Goal: Task Accomplishment & Management: Manage account settings

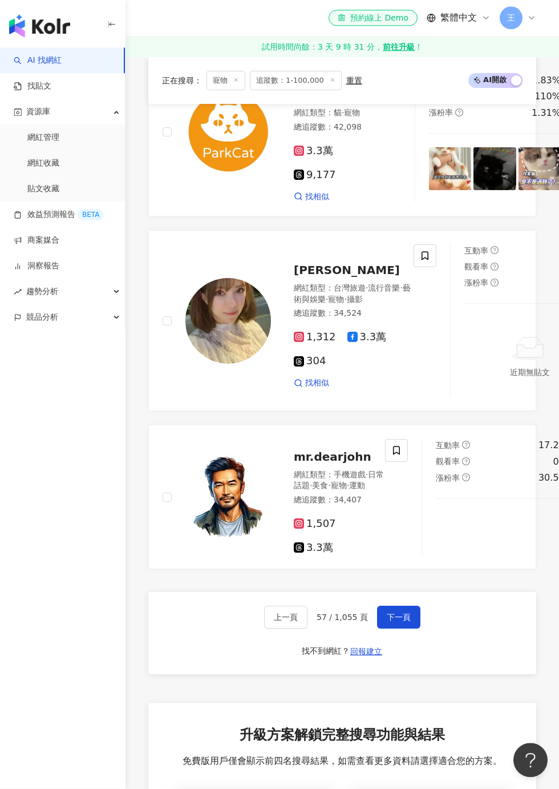
scroll to position [2130, 0]
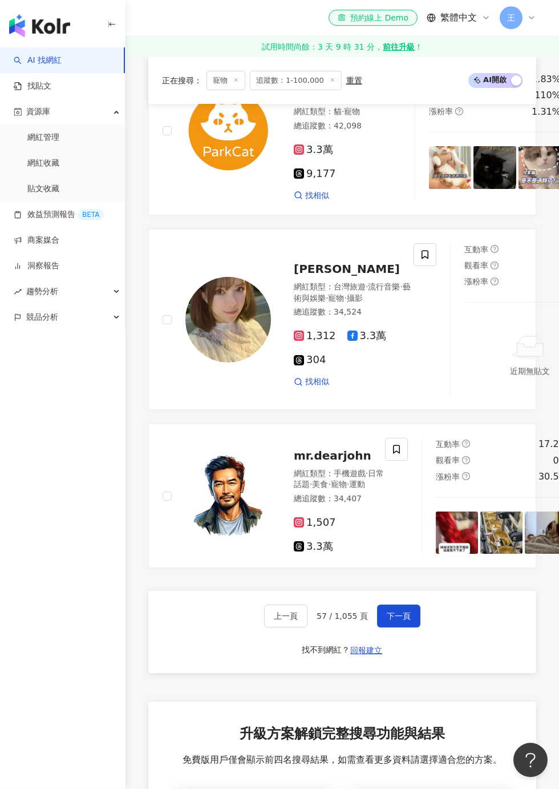
click at [405, 621] on span "下一頁" at bounding box center [399, 616] width 24 height 9
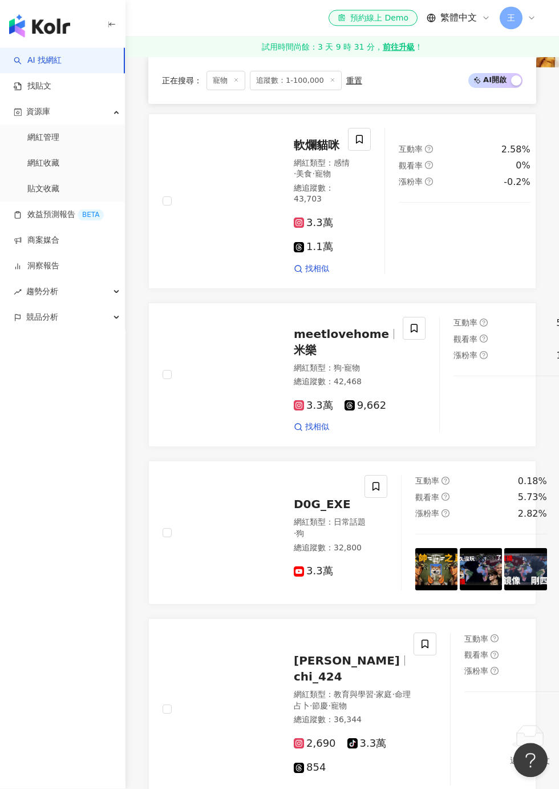
scroll to position [779, 0]
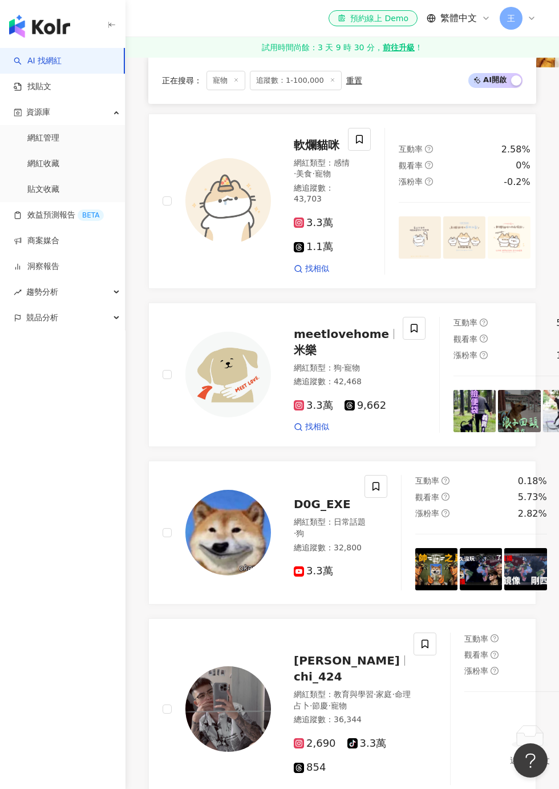
click at [403, 340] on span at bounding box center [414, 328] width 23 height 23
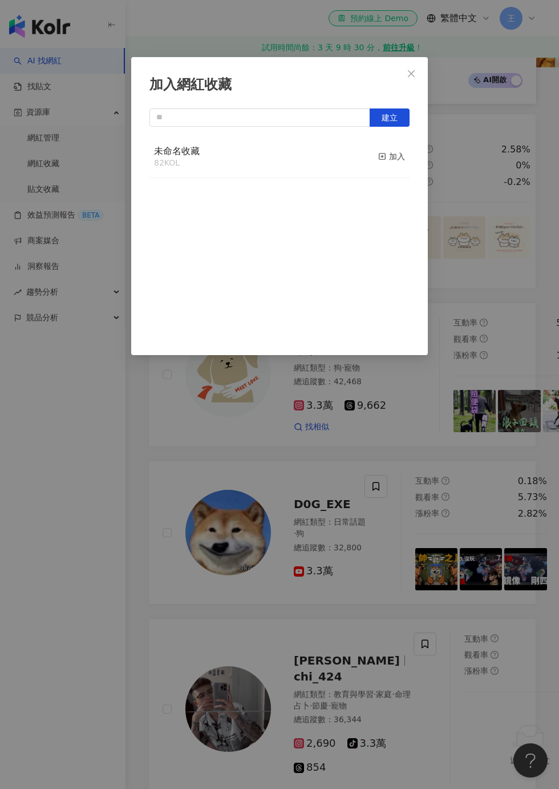
click at [396, 154] on div "加入" at bounding box center [391, 156] width 27 height 13
click at [450, 539] on div "加入網紅收藏 建立 未命名收藏 83 KOL 已加入" at bounding box center [279, 394] width 559 height 789
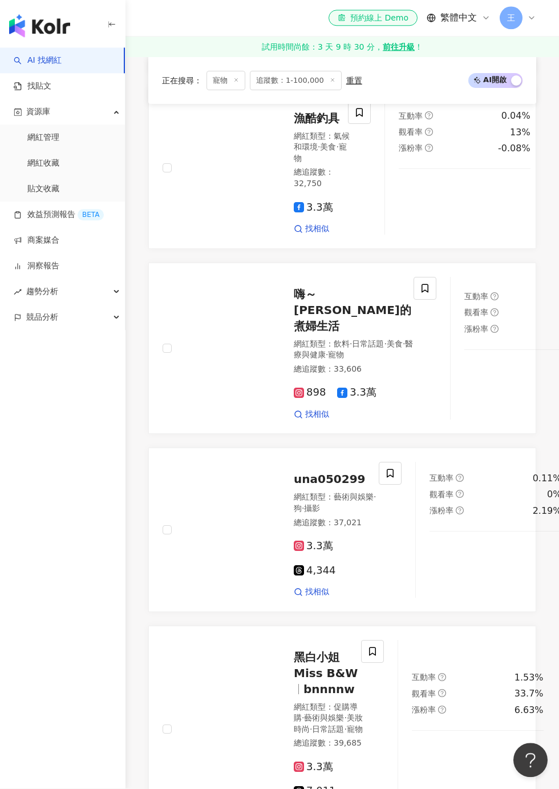
scroll to position [1778, 0]
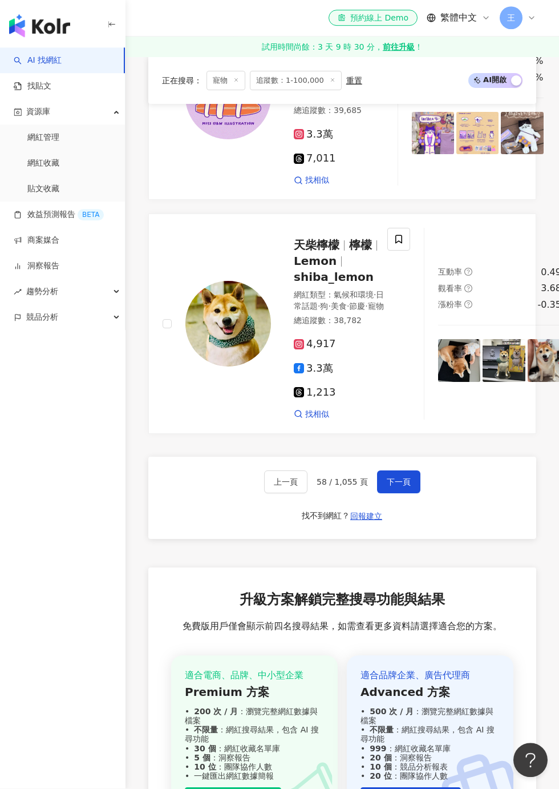
click at [410, 494] on button "下一頁" at bounding box center [398, 482] width 43 height 23
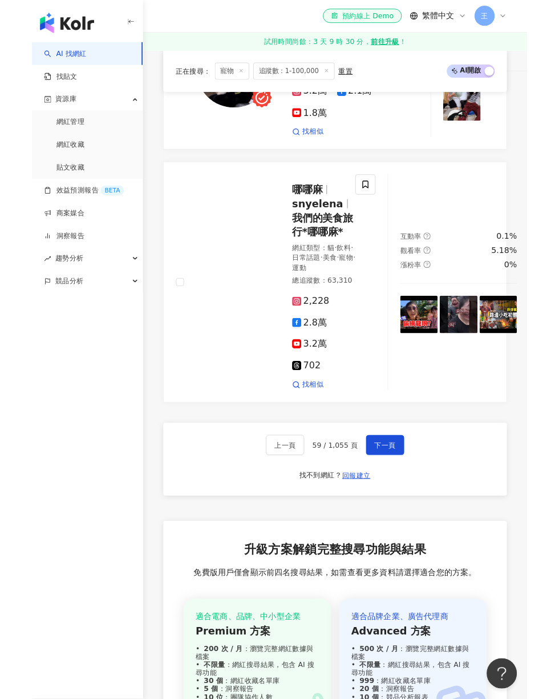
scroll to position [3075, 0]
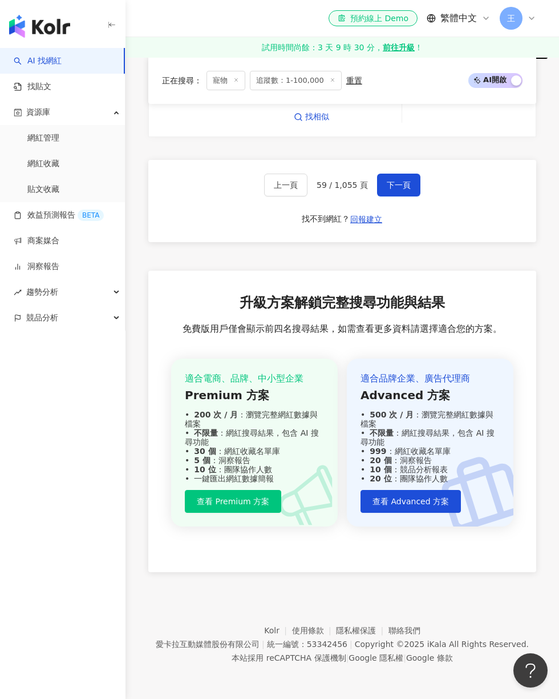
click at [398, 189] on span "下一頁" at bounding box center [399, 184] width 24 height 9
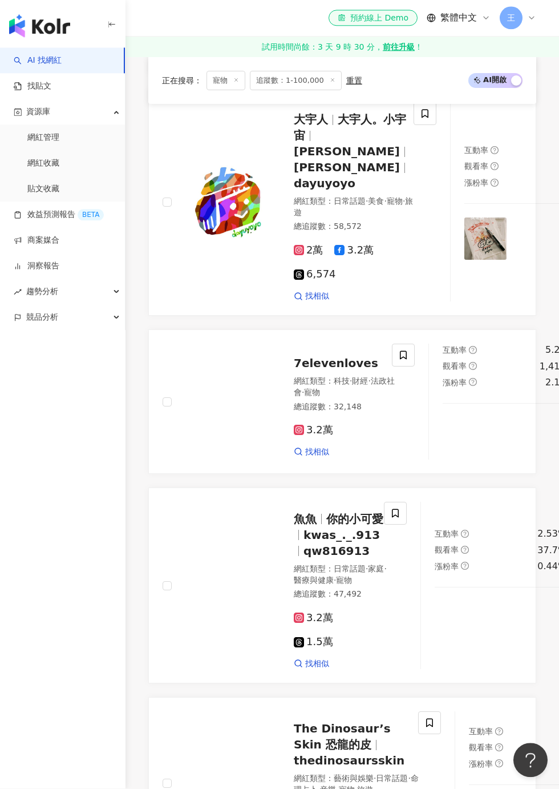
scroll to position [793, 0]
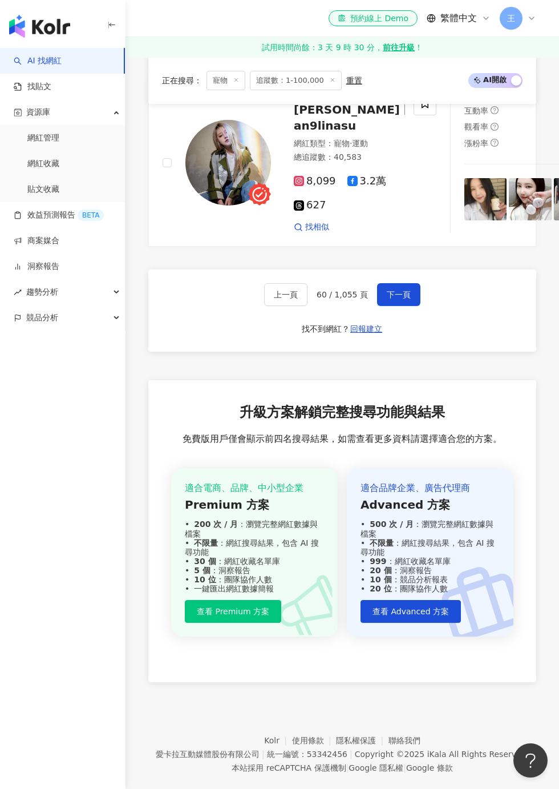
click at [401, 306] on button "下一頁" at bounding box center [398, 294] width 43 height 23
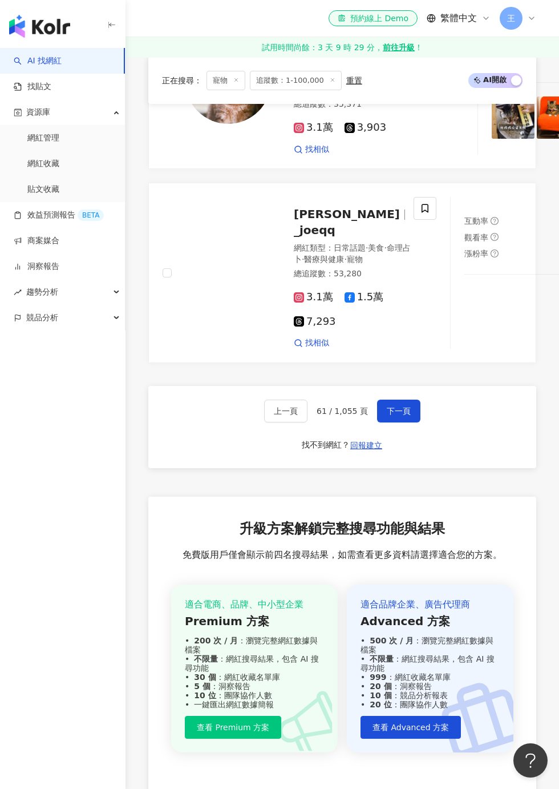
scroll to position [2455, 0]
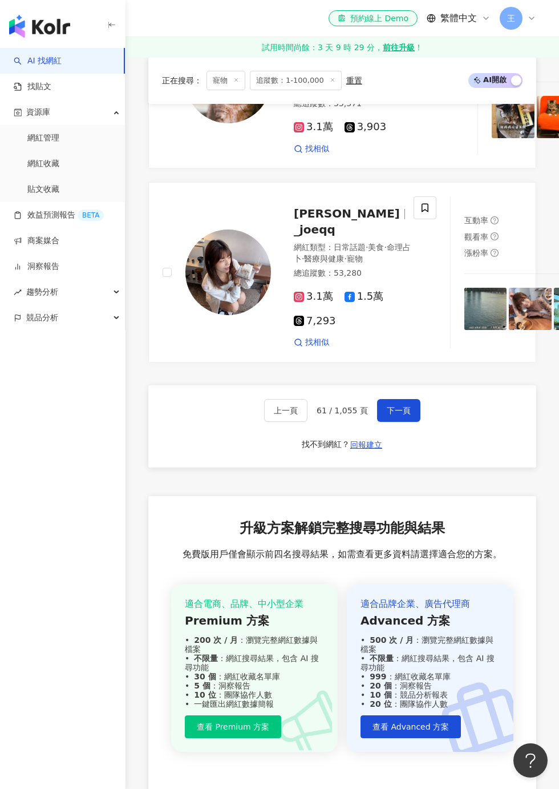
click at [447, 23] on icon at bounding box center [452, 18] width 10 height 10
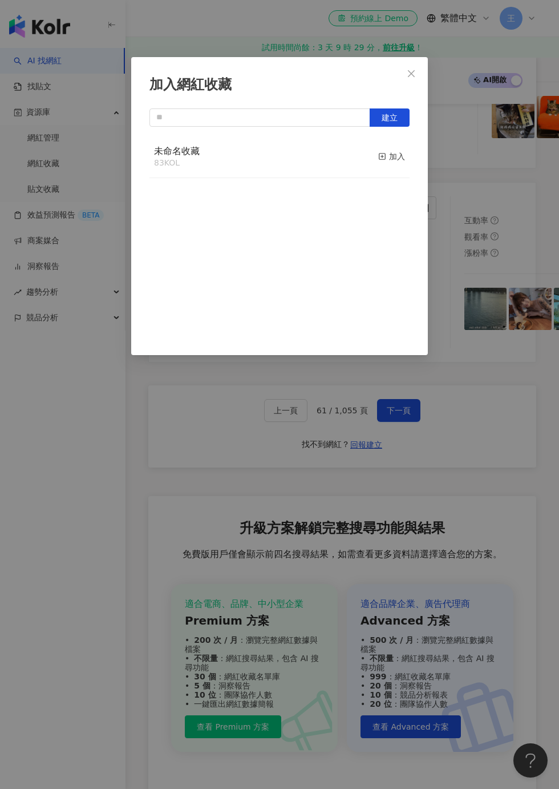
click at [405, 160] on div "加入" at bounding box center [391, 156] width 27 height 13
click at [505, 129] on div "加入網紅收藏 建立 未命名收藏 84 KOL 已加入" at bounding box center [279, 394] width 559 height 789
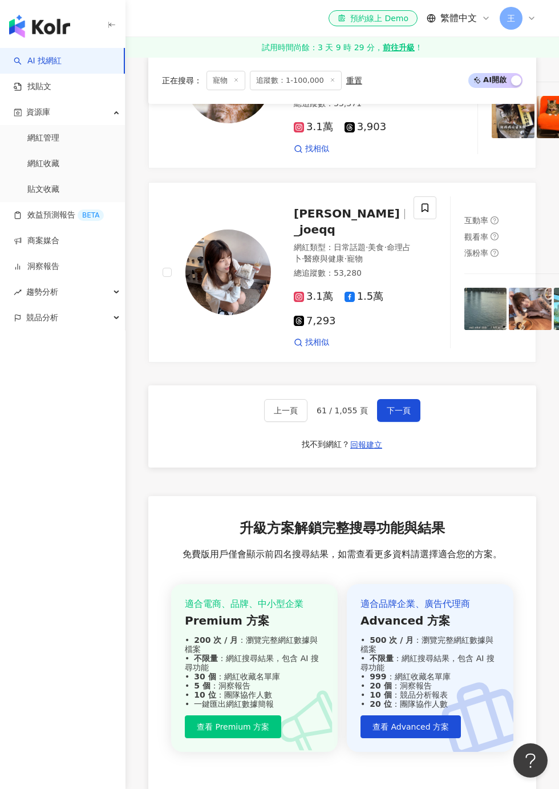
click at [388, 415] on span "下一頁" at bounding box center [399, 410] width 24 height 9
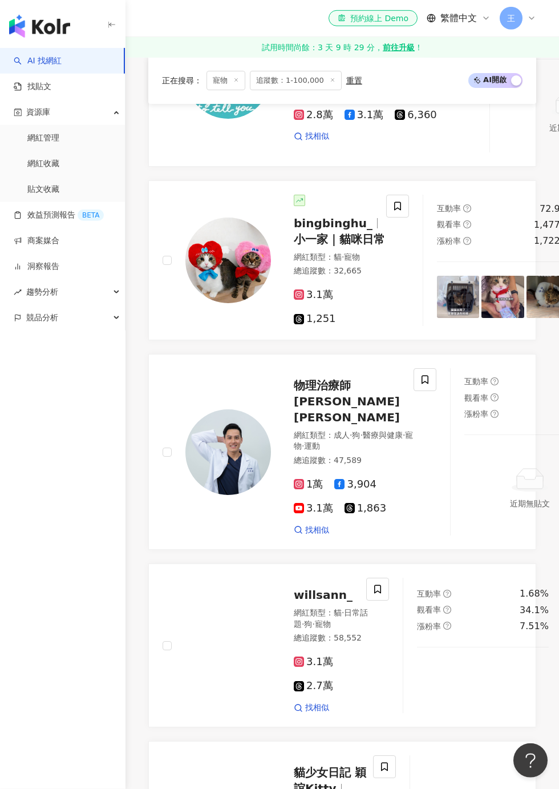
scroll to position [592, 0]
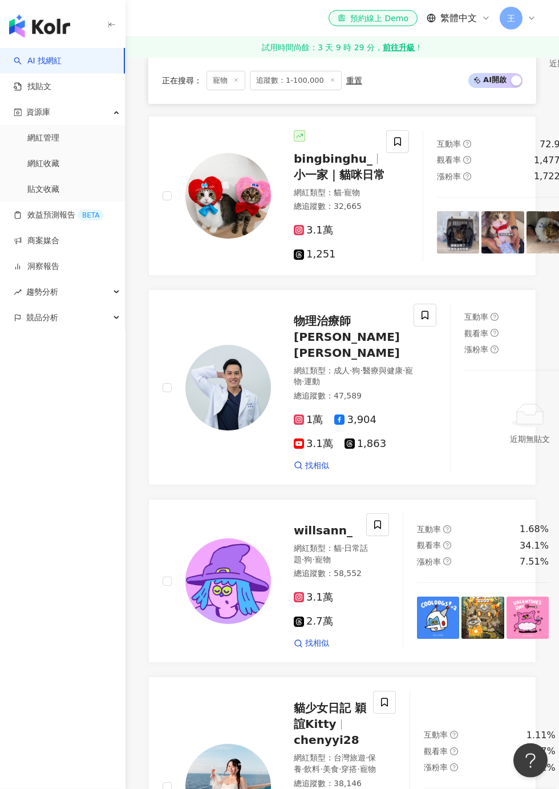
click at [393, 143] on icon at bounding box center [398, 141] width 10 height 10
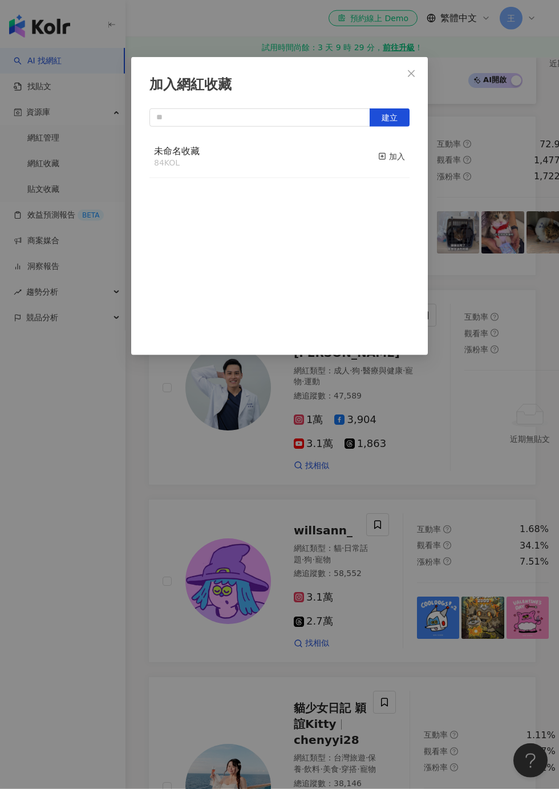
scroll to position [593, 0]
click at [394, 162] on div "加入" at bounding box center [391, 156] width 27 height 13
click at [518, 112] on div "加入網紅收藏 建立 未命名收藏 85 KOL 已加入" at bounding box center [279, 394] width 559 height 789
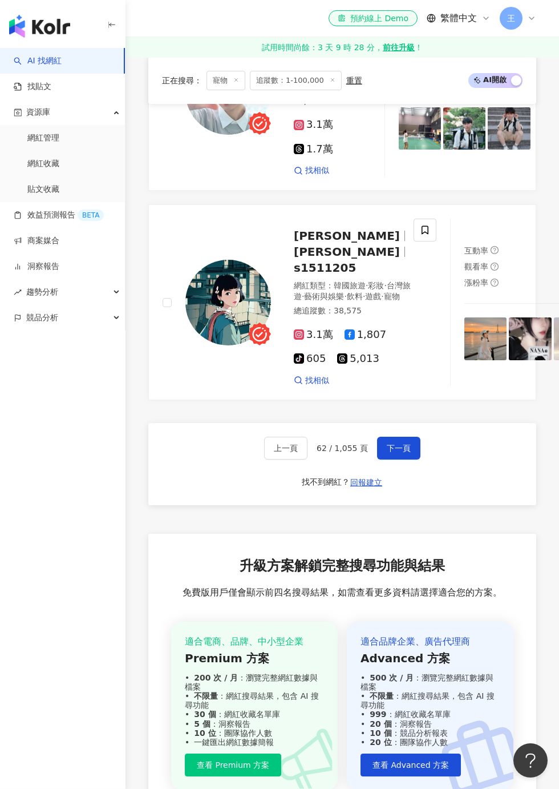
scroll to position [2616, 0]
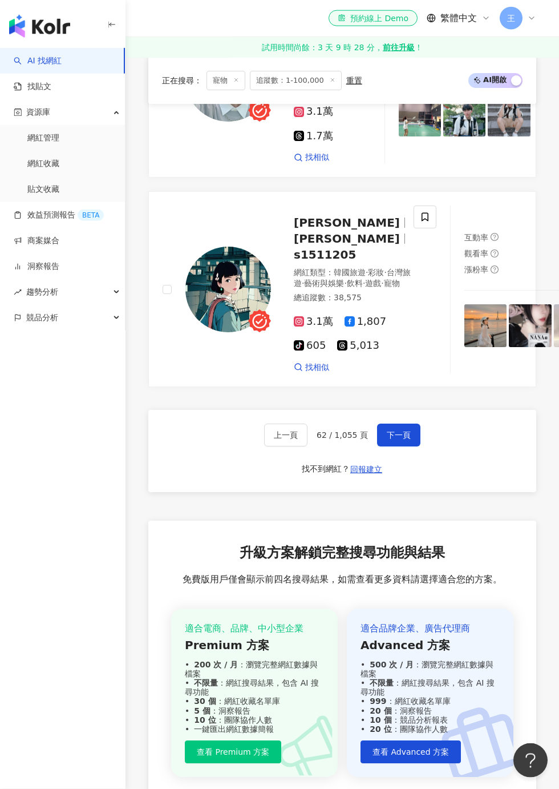
click at [393, 446] on button "下一頁" at bounding box center [398, 434] width 43 height 23
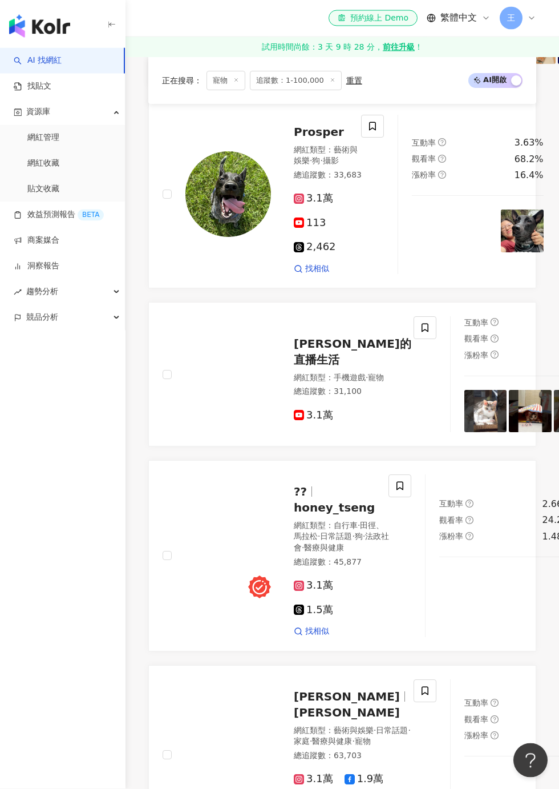
scroll to position [1239, 0]
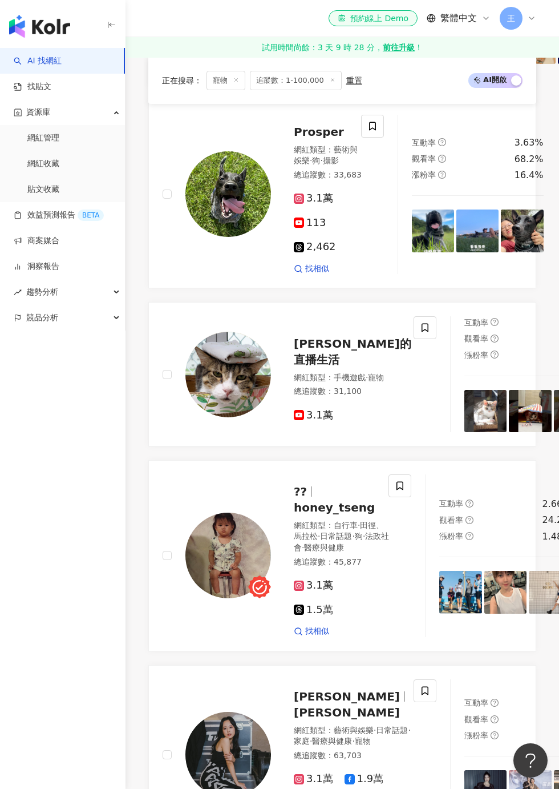
click at [372, 130] on icon at bounding box center [372, 126] width 7 height 9
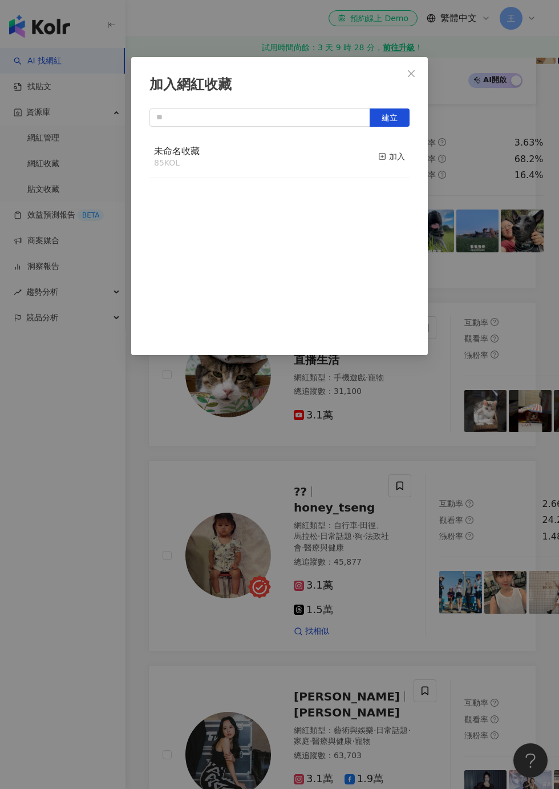
click at [391, 165] on button "加入" at bounding box center [391, 157] width 27 height 24
click at [524, 172] on div "加入網紅收藏 建立 未命名收藏 86 KOL 已加入" at bounding box center [279, 394] width 559 height 789
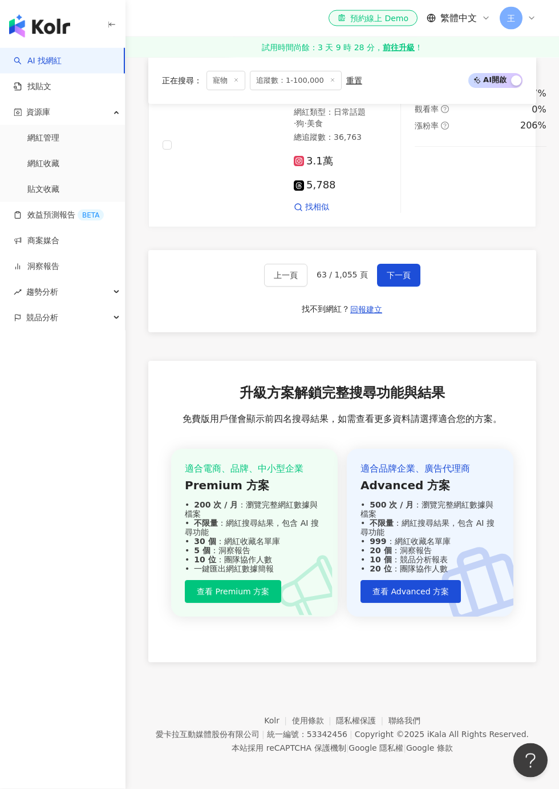
scroll to position [2714, 0]
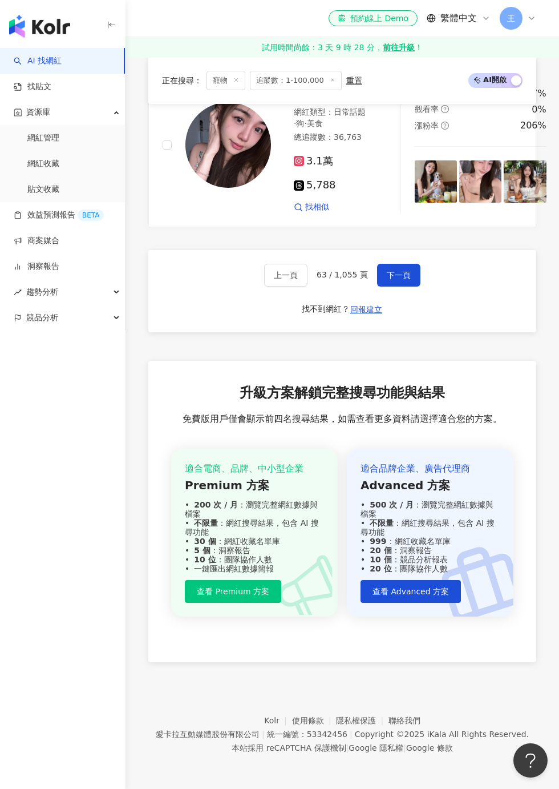
click at [374, 100] on span at bounding box center [375, 88] width 23 height 23
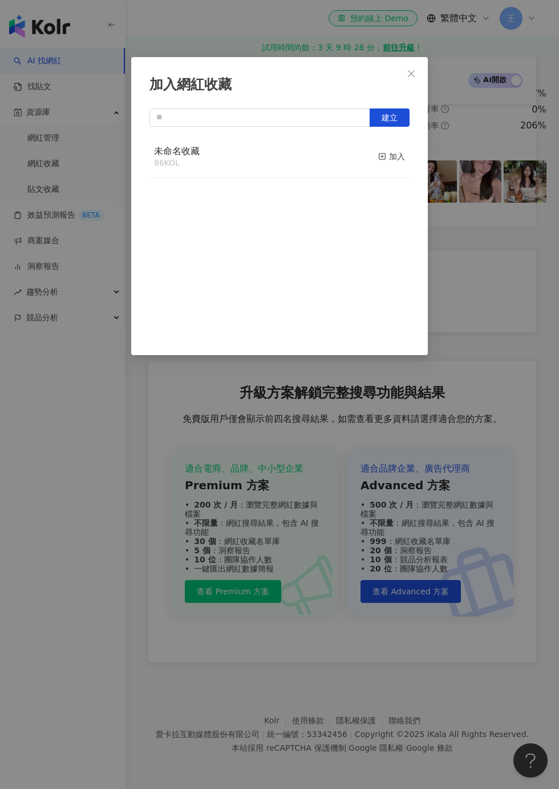
click at [388, 164] on button "加入" at bounding box center [391, 157] width 27 height 24
click at [481, 183] on div "加入網紅收藏 建立 未命名收藏 87 KOL 已加入" at bounding box center [279, 394] width 559 height 789
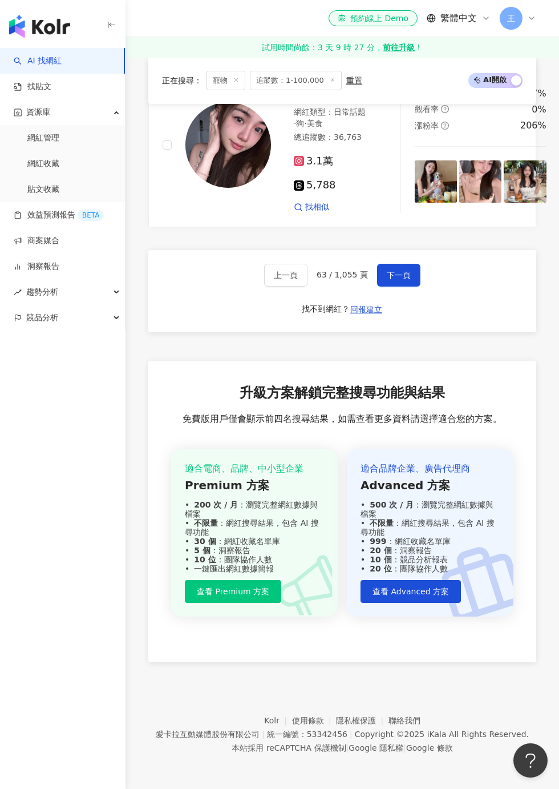
click at [403, 286] on button "下一頁" at bounding box center [398, 275] width 43 height 23
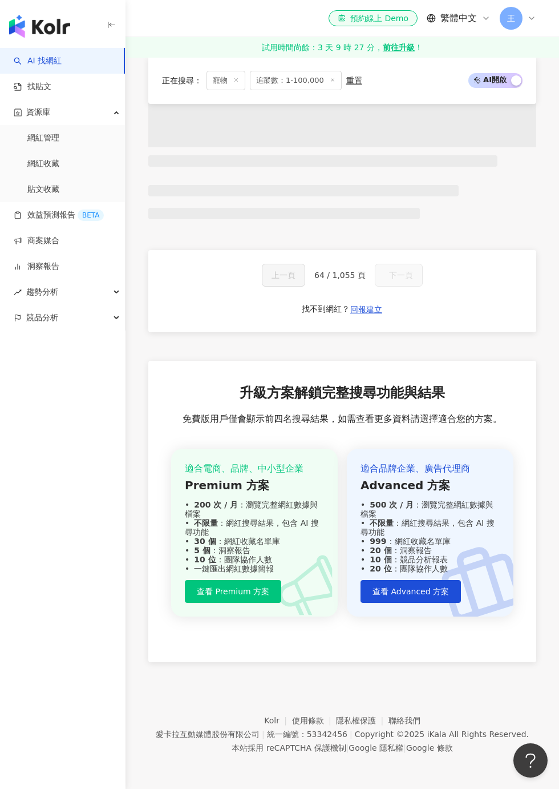
scroll to position [963, 0]
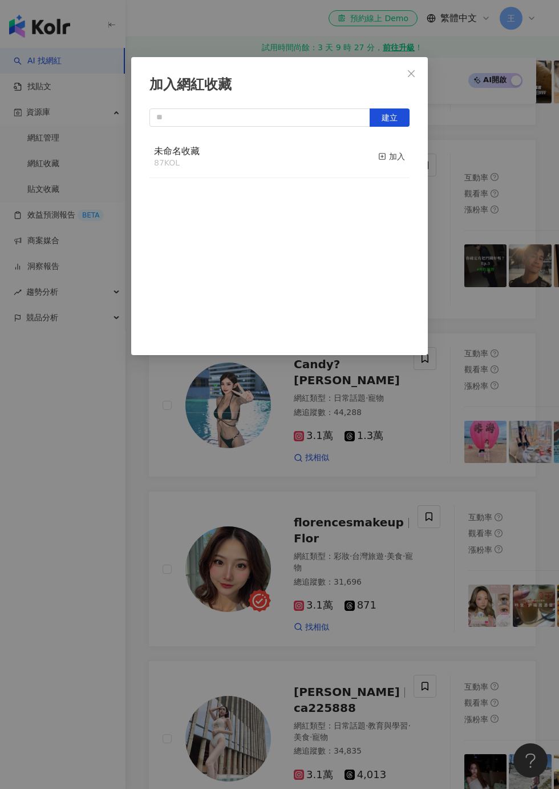
click at [389, 168] on button "加入" at bounding box center [391, 157] width 27 height 24
click at [493, 140] on div "加入網紅收藏 建立 未命名收藏 88 KOL 已加入" at bounding box center [279, 394] width 559 height 789
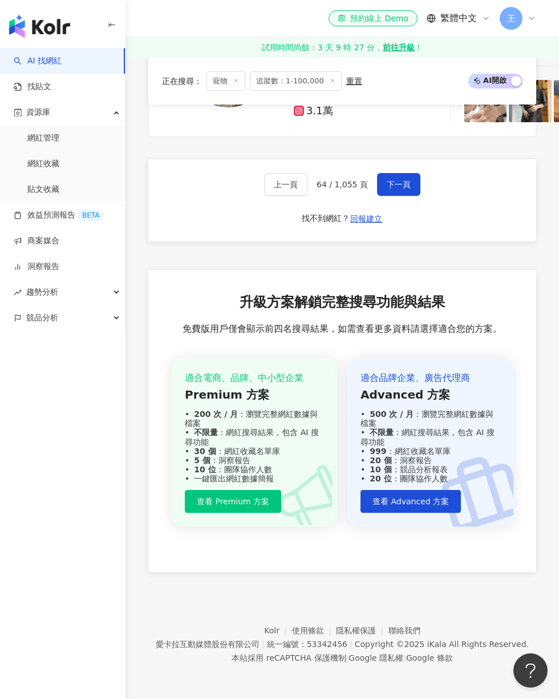
click at [399, 196] on button "下一頁" at bounding box center [398, 184] width 43 height 23
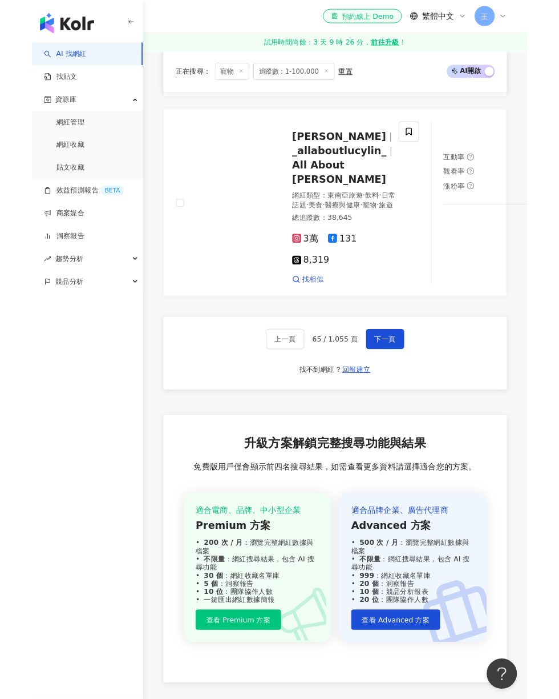
scroll to position [2808, 0]
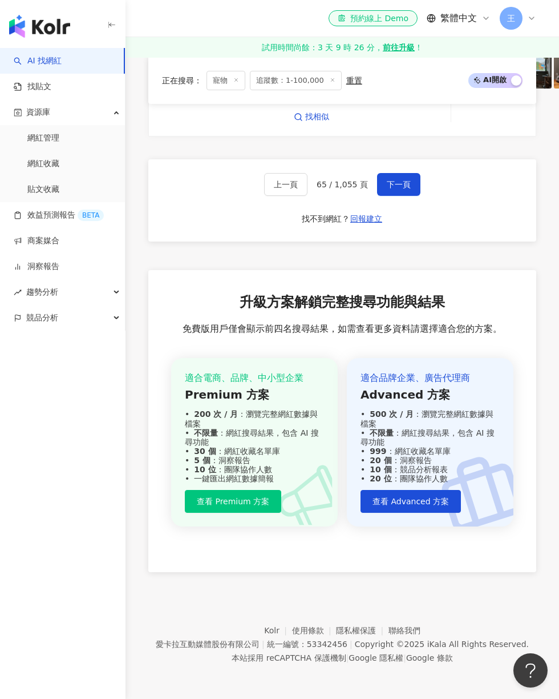
click at [415, 190] on button "下一頁" at bounding box center [398, 184] width 43 height 23
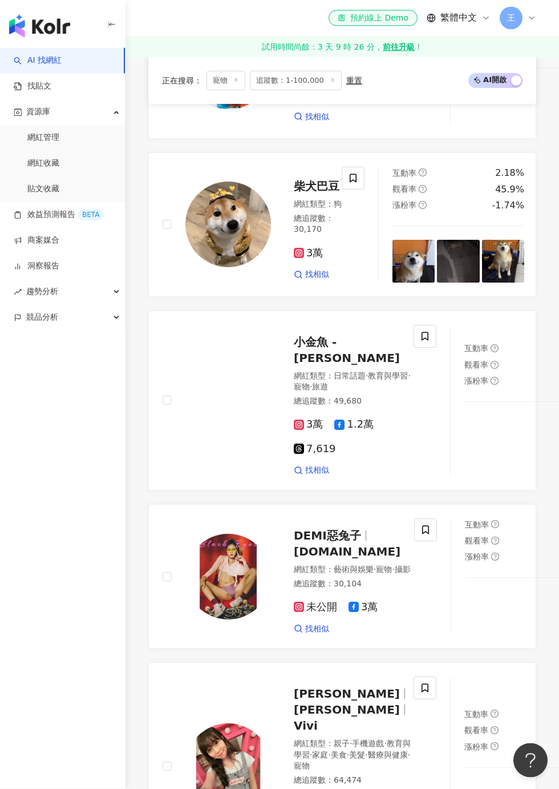
scroll to position [520, 0]
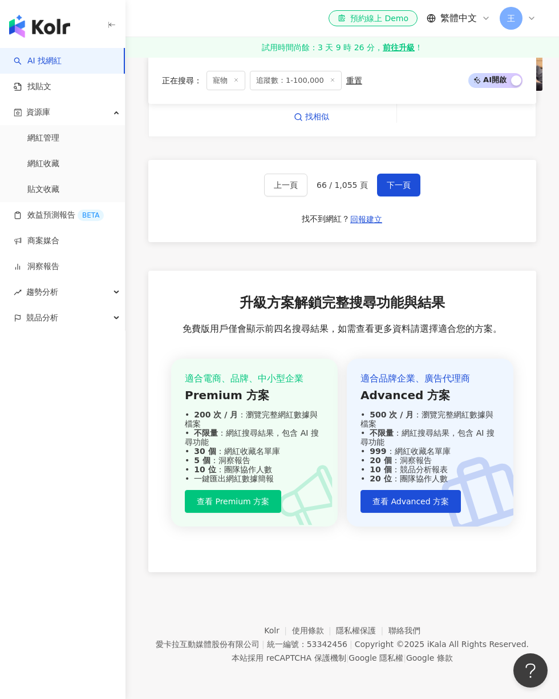
click at [405, 189] on span "下一頁" at bounding box center [399, 184] width 24 height 9
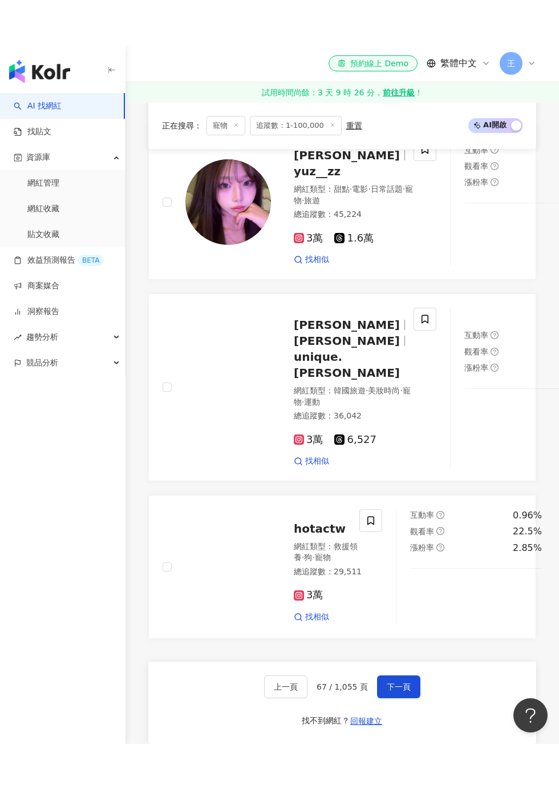
scroll to position [2410, 0]
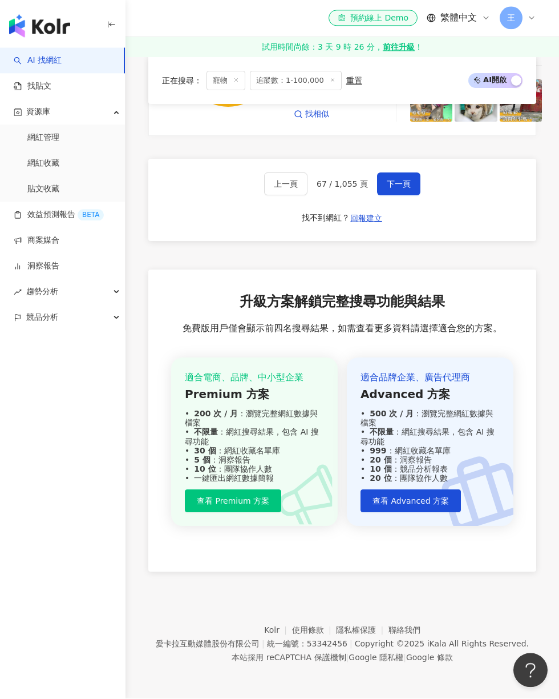
click at [408, 196] on button "下一頁" at bounding box center [398, 184] width 43 height 23
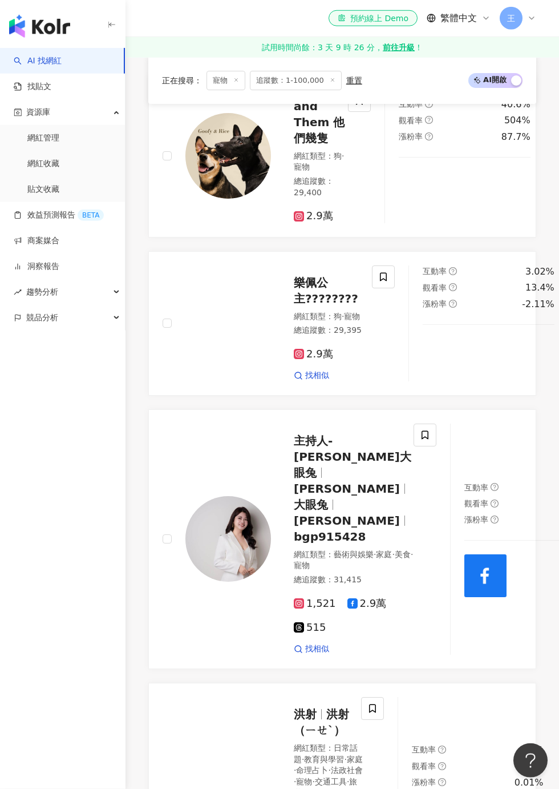
scroll to position [1327, 0]
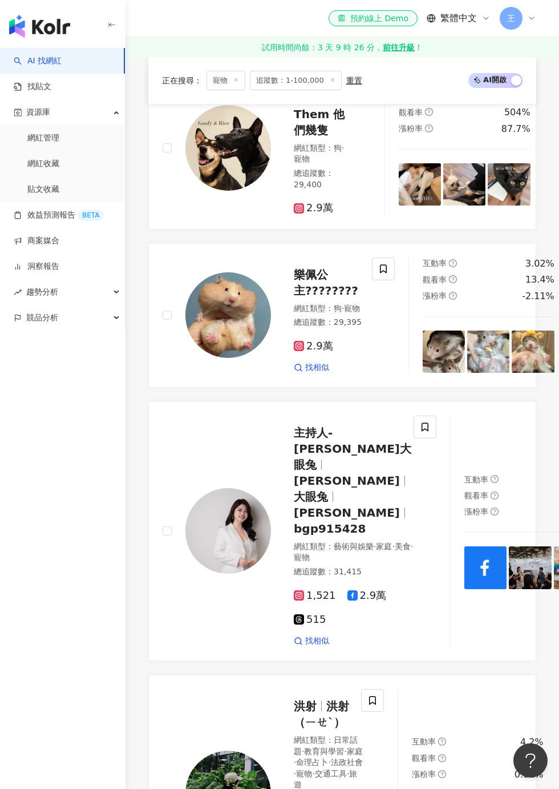
click at [358, 96] on icon at bounding box center [359, 92] width 7 height 9
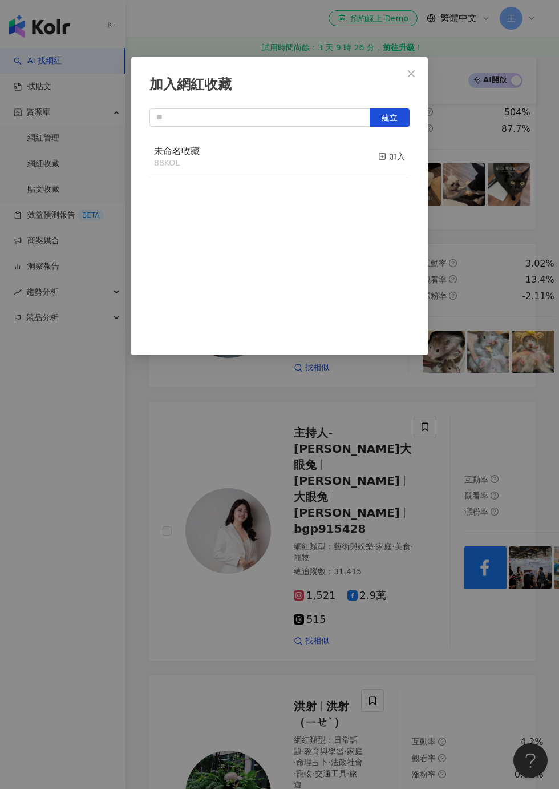
click at [387, 164] on button "加入" at bounding box center [391, 157] width 27 height 24
click at [509, 164] on div "加入網紅收藏 建立 未命名收藏 89 KOL 已加入" at bounding box center [279, 394] width 559 height 789
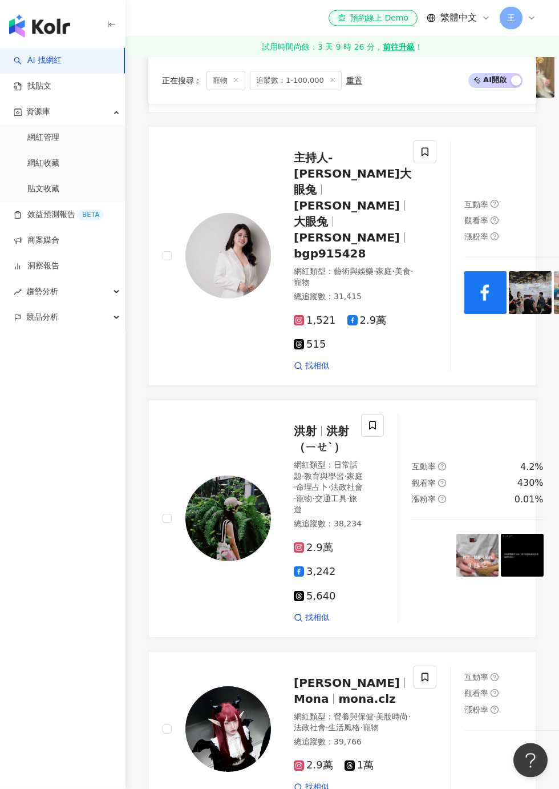
scroll to position [1659, 0]
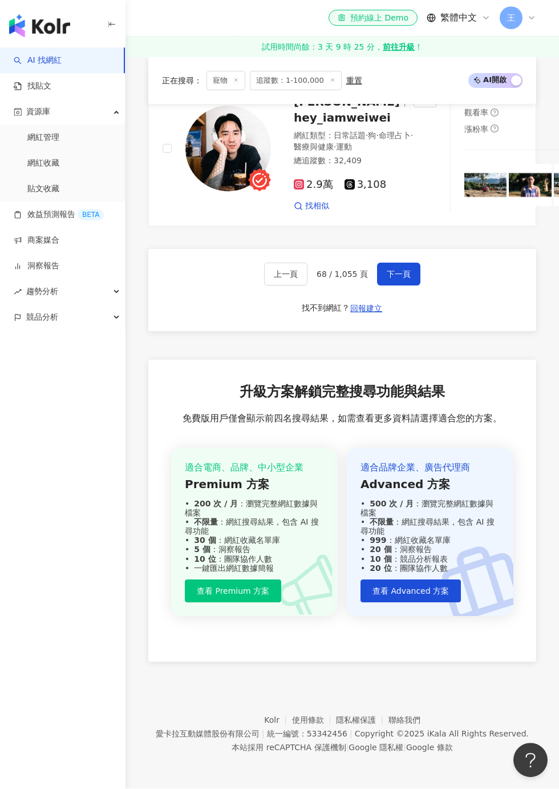
click at [405, 279] on span "下一頁" at bounding box center [399, 274] width 24 height 9
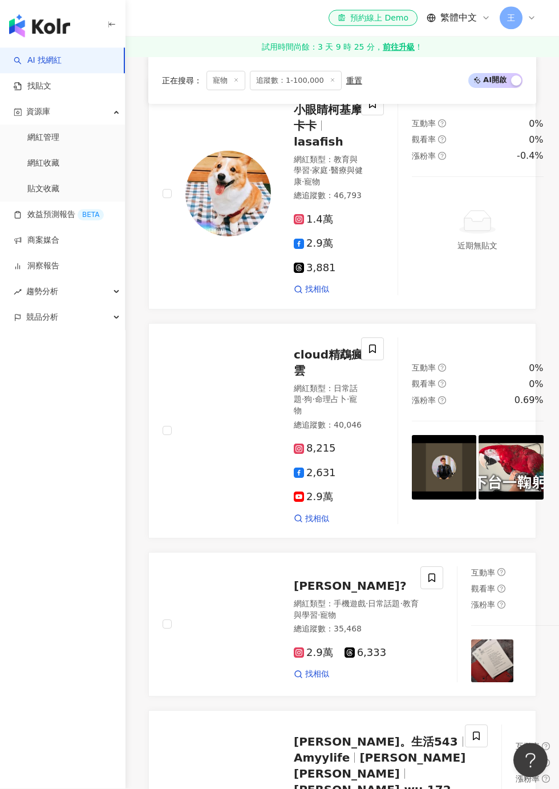
scroll to position [1071, 0]
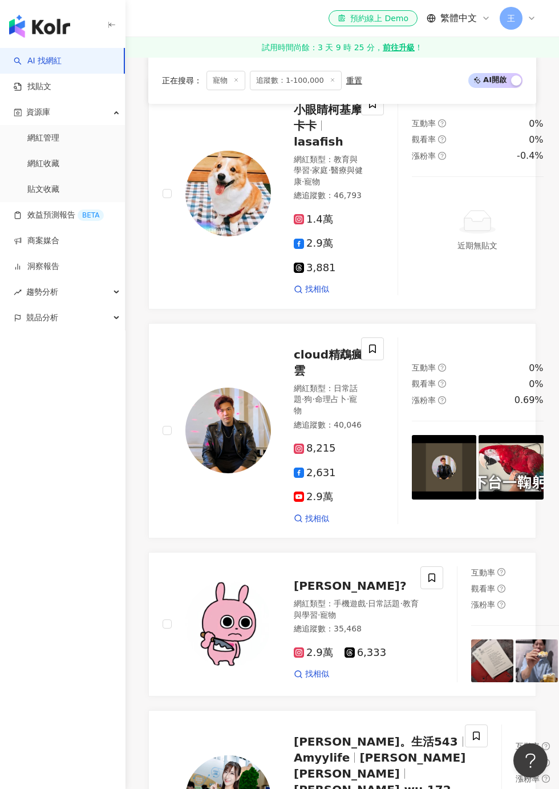
click at [362, 115] on span at bounding box center [372, 103] width 23 height 23
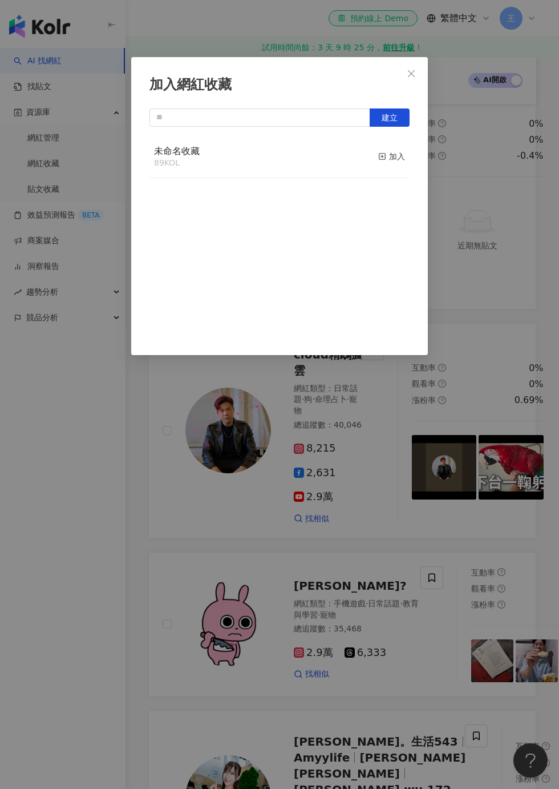
click at [401, 155] on div "加入" at bounding box center [391, 156] width 27 height 13
click at [496, 159] on div "加入網紅收藏 建立 未命名收藏 90 KOL 收藏內網紅人選已達 90 人，目前無法新增 已加入" at bounding box center [279, 394] width 559 height 789
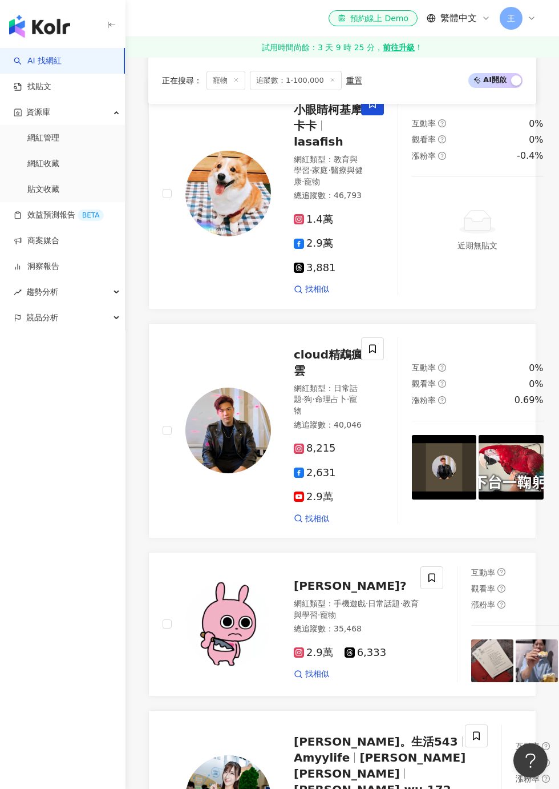
click at [370, 115] on span at bounding box center [372, 103] width 23 height 23
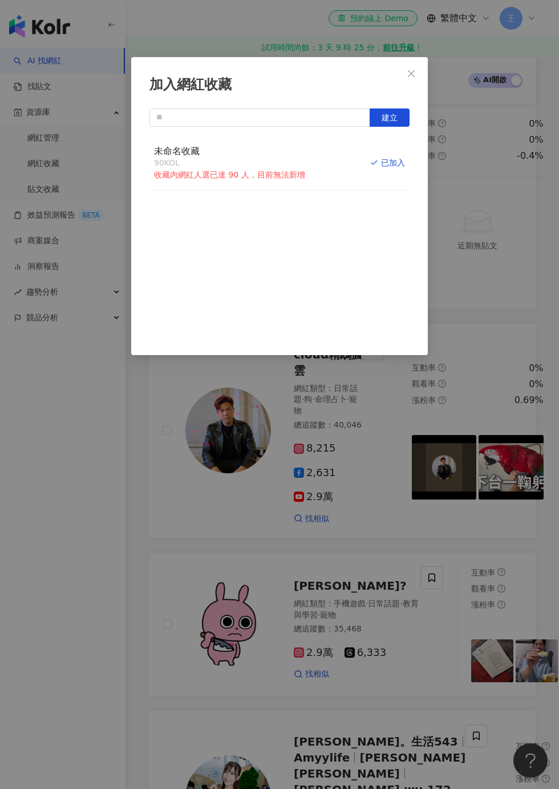
click at [410, 78] on button "Close" at bounding box center [411, 73] width 23 height 23
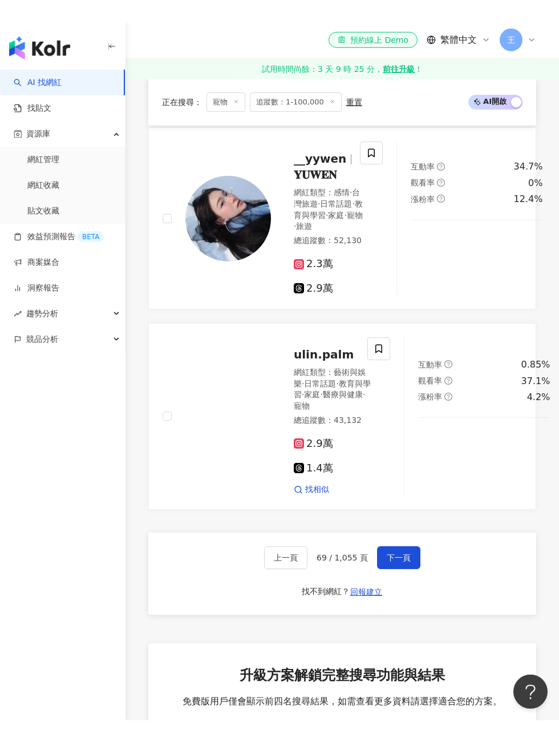
scroll to position [2399, 0]
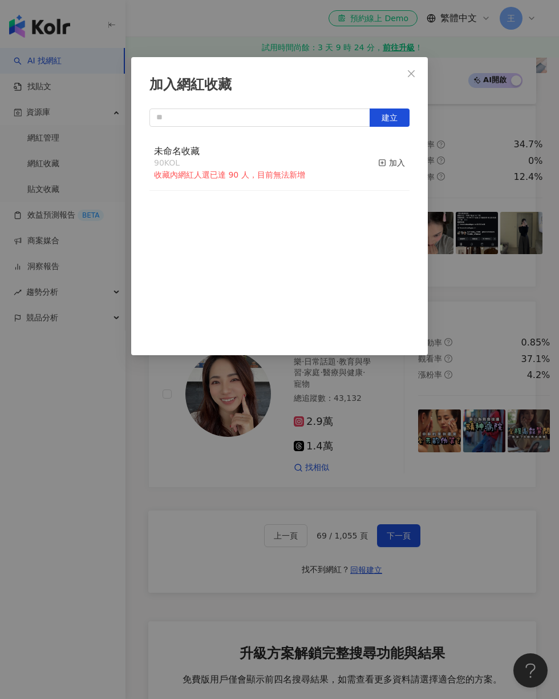
click at [395, 119] on span "建立" at bounding box center [390, 117] width 16 height 9
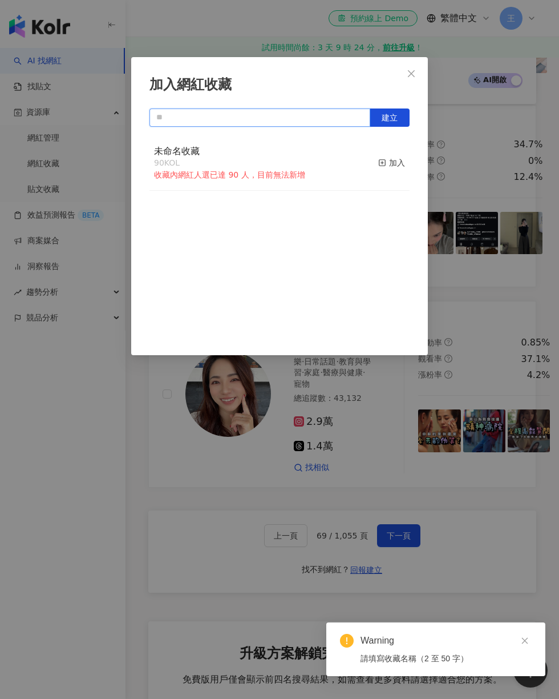
click at [318, 123] on input "text" at bounding box center [260, 117] width 221 height 18
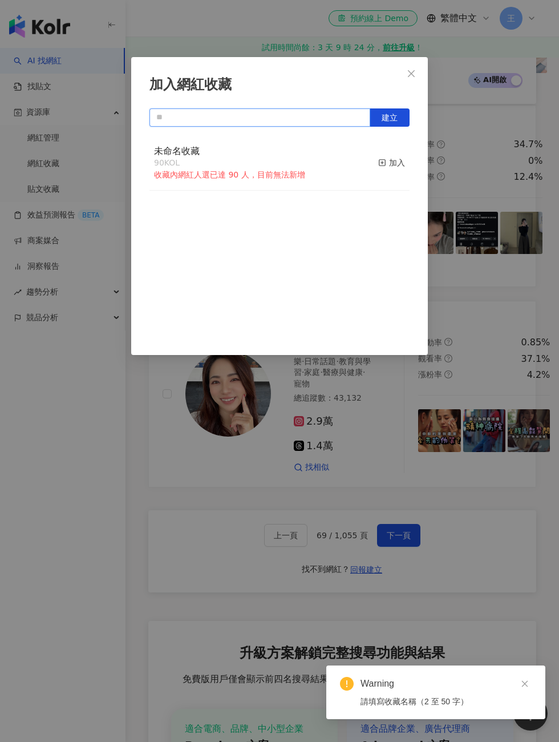
scroll to position [2399, 0]
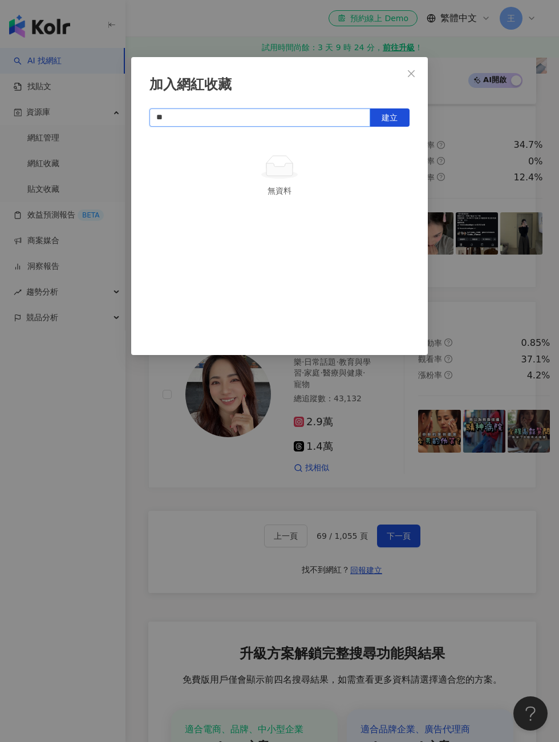
click at [392, 122] on button "建立" at bounding box center [390, 117] width 40 height 18
type input "**"
click at [411, 74] on icon "close" at bounding box center [411, 73] width 9 height 9
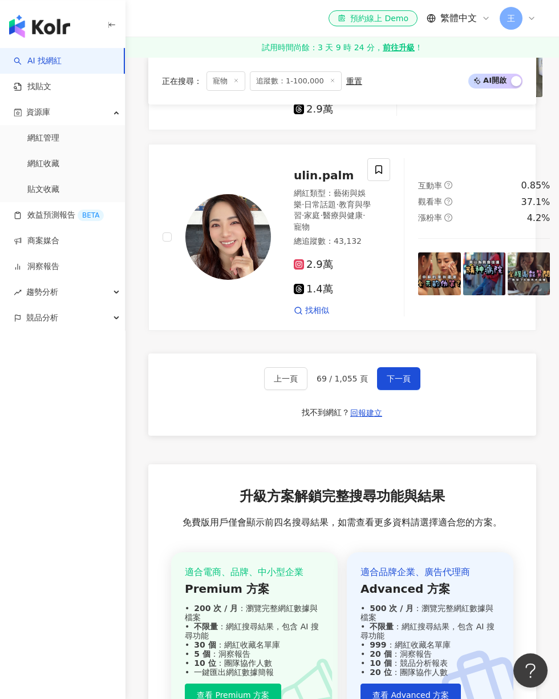
scroll to position [2786, 0]
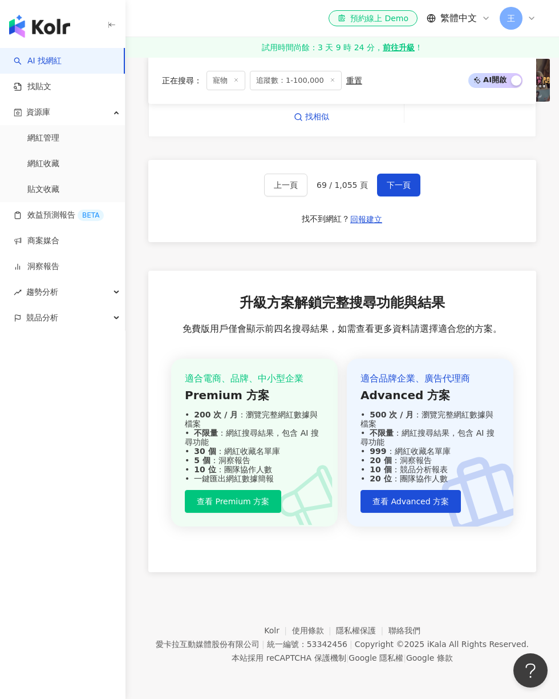
click at [406, 196] on button "下一頁" at bounding box center [398, 184] width 43 height 23
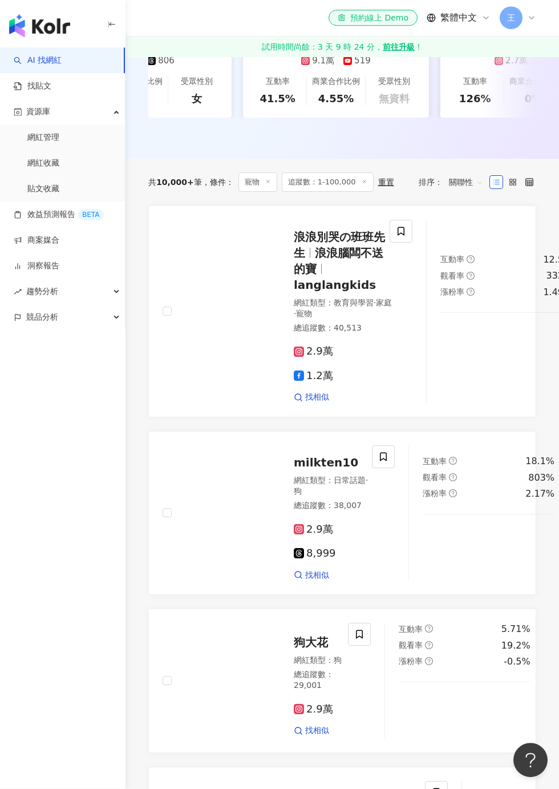
scroll to position [308, 0]
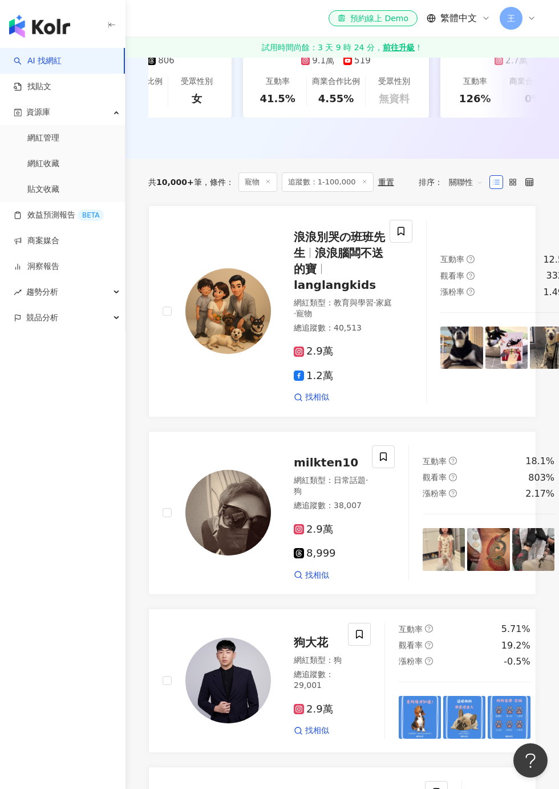
click at [396, 231] on icon at bounding box center [401, 231] width 10 height 10
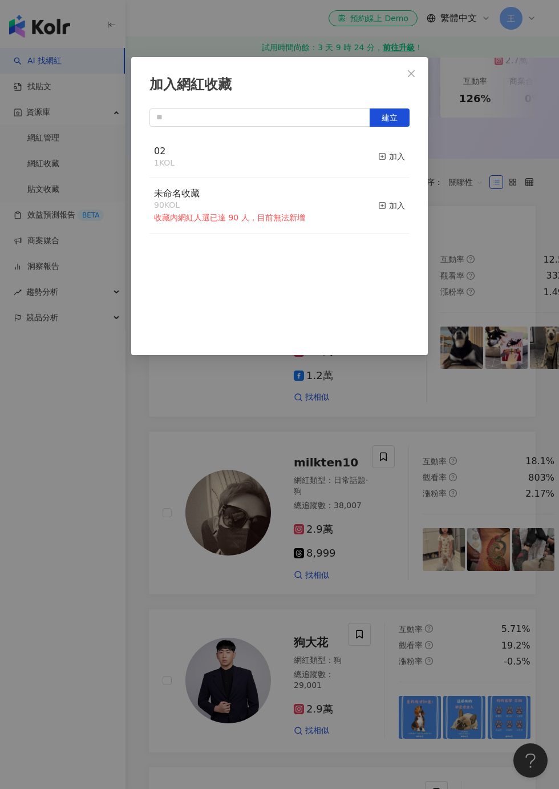
click at [386, 151] on div "加入" at bounding box center [391, 156] width 27 height 13
click at [491, 128] on div "加入網紅收藏 建立 02 2 KOL 已加入 未命名收藏 90 KOL 收藏內網紅人選已達 90 人，目前無法新增 加入" at bounding box center [279, 394] width 559 height 789
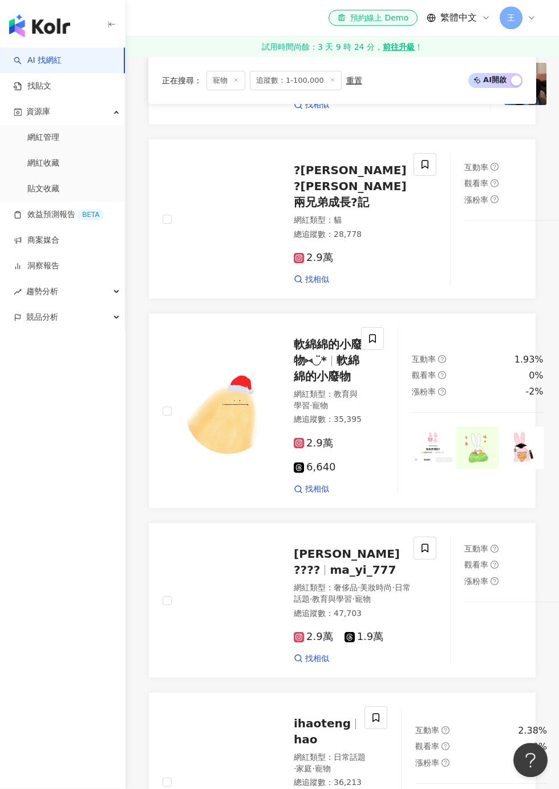
scroll to position [1859, 0]
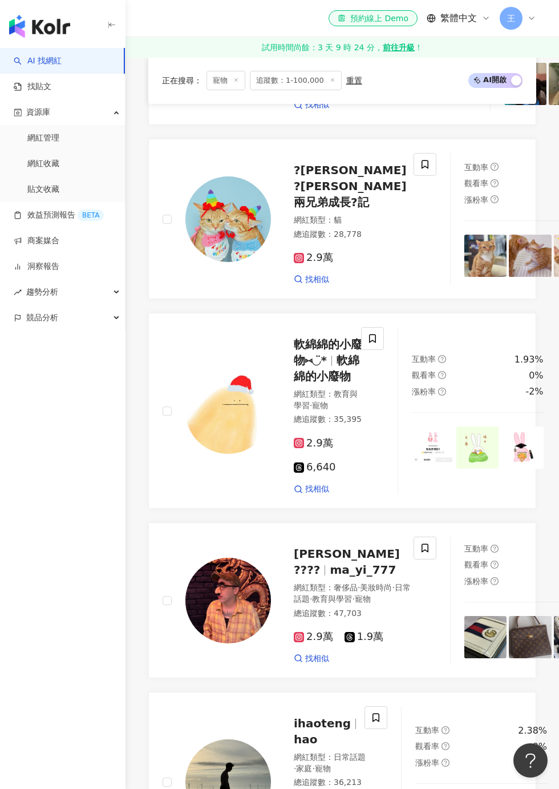
click at [414, 176] on span at bounding box center [425, 164] width 23 height 23
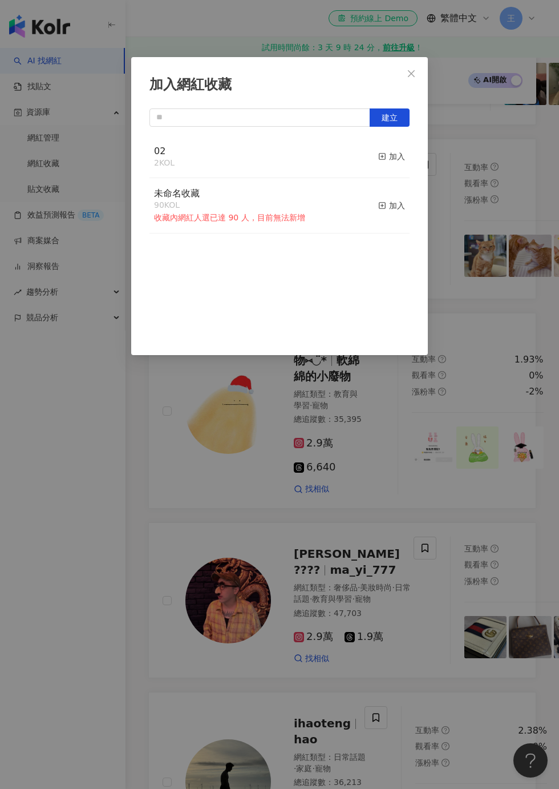
click at [381, 161] on span "button" at bounding box center [382, 156] width 8 height 9
click at [488, 167] on div "加入網紅收藏 建立 02 3 KOL 已加入 未命名收藏 90 KOL 收藏內網紅人選已達 90 人，目前無法新增 加入" at bounding box center [279, 394] width 559 height 789
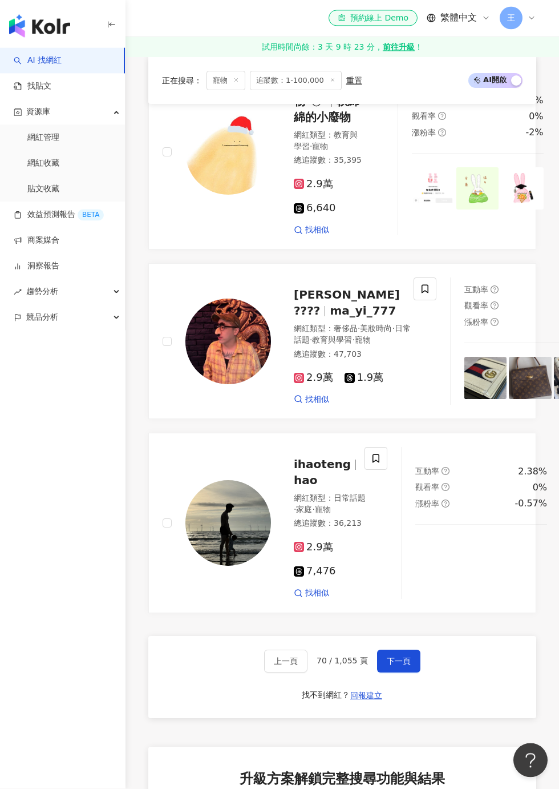
scroll to position [2122, 0]
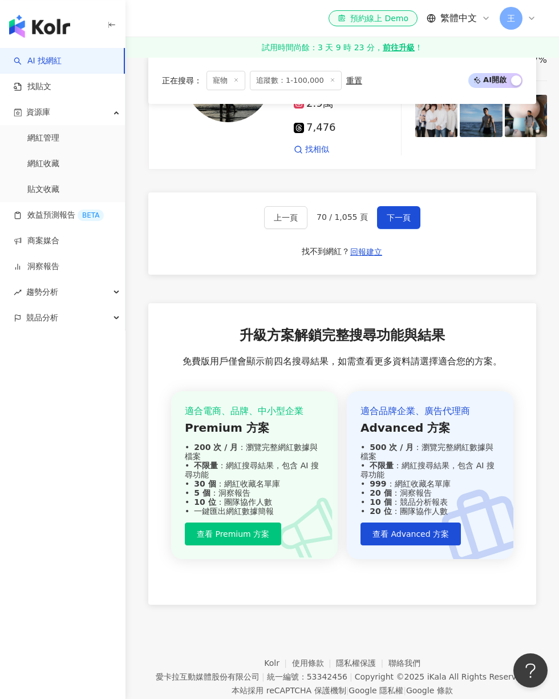
click at [398, 229] on button "下一頁" at bounding box center [398, 217] width 43 height 23
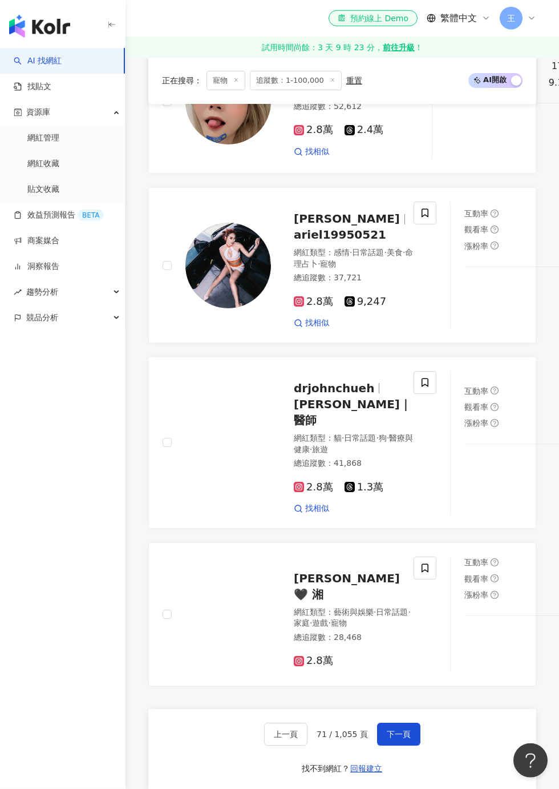
scroll to position [2278, 0]
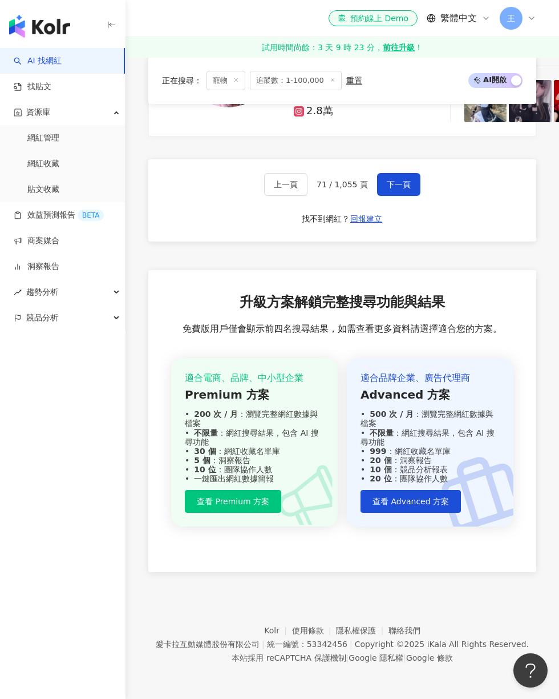
click at [401, 189] on span "下一頁" at bounding box center [399, 184] width 24 height 9
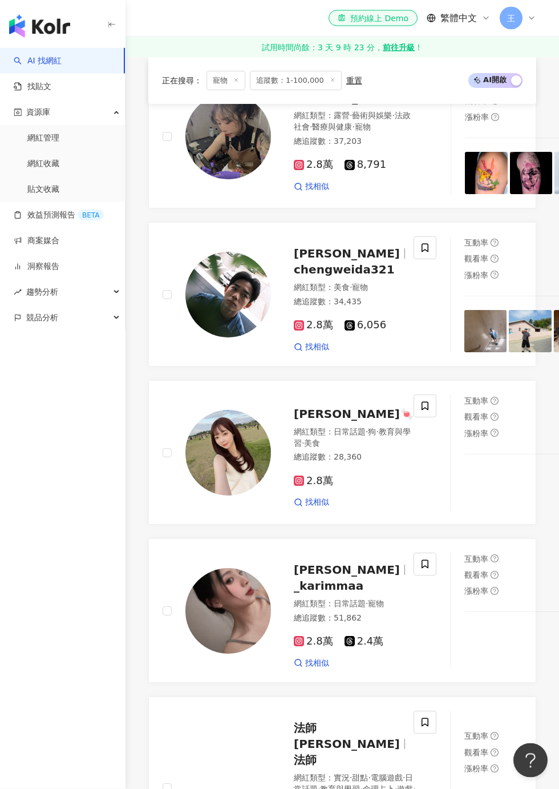
scroll to position [766, 0]
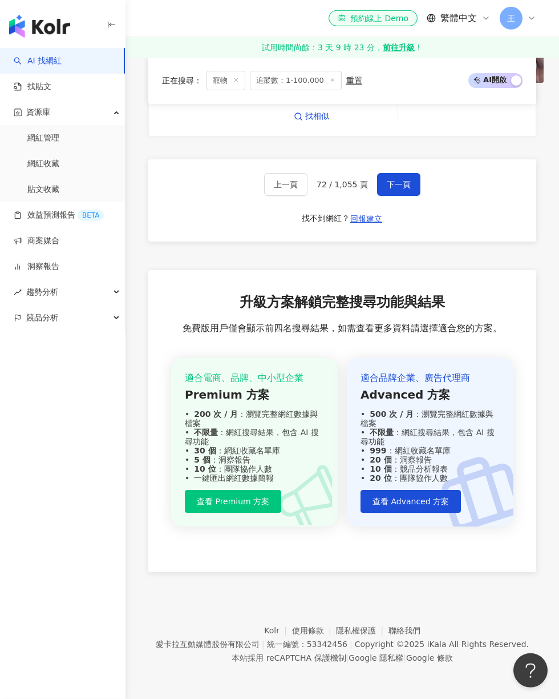
click at [401, 189] on span "下一頁" at bounding box center [399, 184] width 24 height 9
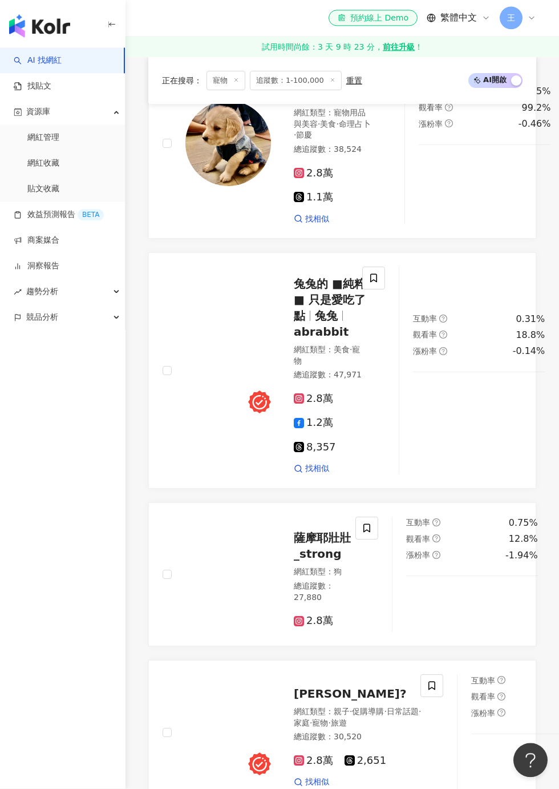
scroll to position [1565, 0]
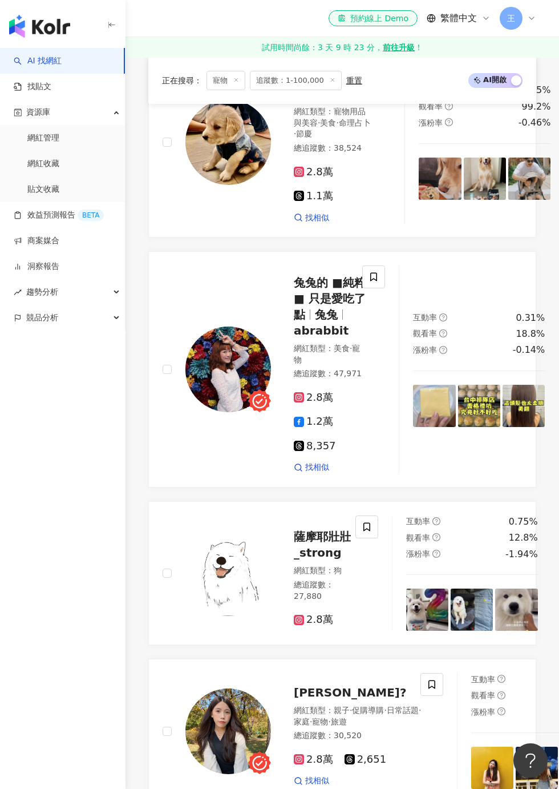
click at [376, 76] on icon at bounding box center [379, 72] width 7 height 9
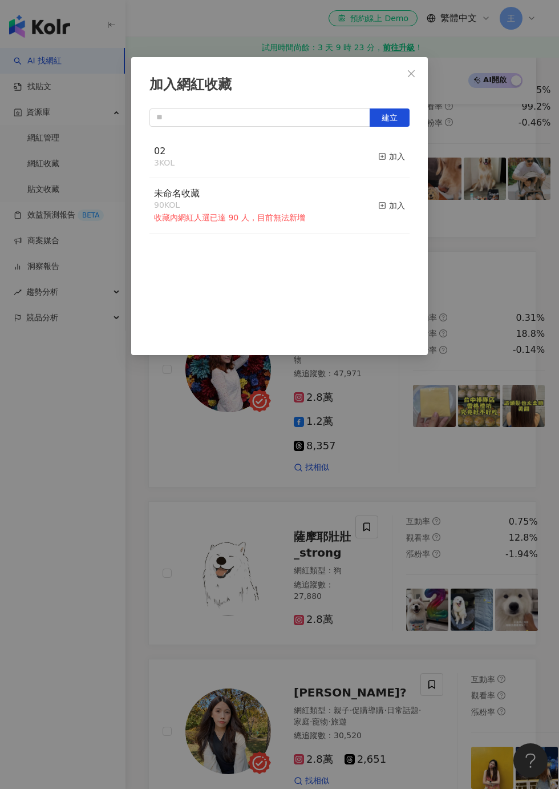
click at [391, 164] on button "加入" at bounding box center [391, 157] width 27 height 24
click at [522, 159] on div "加入網紅收藏 建立 02 4 KOL 已加入 未命名收藏 90 KOL 收藏內網紅人選已達 90 人，目前無法新增 加入" at bounding box center [279, 394] width 559 height 789
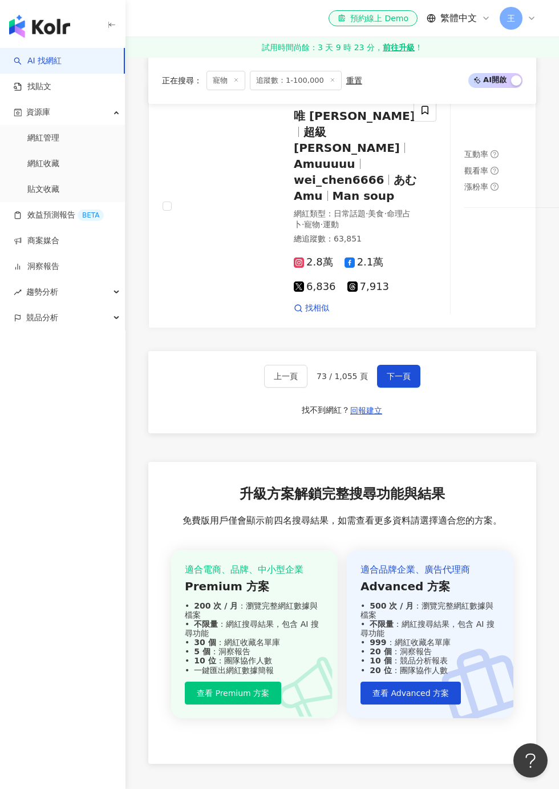
scroll to position [2538, 0]
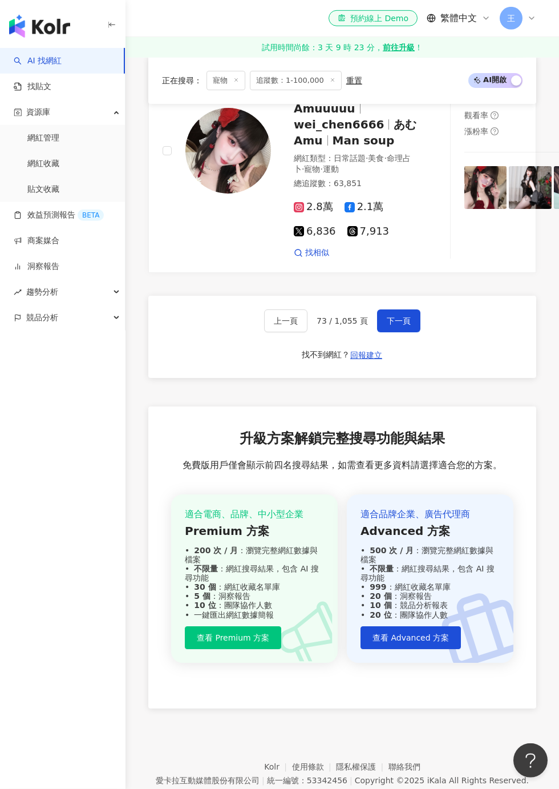
click at [400, 325] on span "下一頁" at bounding box center [399, 320] width 24 height 9
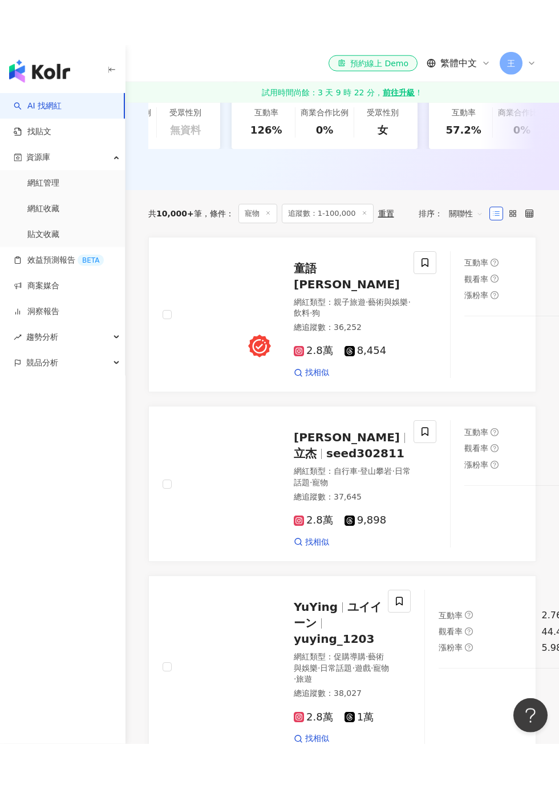
scroll to position [578, 0]
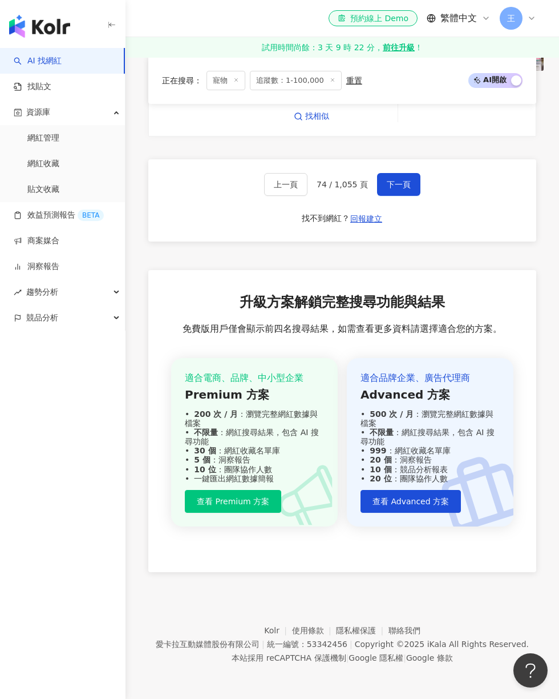
click at [402, 189] on span "下一頁" at bounding box center [399, 184] width 24 height 9
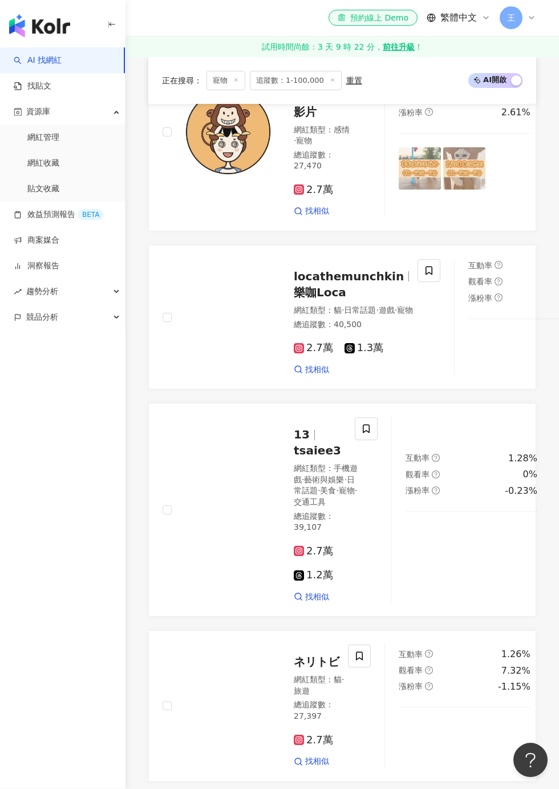
scroll to position [481, 0]
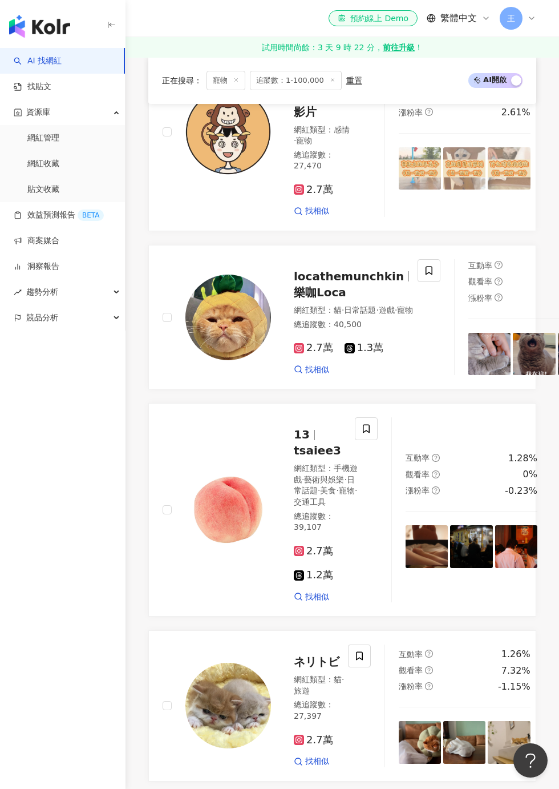
click at [431, 270] on span at bounding box center [429, 270] width 23 height 23
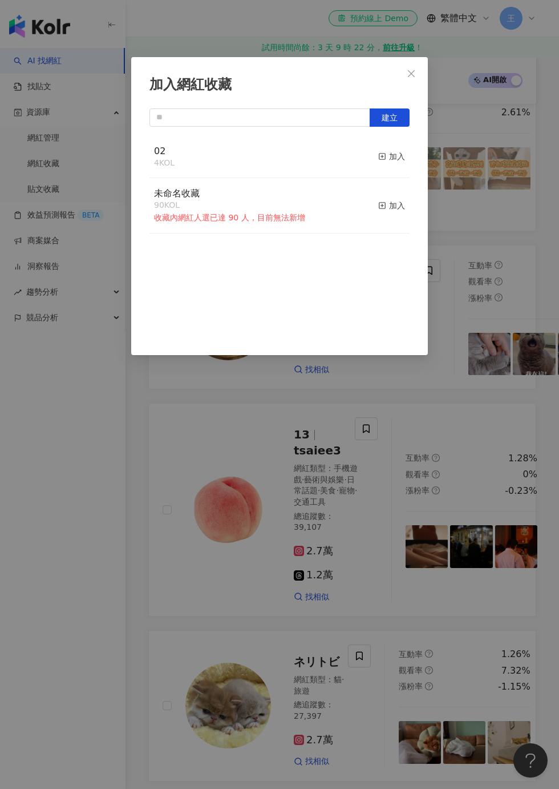
click at [392, 164] on button "加入" at bounding box center [391, 157] width 27 height 24
click at [506, 170] on div "加入網紅收藏 建立 02 5 KOL 已加入 未命名收藏 90 KOL 收藏內網紅人選已達 90 人，目前無法新增 加入" at bounding box center [279, 394] width 559 height 789
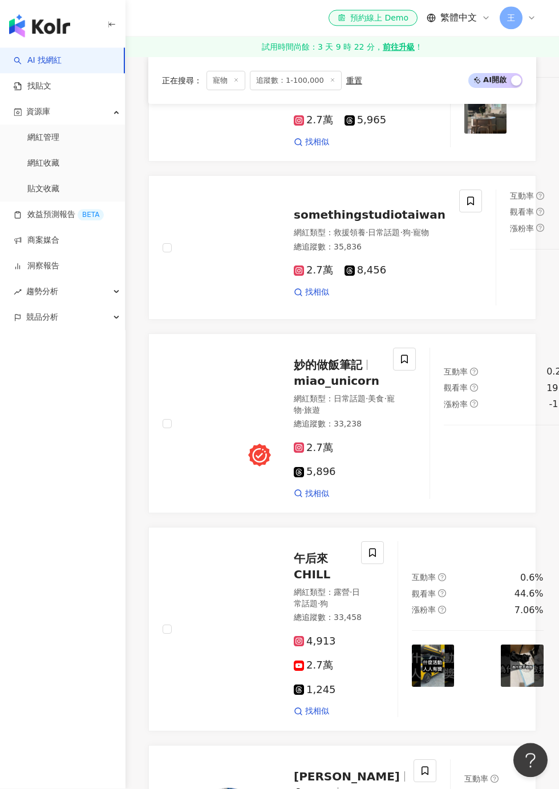
scroll to position [1286, 0]
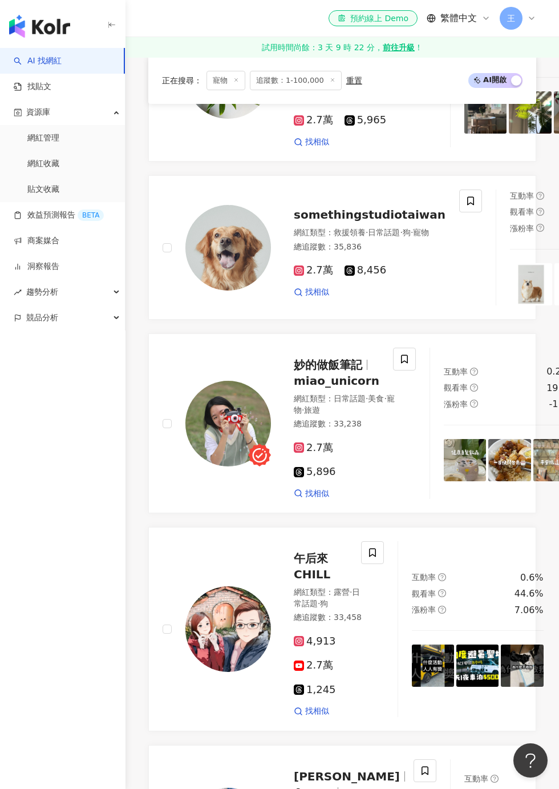
click at [466, 206] on icon at bounding box center [471, 201] width 10 height 10
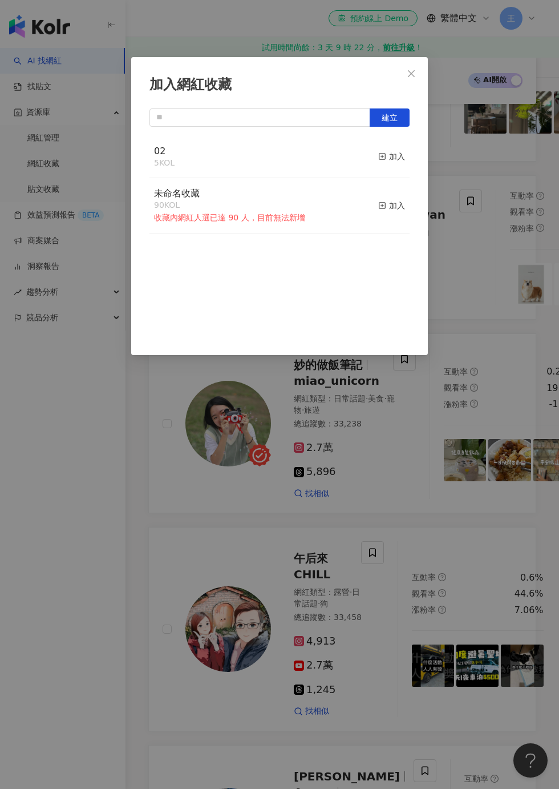
click at [393, 162] on div "加入" at bounding box center [391, 156] width 27 height 13
click at [499, 191] on div "加入網紅收藏 建立 02 6 KOL 已加入 未命名收藏 90 KOL 收藏內網紅人選已達 90 人，目前無法新增 加入" at bounding box center [279, 394] width 559 height 789
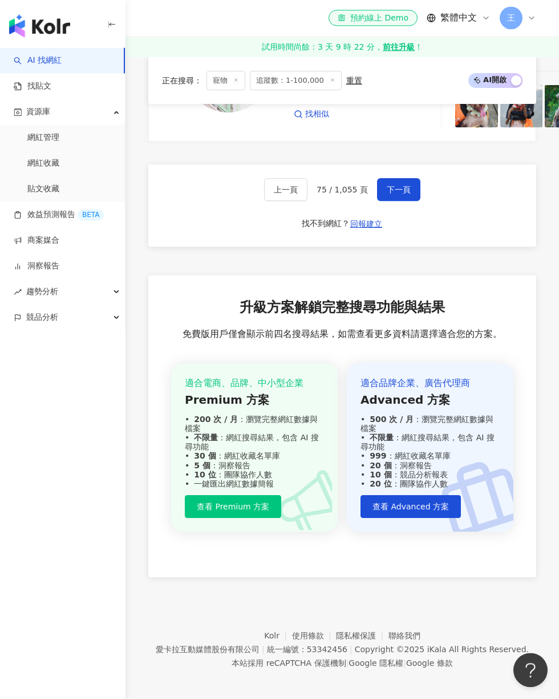
scroll to position [2570, 0]
click at [411, 35] on span at bounding box center [416, 23] width 23 height 23
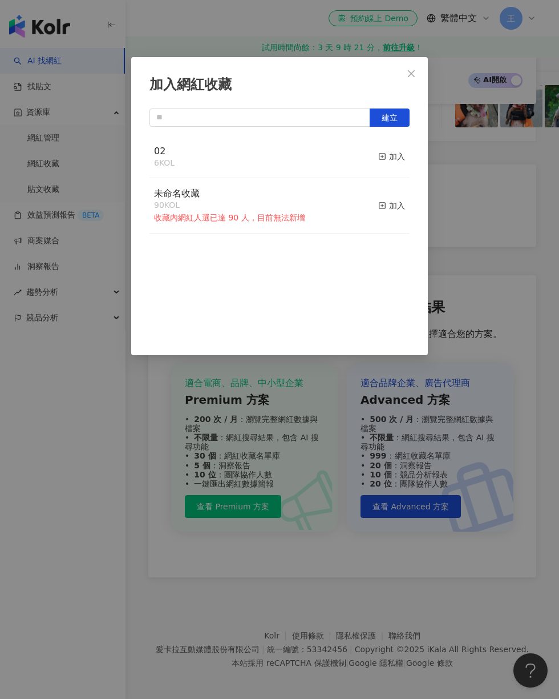
click at [397, 160] on div "加入" at bounding box center [391, 156] width 27 height 13
click at [474, 154] on div "加入網紅收藏 建立 02 7 KOL 已加入 未命名收藏 90 KOL 收藏內網紅人選已達 90 人，目前無法新增 加入" at bounding box center [279, 349] width 559 height 699
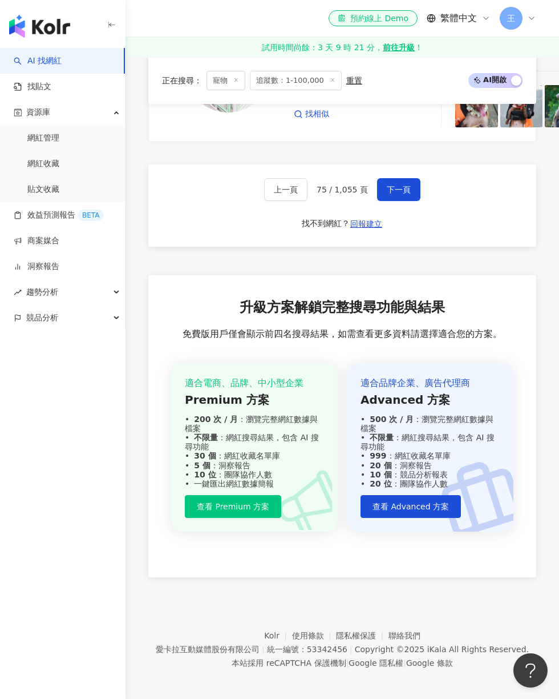
click at [398, 194] on span "下一頁" at bounding box center [399, 189] width 24 height 9
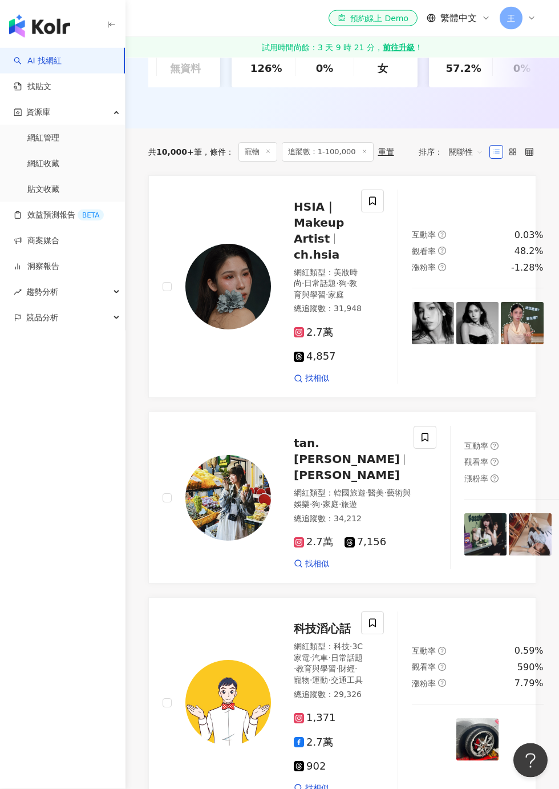
scroll to position [339, 0]
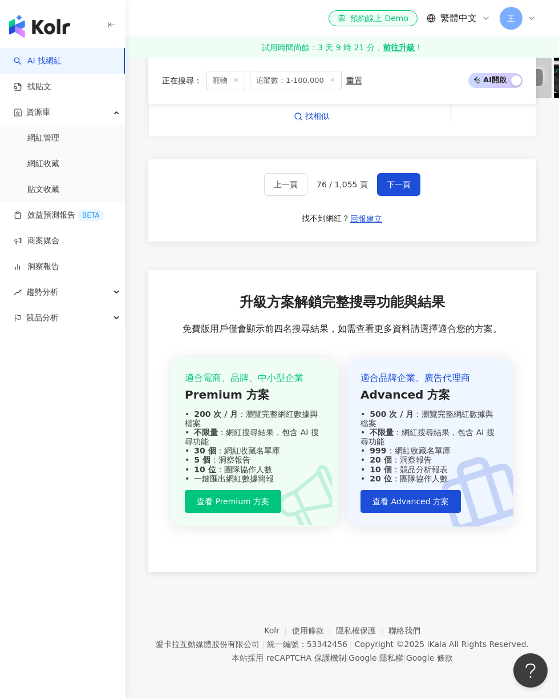
click at [394, 189] on span "下一頁" at bounding box center [399, 184] width 24 height 9
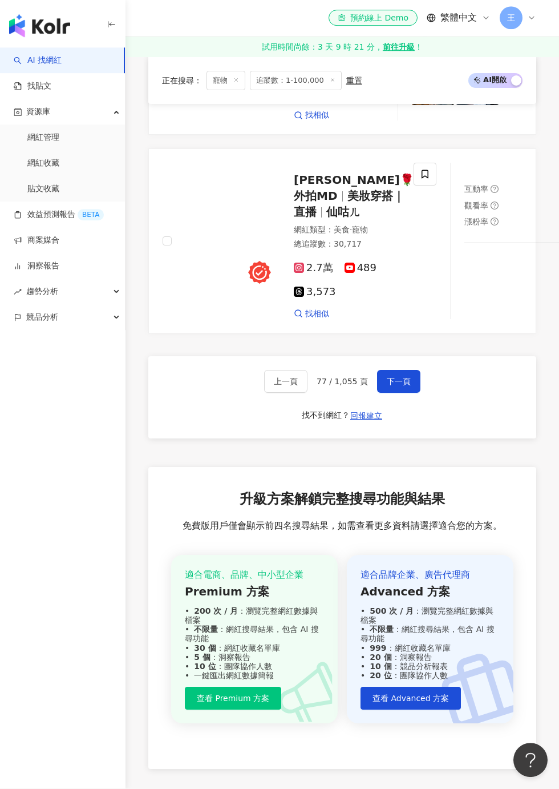
scroll to position [2527, 0]
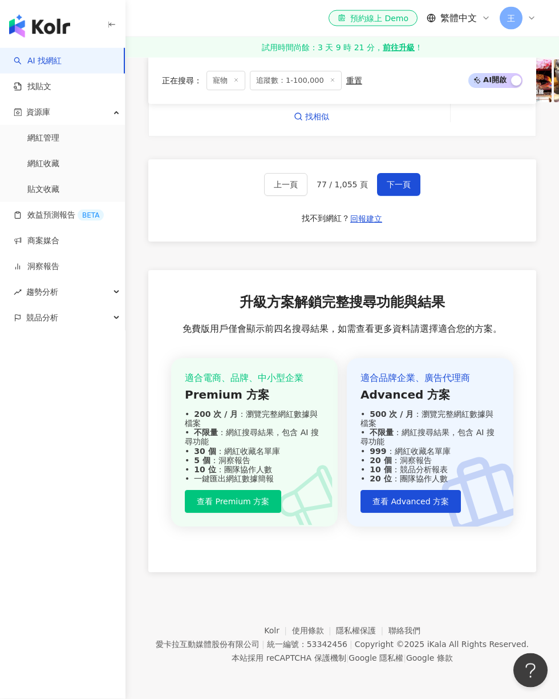
click at [402, 189] on span "下一頁" at bounding box center [399, 184] width 24 height 9
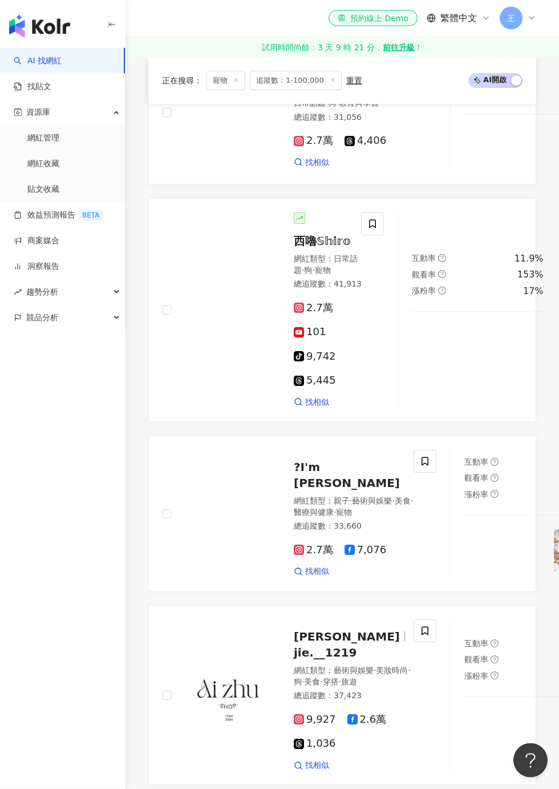
scroll to position [474, 0]
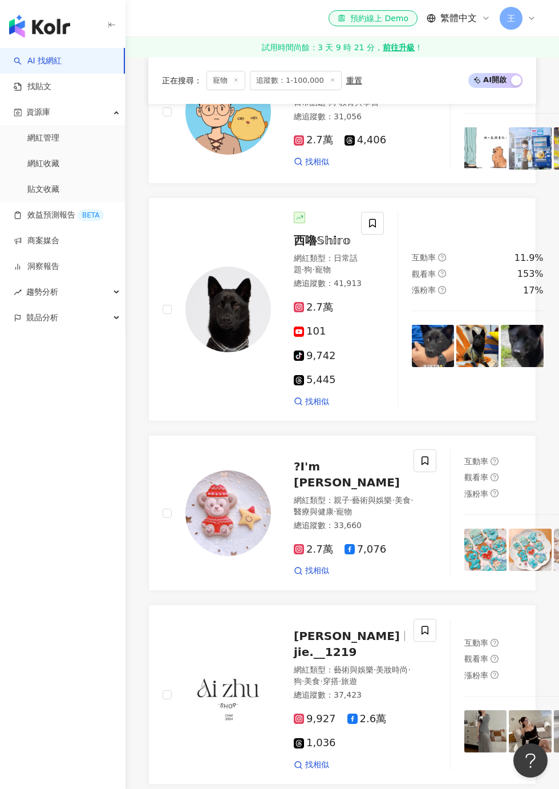
click at [374, 228] on icon at bounding box center [373, 223] width 10 height 10
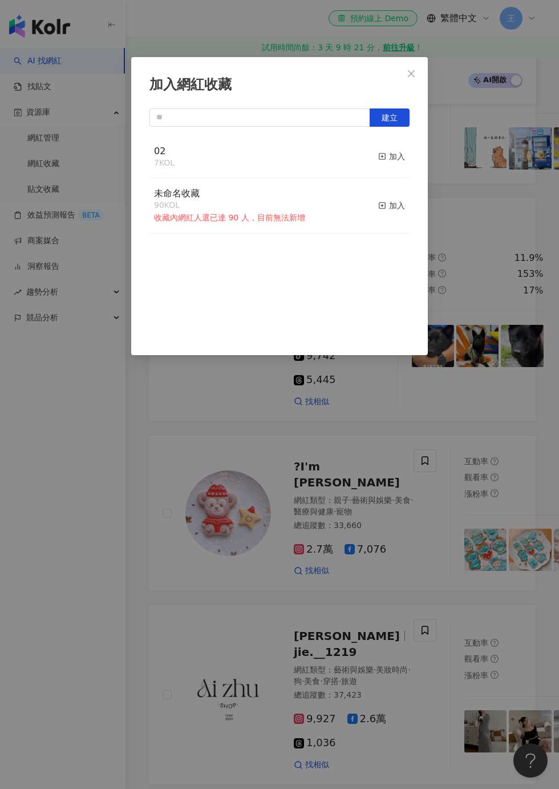
click at [393, 159] on div "加入" at bounding box center [391, 156] width 27 height 13
click at [513, 192] on div "加入網紅收藏 建立 02 8 KOL 已加入 未命名收藏 90 KOL 收藏內網紅人選已達 90 人，目前無法新增 加入" at bounding box center [279, 394] width 559 height 789
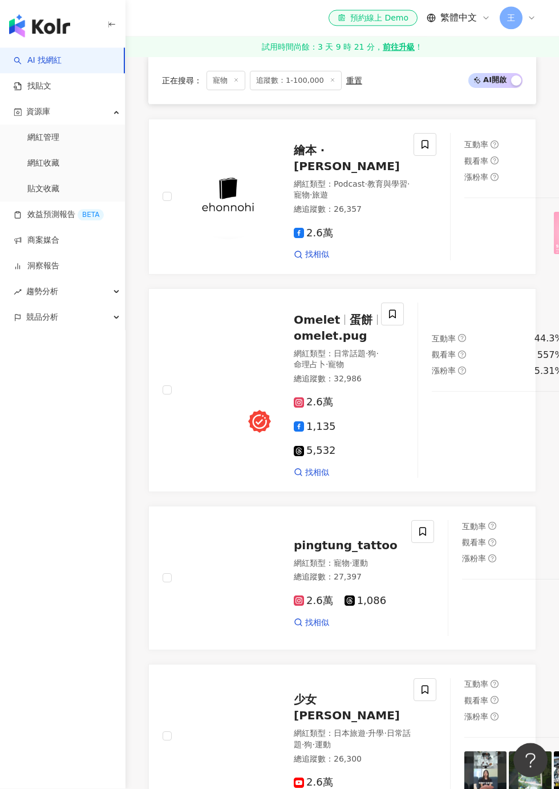
scroll to position [1947, 0]
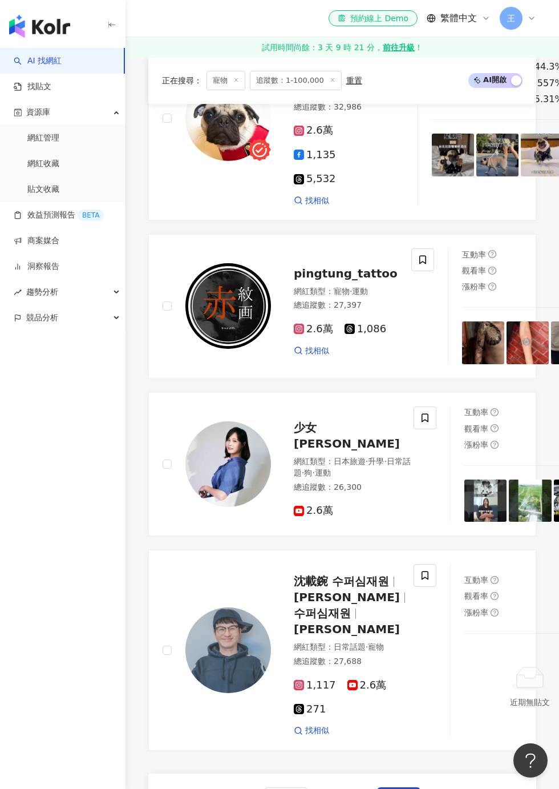
click at [381, 54] on span at bounding box center [392, 42] width 23 height 23
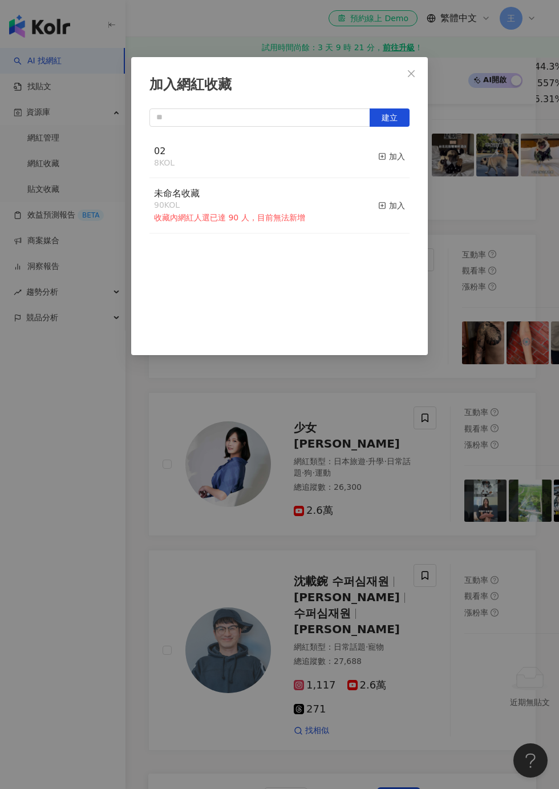
click at [388, 164] on button "加入" at bounding box center [391, 157] width 27 height 24
click at [519, 177] on div "加入網紅收藏 建立 02 9 KOL 已加入 未命名收藏 90 KOL 收藏內網紅人選已達 90 人，目前無法新增 加入" at bounding box center [279, 394] width 559 height 789
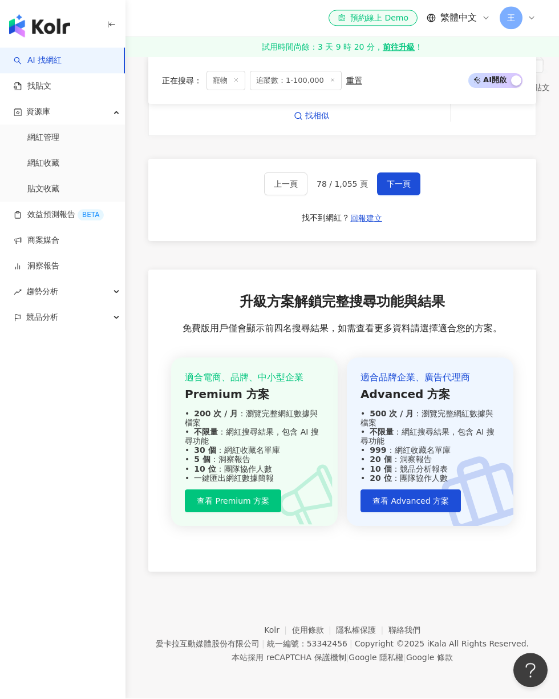
click at [403, 189] on span "下一頁" at bounding box center [399, 184] width 24 height 9
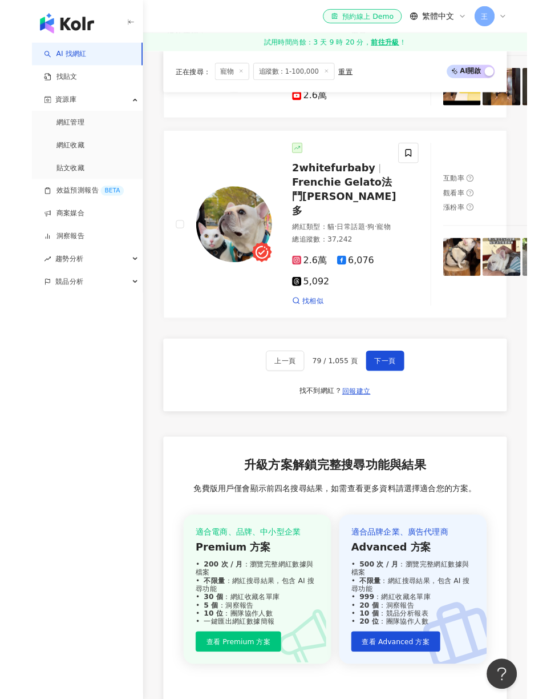
scroll to position [2487, 0]
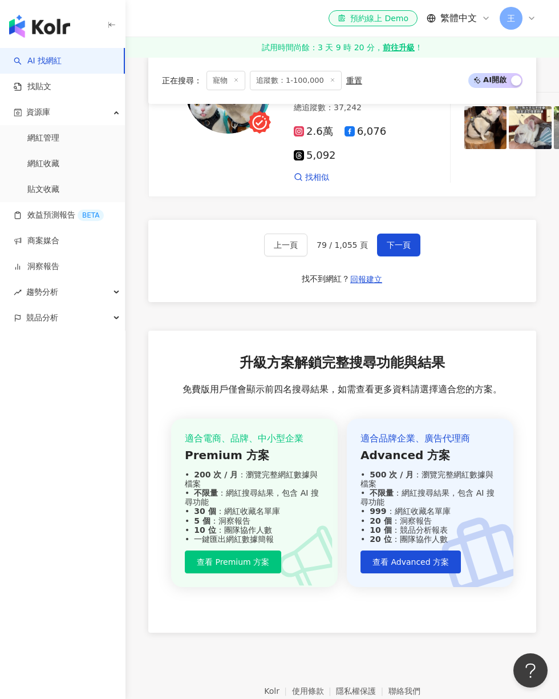
click at [420, 15] on icon at bounding box center [425, 10] width 10 height 10
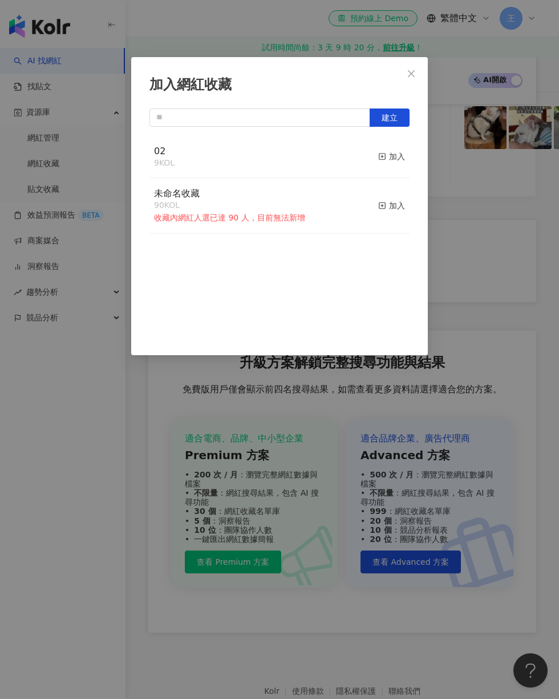
click at [403, 157] on div "加入" at bounding box center [391, 156] width 27 height 13
click at [504, 175] on div "加入網紅收藏 建立 02 10 KOL 已加入 未命名收藏 90 KOL 收藏內網紅人選已達 90 人，目前無法新增 加入" at bounding box center [279, 349] width 559 height 699
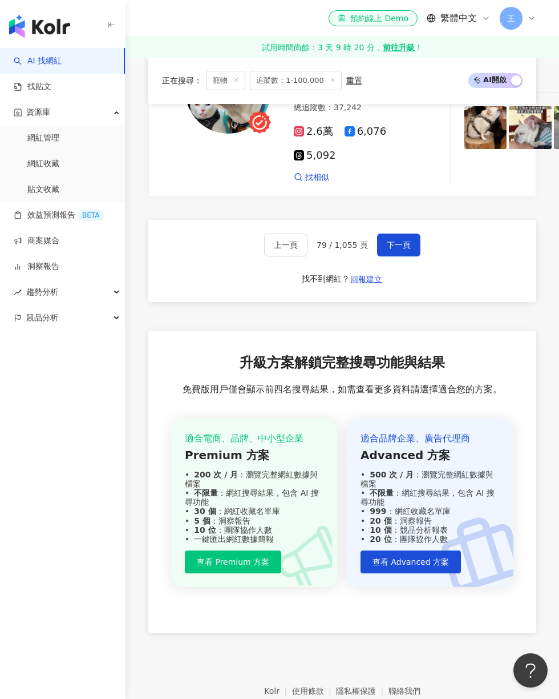
click at [403, 256] on button "下一頁" at bounding box center [398, 244] width 43 height 23
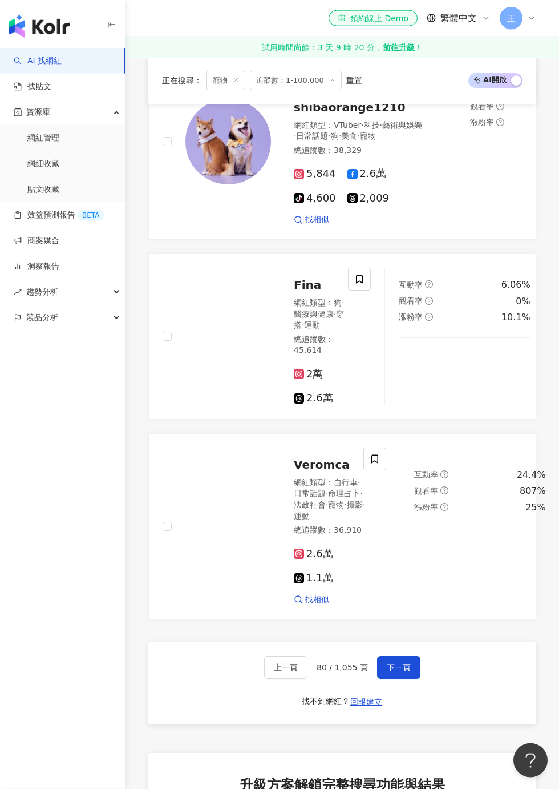
scroll to position [2306, 0]
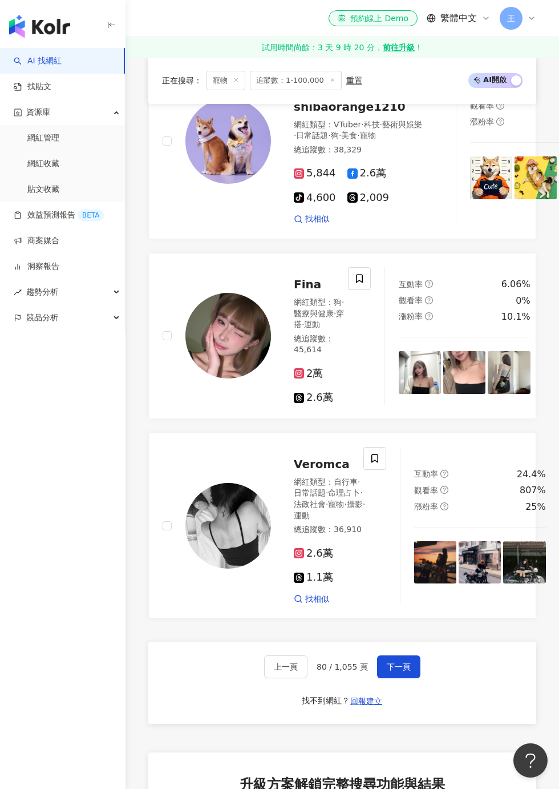
click at [426, 74] on icon at bounding box center [431, 69] width 10 height 10
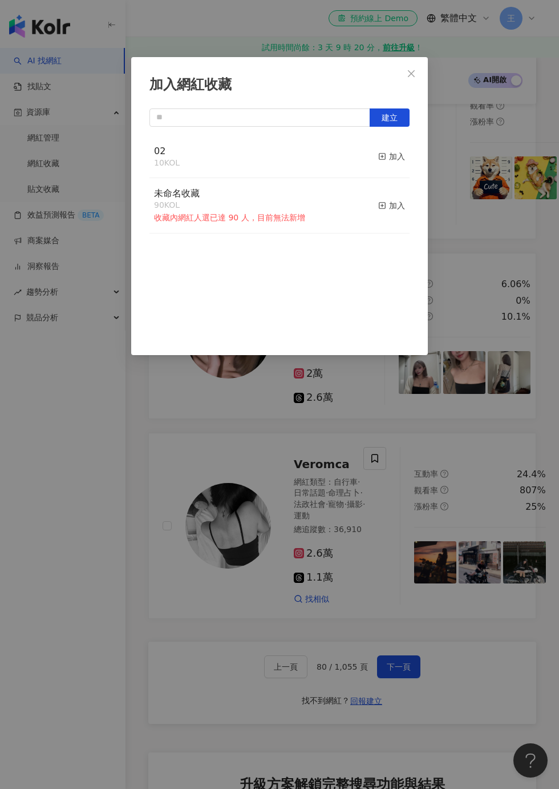
click at [396, 165] on button "加入" at bounding box center [391, 157] width 27 height 24
click at [499, 192] on div "加入網紅收藏 建立 02 11 KOL 已加入 未命名收藏 90 KOL 收藏內網紅人選已達 90 人，目前無法新增 加入" at bounding box center [279, 394] width 559 height 789
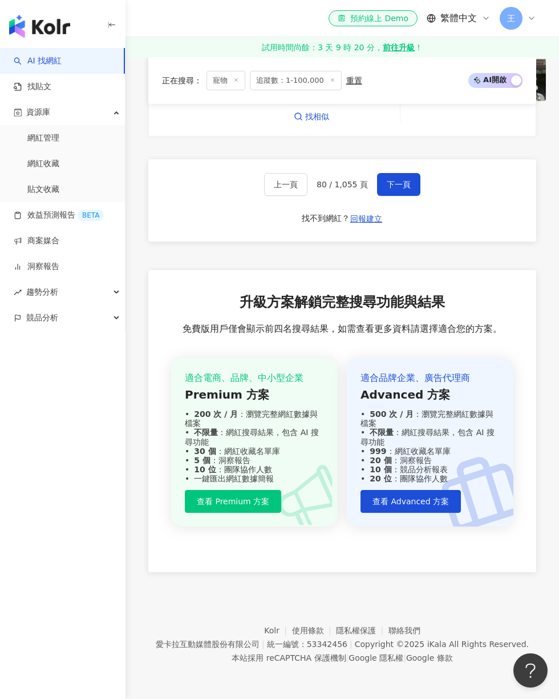
scroll to position [2972, 0]
click at [410, 184] on button "下一頁" at bounding box center [398, 184] width 43 height 23
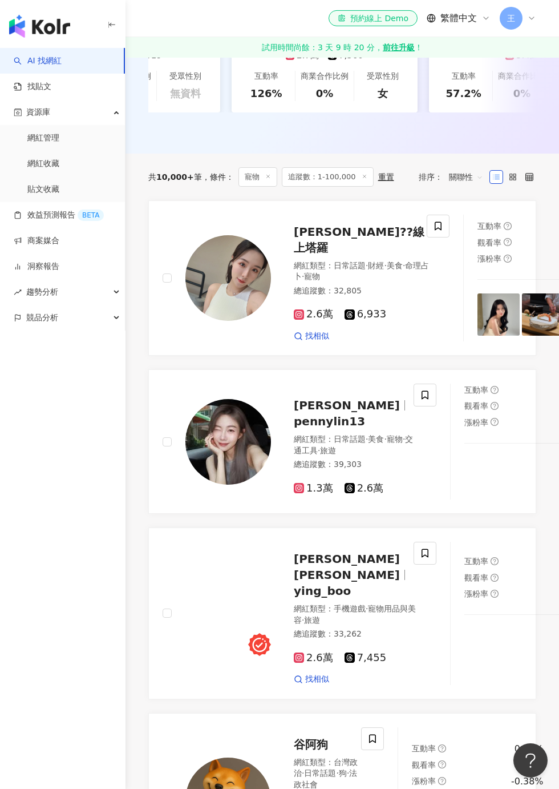
scroll to position [332, 0]
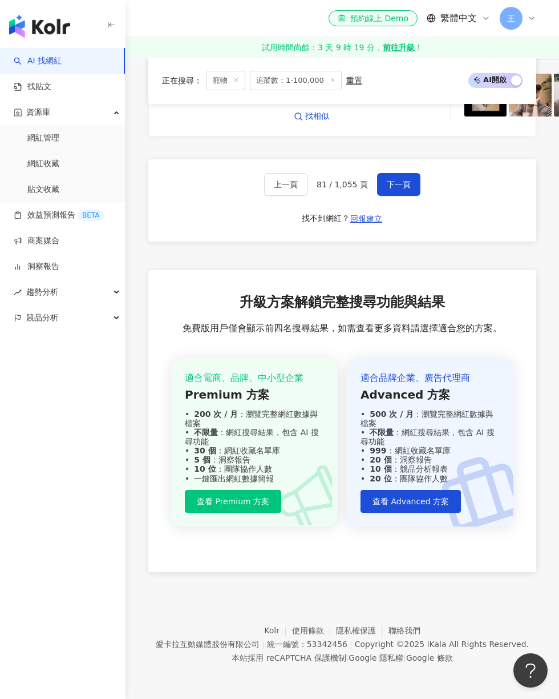
click at [399, 189] on span "下一頁" at bounding box center [399, 184] width 24 height 9
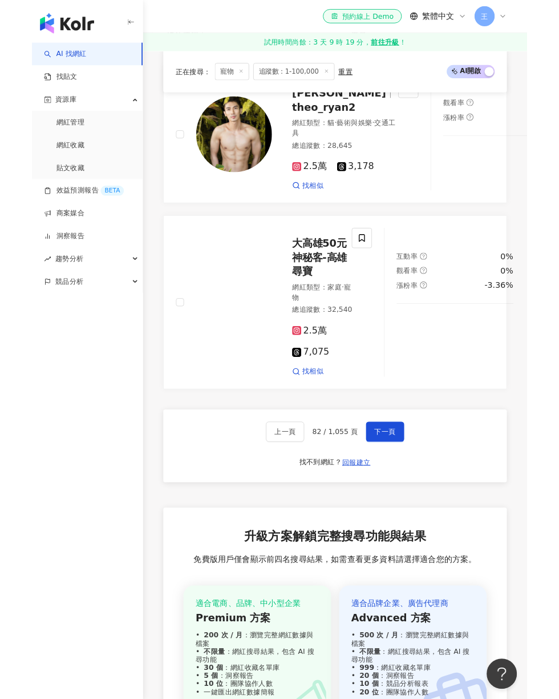
scroll to position [2664, 0]
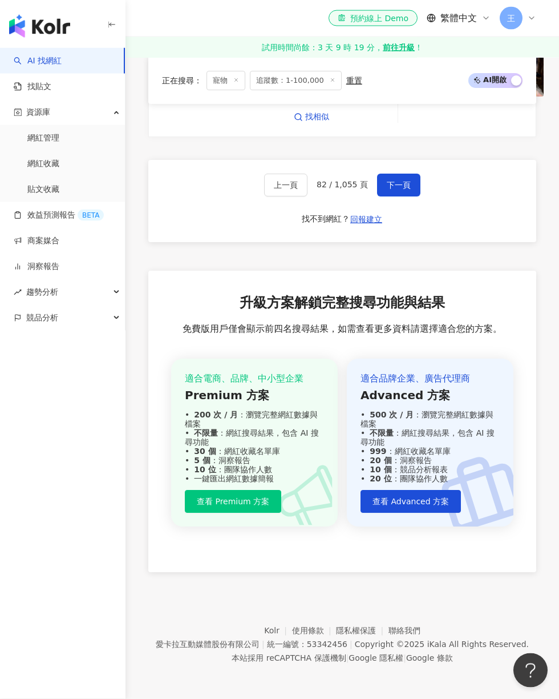
click at [412, 196] on button "下一頁" at bounding box center [398, 184] width 43 height 23
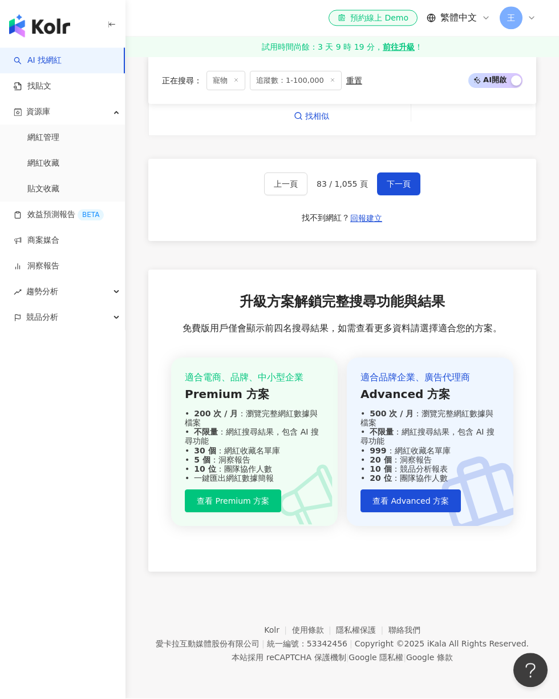
scroll to position [2675, 0]
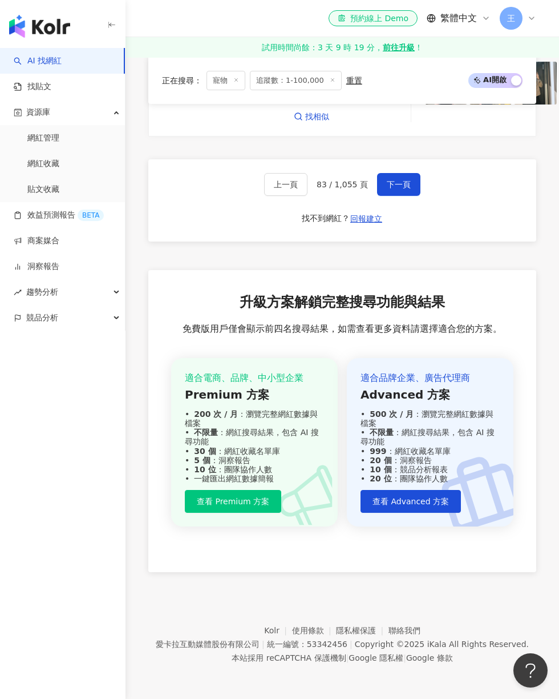
click at [406, 189] on span "下一頁" at bounding box center [399, 184] width 24 height 9
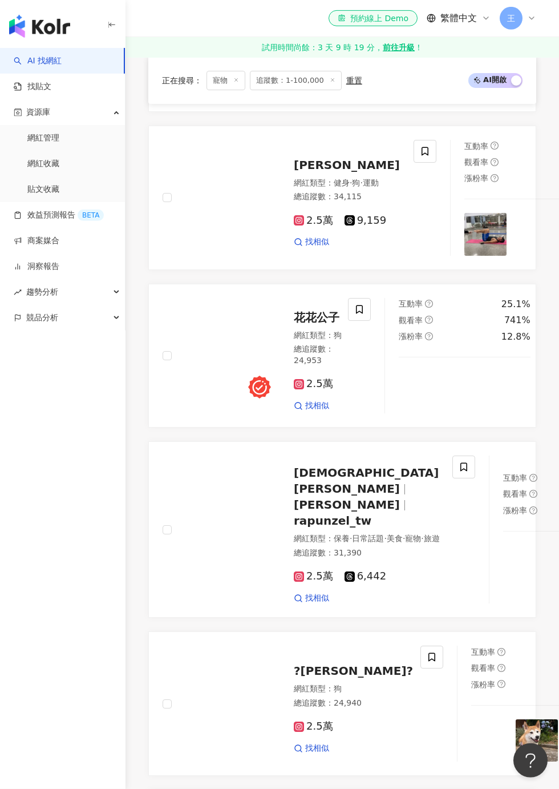
scroll to position [602, 0]
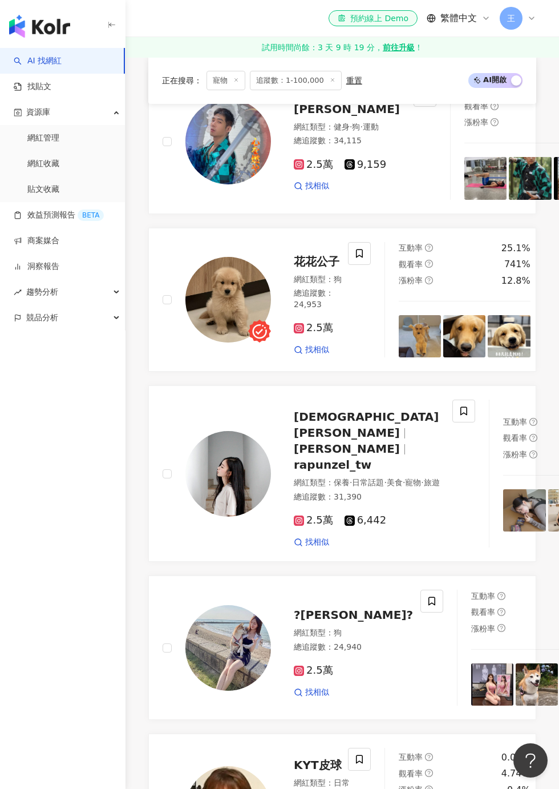
click at [368, 265] on span at bounding box center [359, 253] width 23 height 23
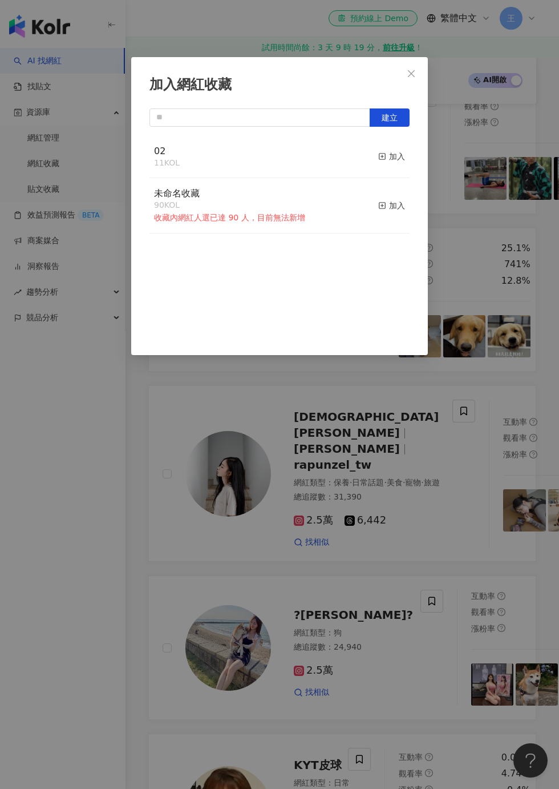
click at [386, 163] on button "加入" at bounding box center [391, 157] width 27 height 24
click at [506, 192] on div "加入網紅收藏 建立 02 12 KOL 已加入 未命名收藏 90 KOL 收藏內網紅人選已達 90 人，目前無法新增 加入" at bounding box center [279, 394] width 559 height 789
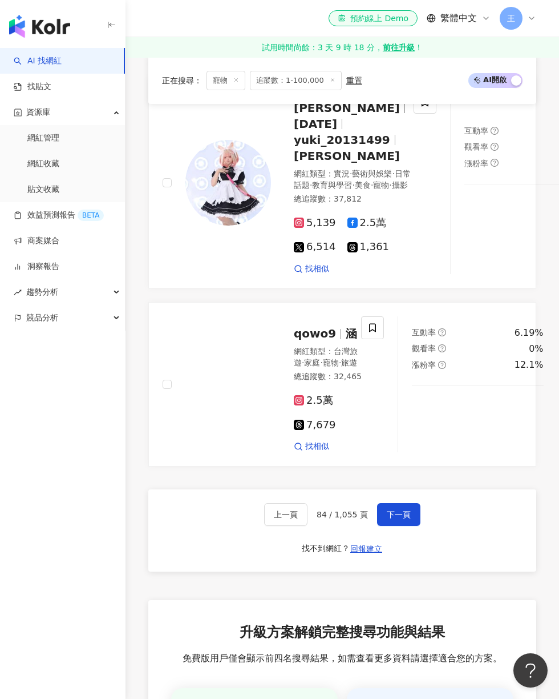
scroll to position [2245, 0]
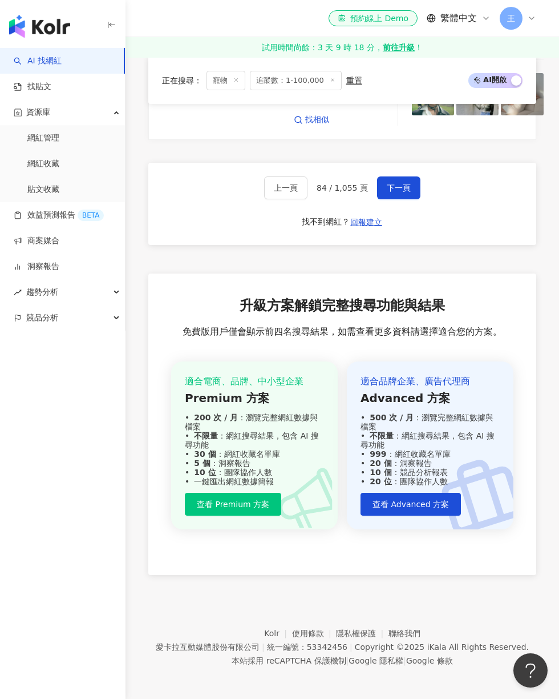
click at [404, 192] on span "下一頁" at bounding box center [399, 187] width 24 height 9
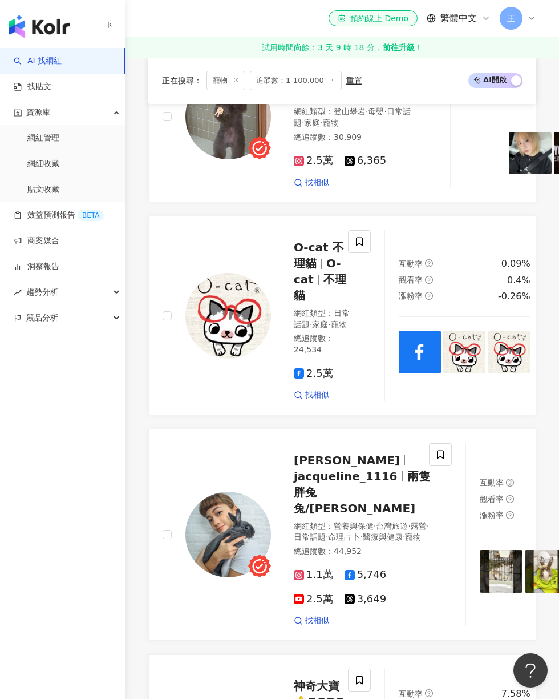
scroll to position [1832, 0]
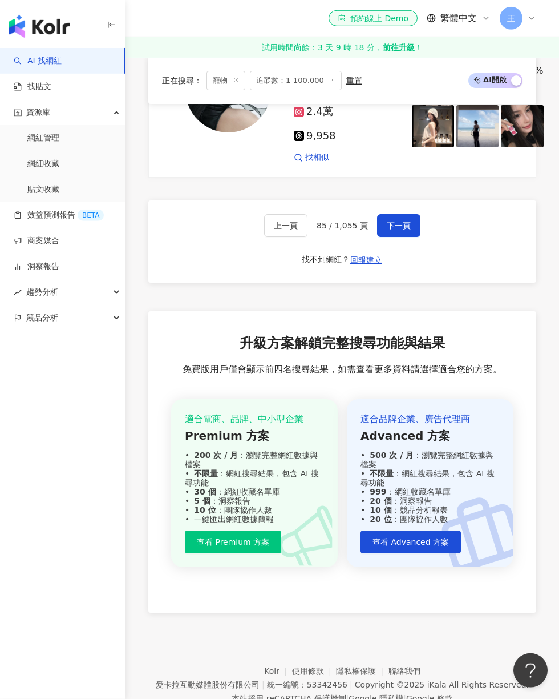
click at [403, 230] on span "下一頁" at bounding box center [399, 225] width 24 height 9
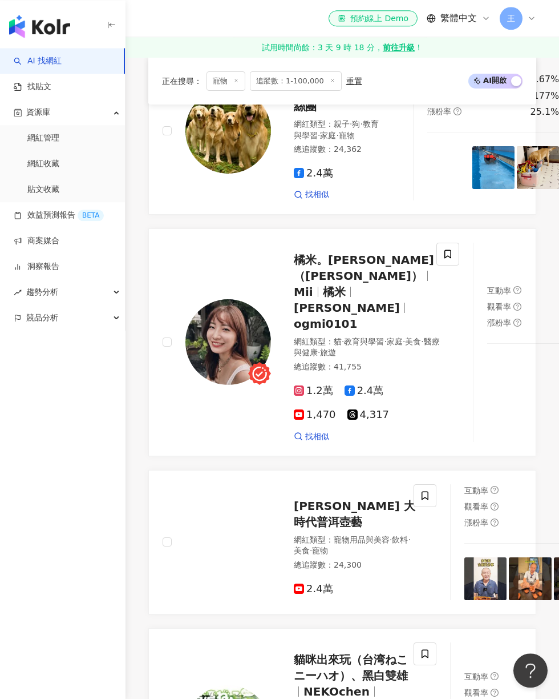
scroll to position [1661, 0]
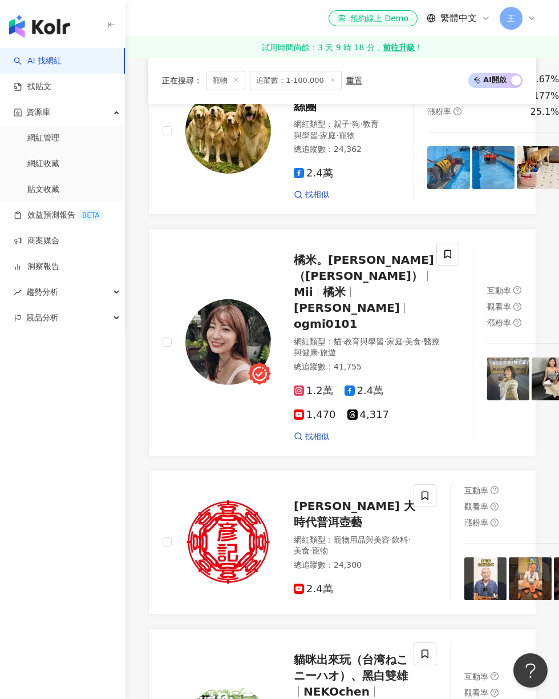
click at [386, 84] on span at bounding box center [388, 73] width 23 height 23
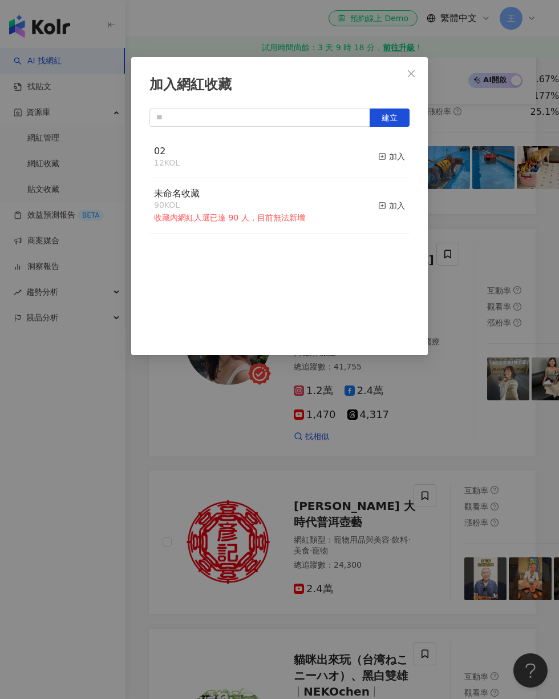
click at [394, 157] on div "加入" at bounding box center [391, 156] width 27 height 13
click at [495, 123] on div "加入網紅收藏 建立 02 13 KOL 已加入 未命名收藏 90 KOL 收藏內網紅人選已達 90 人，目前無法新增 加入" at bounding box center [279, 349] width 559 height 699
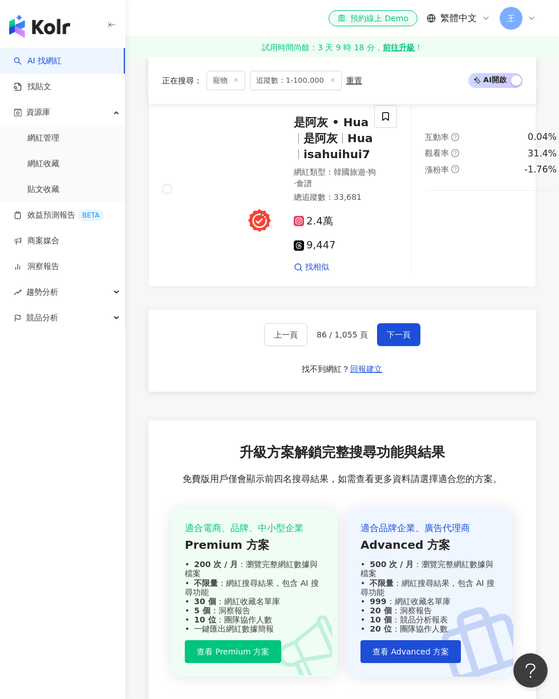
scroll to position [2832, 0]
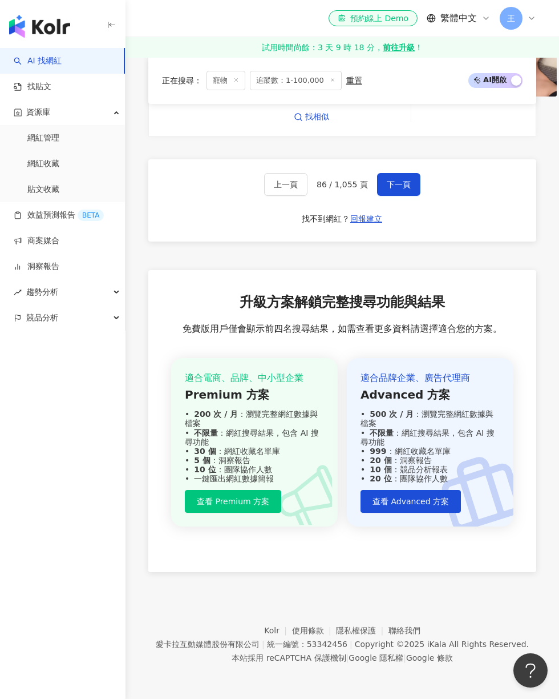
click at [405, 189] on span "下一頁" at bounding box center [399, 184] width 24 height 9
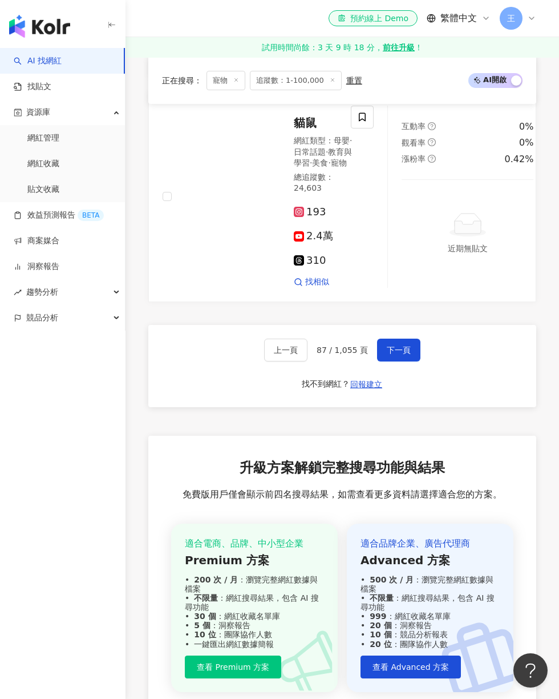
scroll to position [2677, 0]
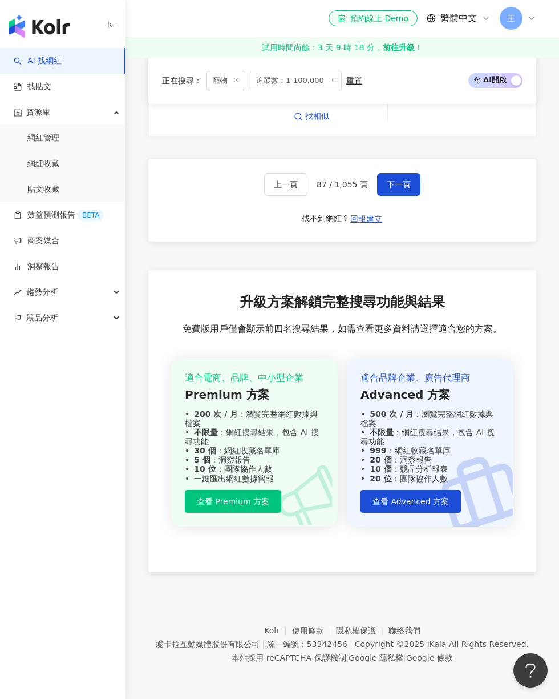
click at [402, 189] on span "下一頁" at bounding box center [399, 184] width 24 height 9
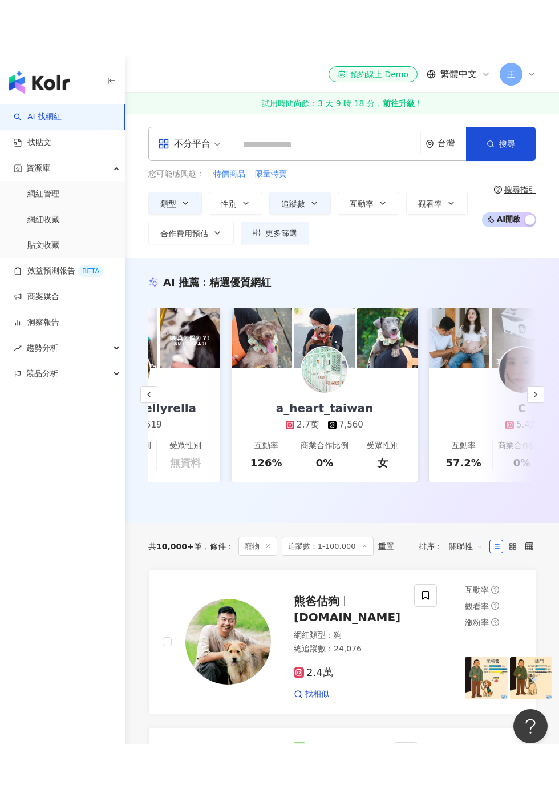
scroll to position [273, 0]
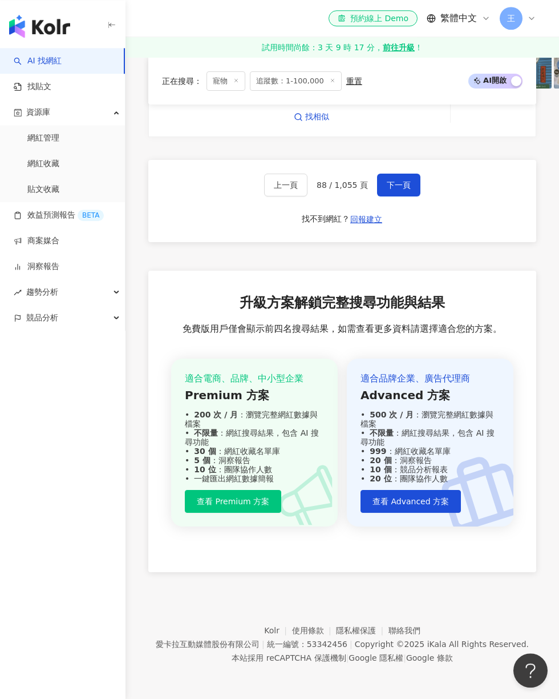
click at [405, 196] on button "下一頁" at bounding box center [398, 184] width 43 height 23
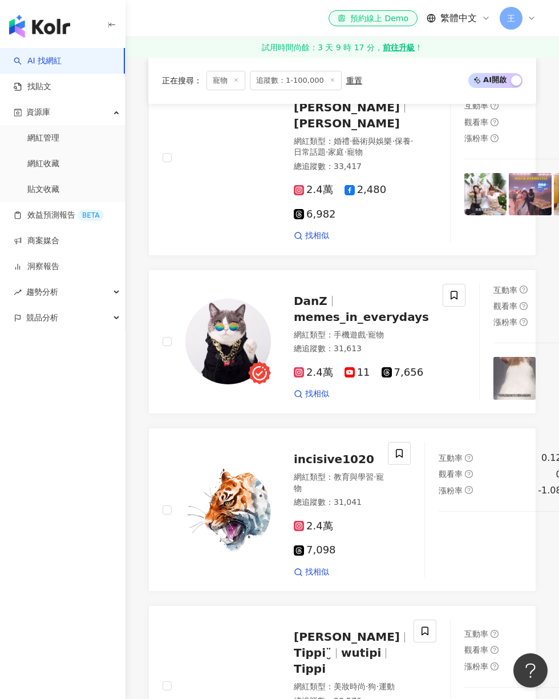
scroll to position [446, 0]
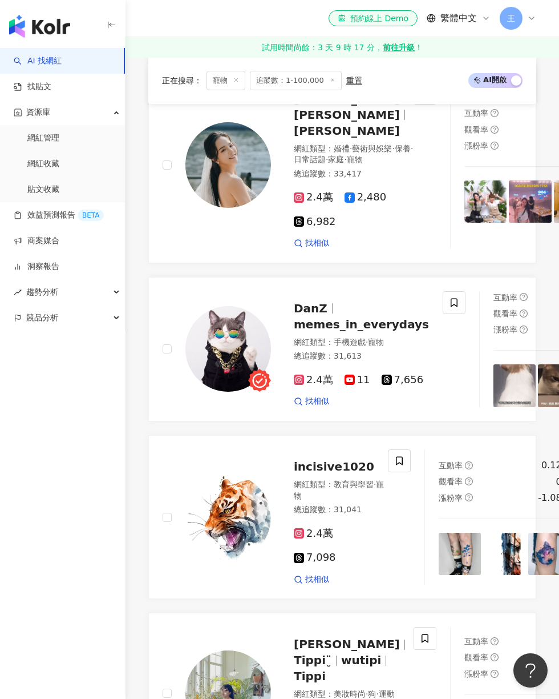
click at [449, 308] on icon at bounding box center [454, 302] width 10 height 10
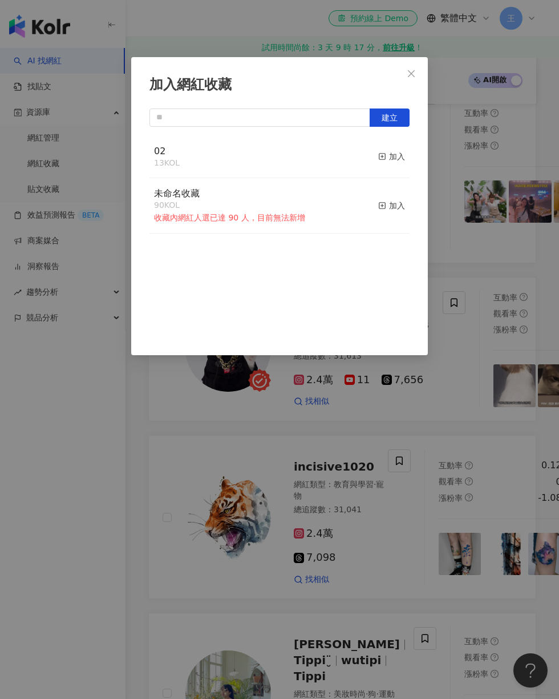
click at [403, 161] on div "加入" at bounding box center [391, 156] width 27 height 13
click at [522, 180] on div "加入網紅收藏 建立 02 14 KOL 已加入 未命名收藏 90 KOL 收藏內網紅人選已達 90 人，目前無法新增 加入" at bounding box center [279, 349] width 559 height 699
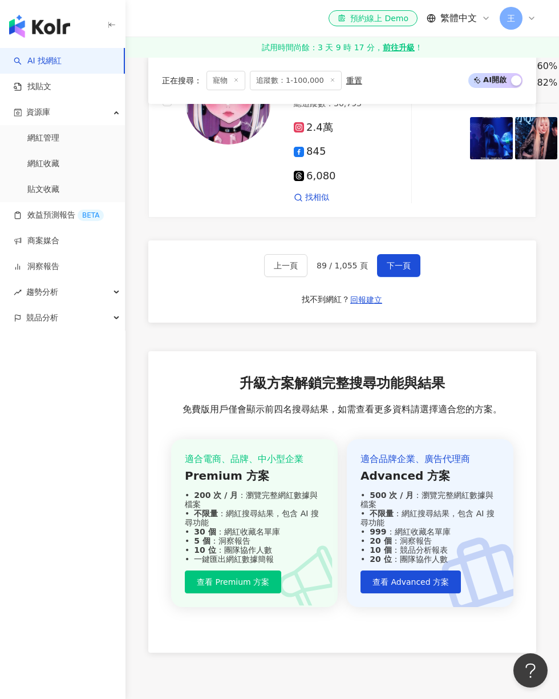
scroll to position [2677, 0]
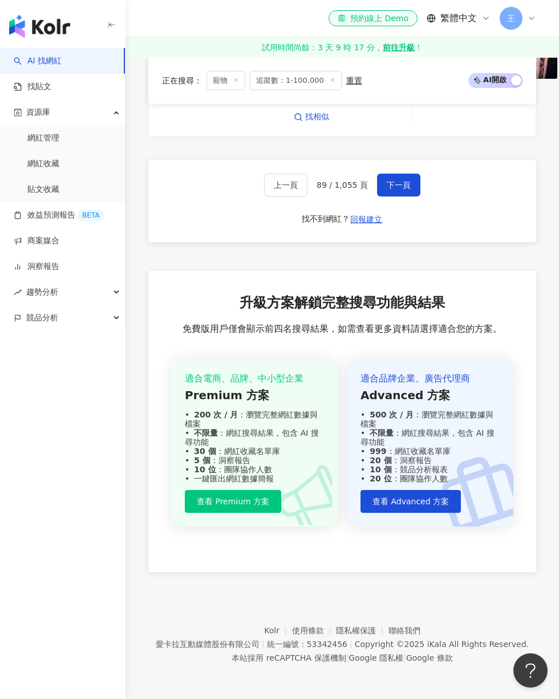
click at [403, 196] on button "下一頁" at bounding box center [398, 184] width 43 height 23
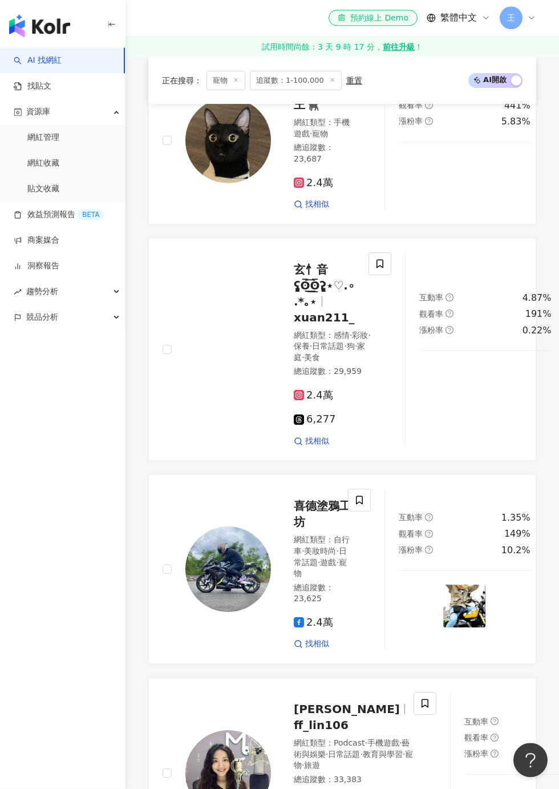
scroll to position [1959, 0]
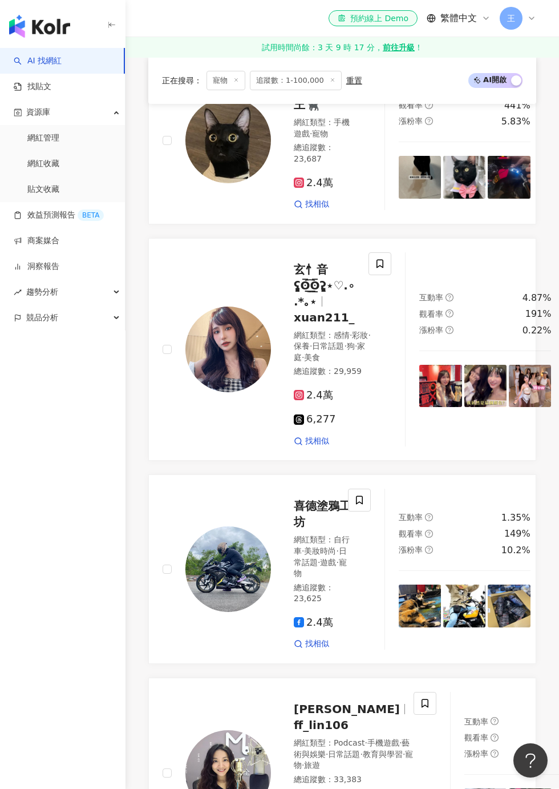
click at [358, 94] on span at bounding box center [359, 82] width 23 height 23
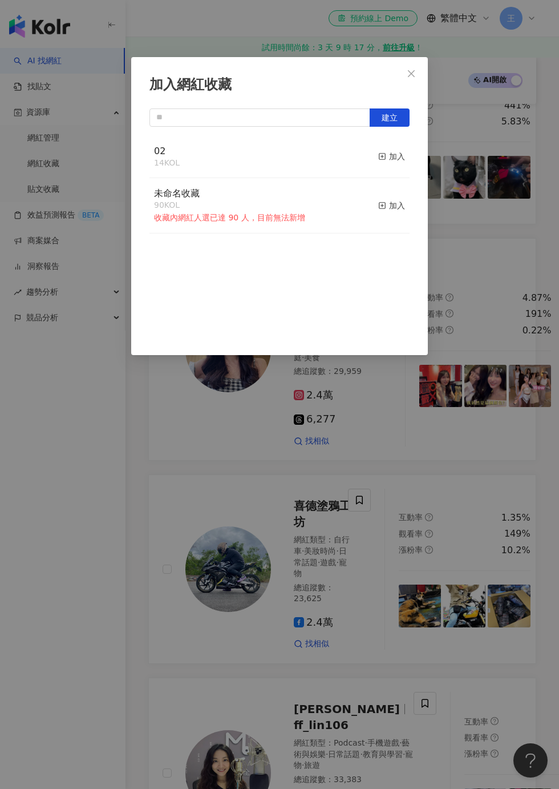
click at [398, 165] on button "加入" at bounding box center [391, 157] width 27 height 24
click at [494, 67] on div "加入網紅收藏 建立 02 15 KOL 已加入 未命名收藏 90 KOL 收藏內網紅人選已達 90 人，目前無法新增 加入" at bounding box center [279, 394] width 559 height 789
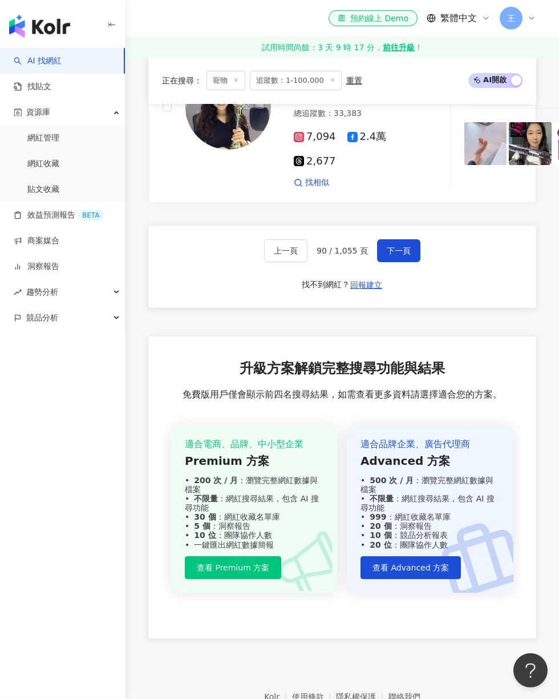
click at [409, 262] on button "下一頁" at bounding box center [398, 250] width 43 height 23
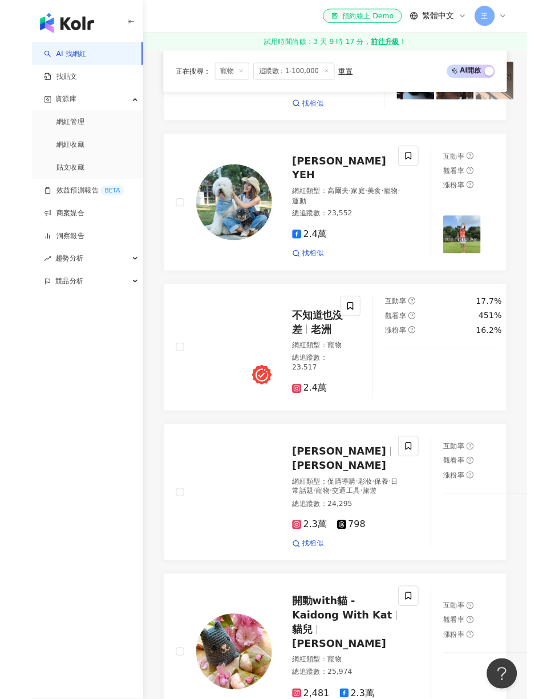
scroll to position [2321, 0]
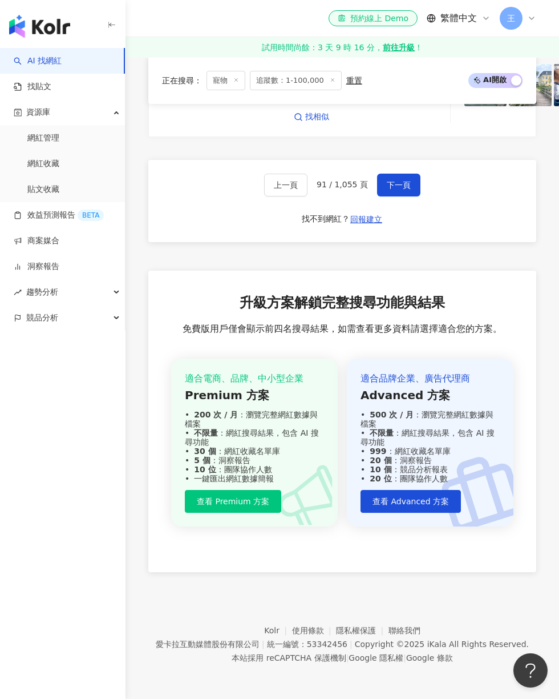
click at [408, 189] on span "下一頁" at bounding box center [399, 184] width 24 height 9
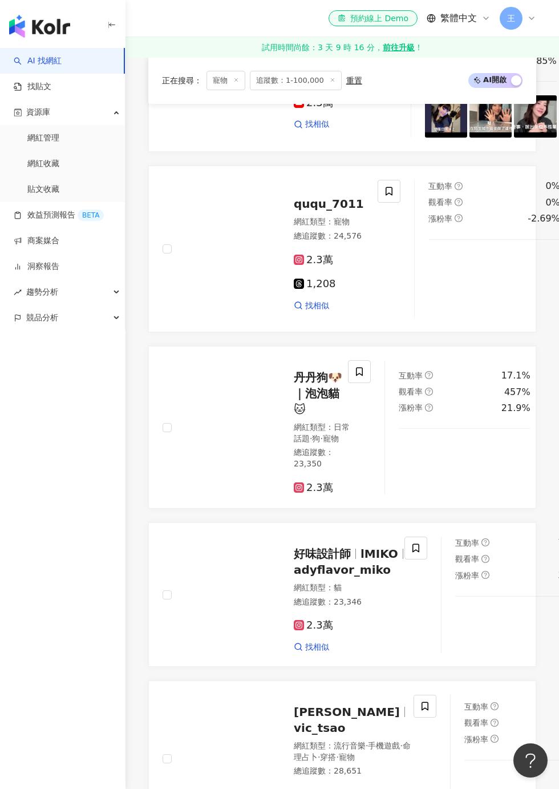
scroll to position [713, 0]
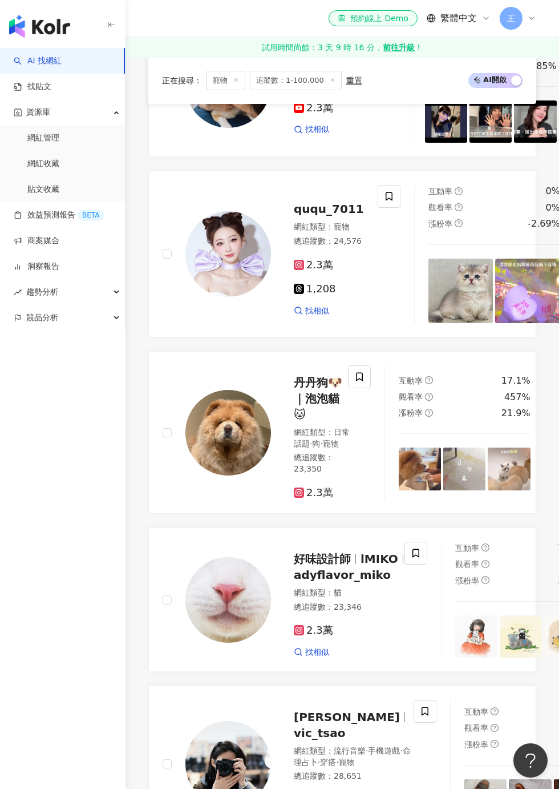
click at [360, 374] on icon at bounding box center [359, 377] width 7 height 9
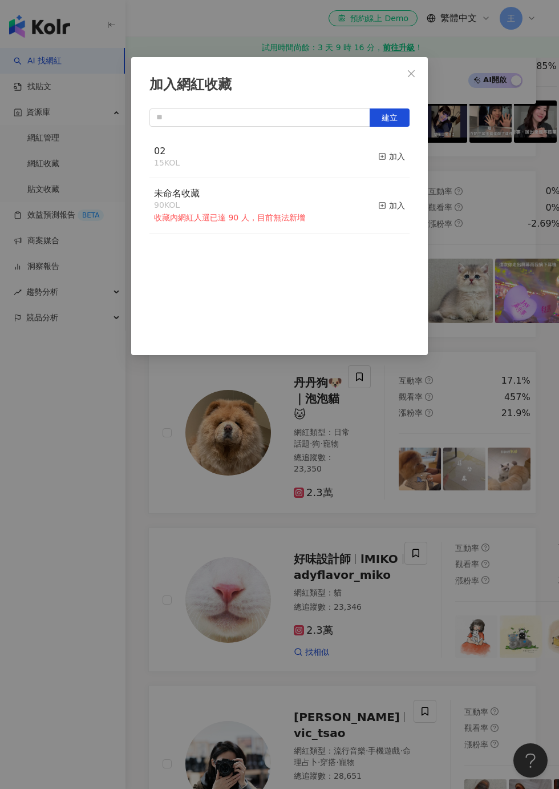
click at [404, 164] on button "加入" at bounding box center [391, 157] width 27 height 24
click at [519, 213] on div "加入網紅收藏 建立 02 16 KOL 已加入 未命名收藏 90 KOL 收藏內網紅人選已達 90 人，目前無法新增 加入" at bounding box center [279, 394] width 559 height 789
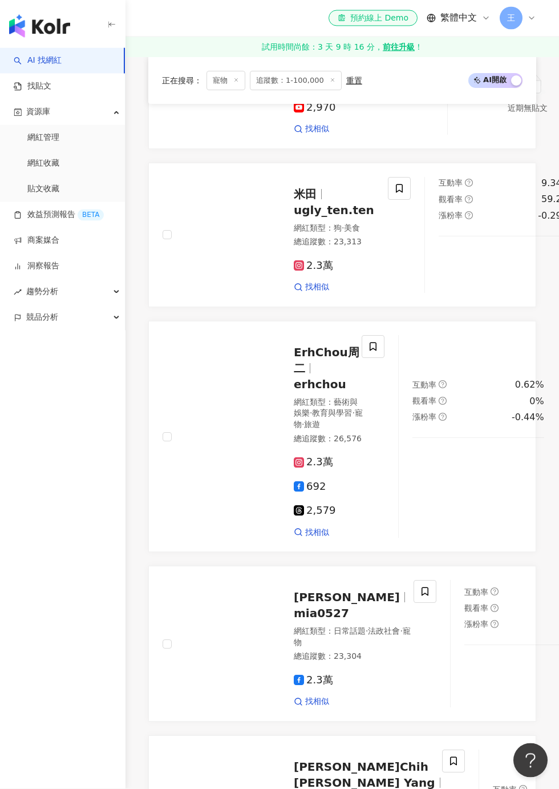
scroll to position [1604, 0]
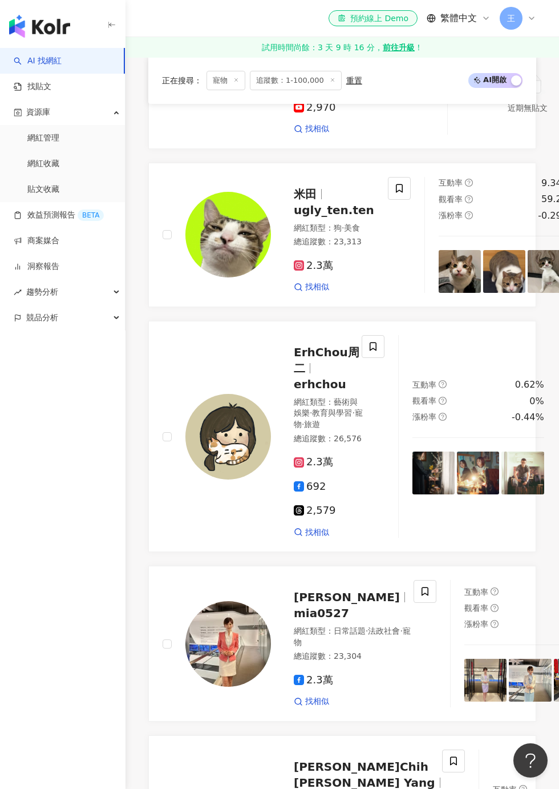
click at [394, 200] on span at bounding box center [399, 188] width 23 height 23
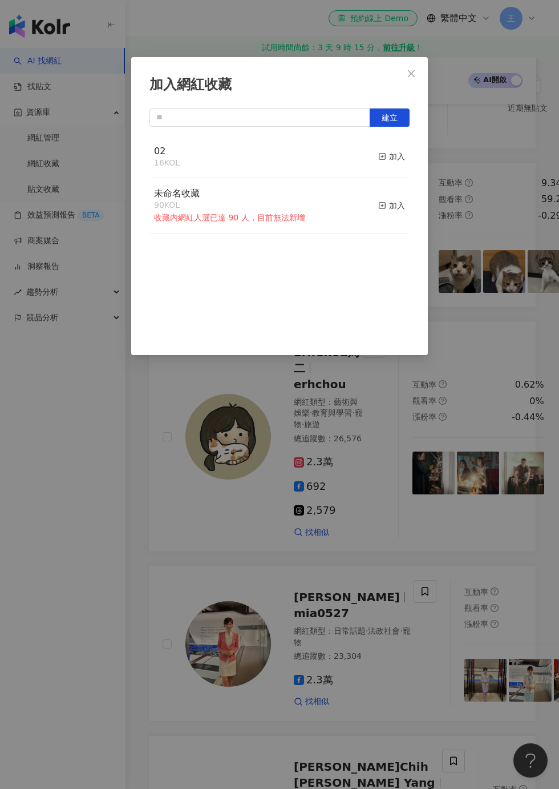
click at [394, 168] on button "加入" at bounding box center [391, 157] width 27 height 24
click at [526, 177] on div "加入網紅收藏 建立 02 16 KOL 加入 未命名收藏 90 KOL 收藏內網紅人選已達 90 人，目前無法新增 加入" at bounding box center [279, 394] width 559 height 789
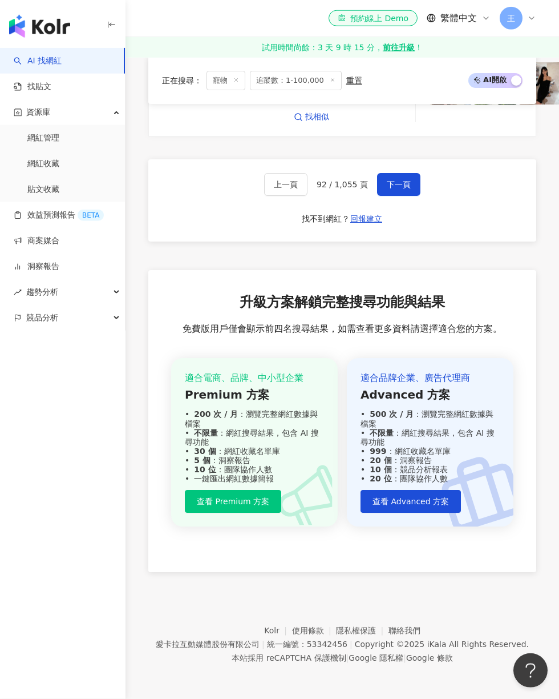
click at [409, 189] on span "下一頁" at bounding box center [399, 184] width 24 height 9
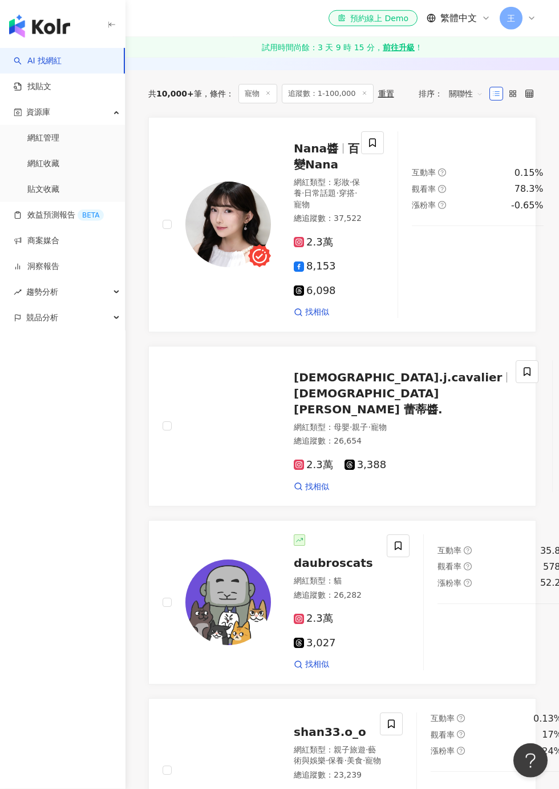
scroll to position [397, 0]
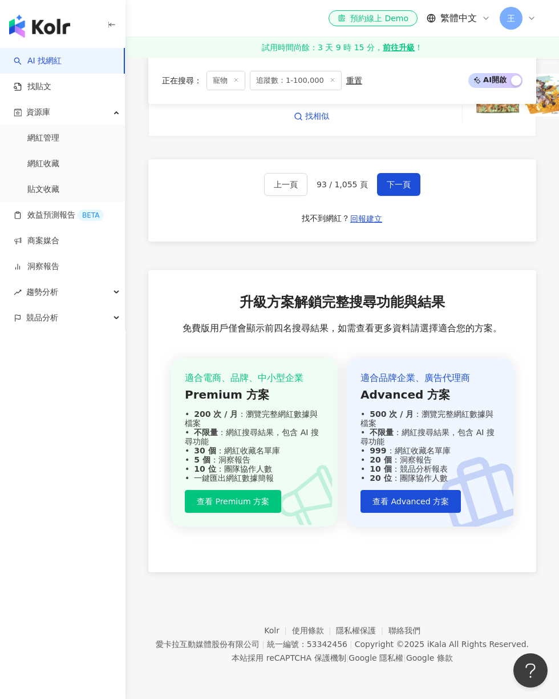
click at [408, 189] on span "下一頁" at bounding box center [399, 184] width 24 height 9
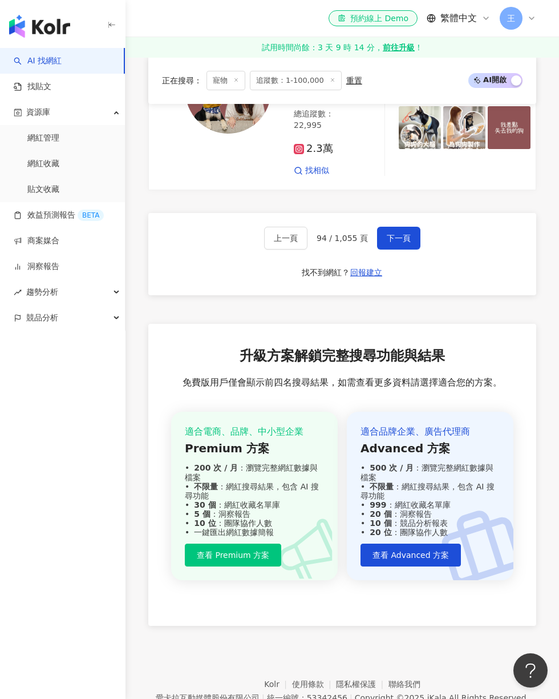
click at [366, 29] on span at bounding box center [359, 17] width 23 height 23
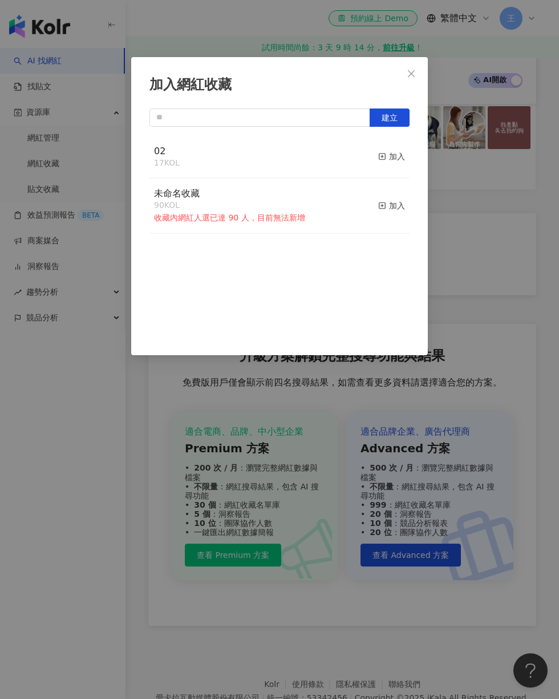
click at [411, 74] on icon "close" at bounding box center [411, 73] width 7 height 7
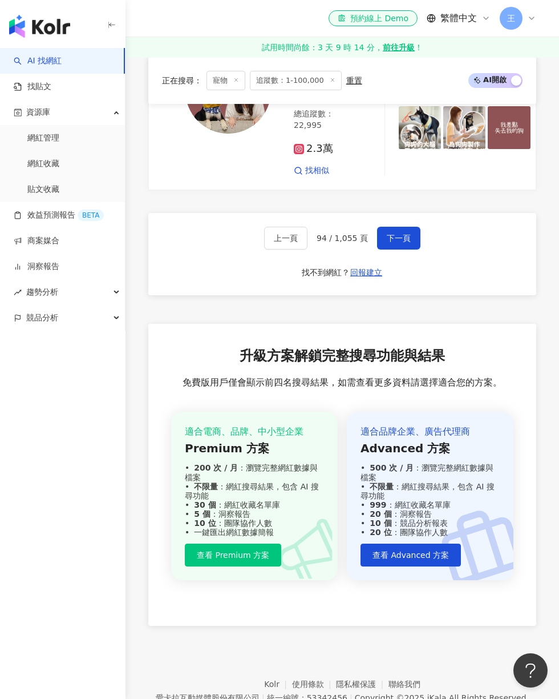
click at [361, 22] on icon at bounding box center [359, 17] width 7 height 9
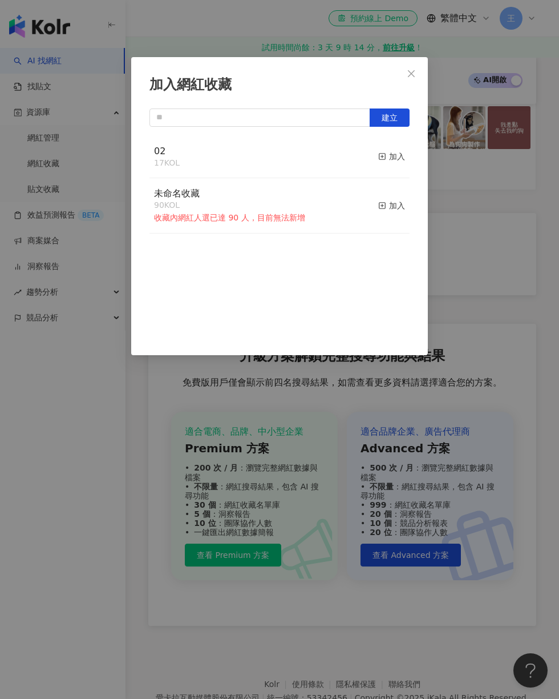
click at [397, 168] on button "加入" at bounding box center [391, 157] width 27 height 24
click at [399, 426] on div "加入網紅收藏 建立 02 18 KOL 已加入 未命名收藏 90 KOL 收藏內網紅人選已達 90 人，目前無法新增 加入" at bounding box center [279, 349] width 559 height 699
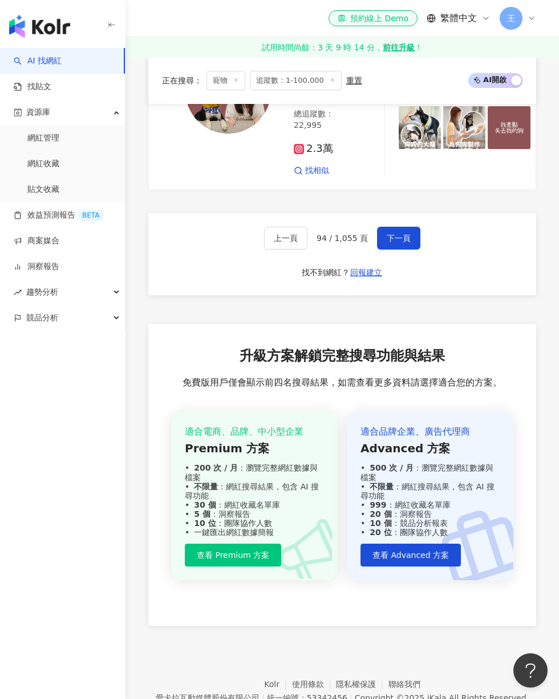
click at [404, 243] on span "下一頁" at bounding box center [399, 237] width 24 height 9
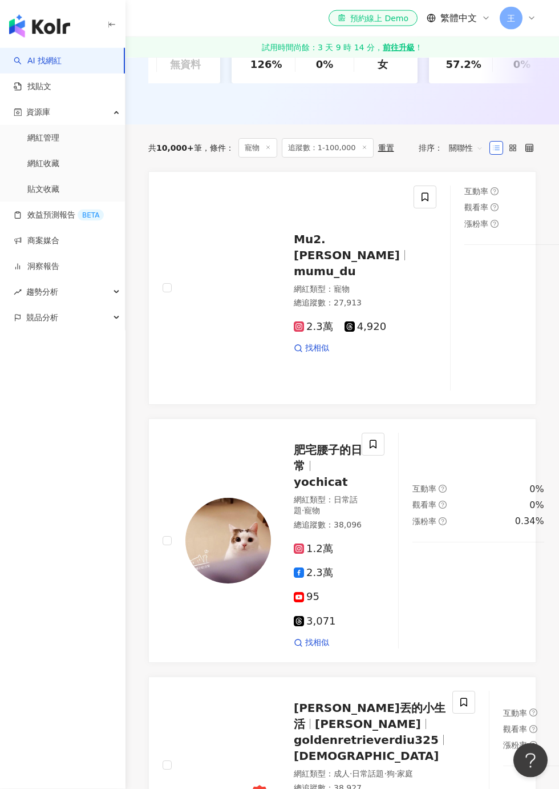
scroll to position [343, 0]
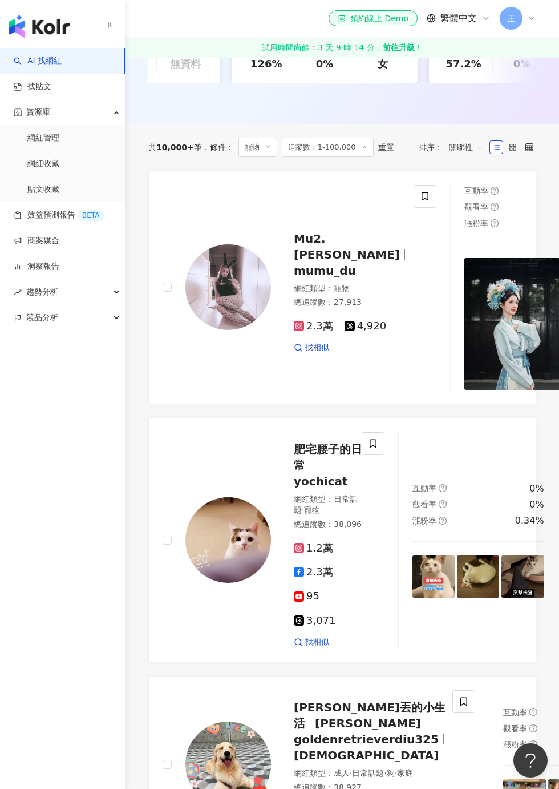
click at [374, 449] on span at bounding box center [373, 443] width 23 height 23
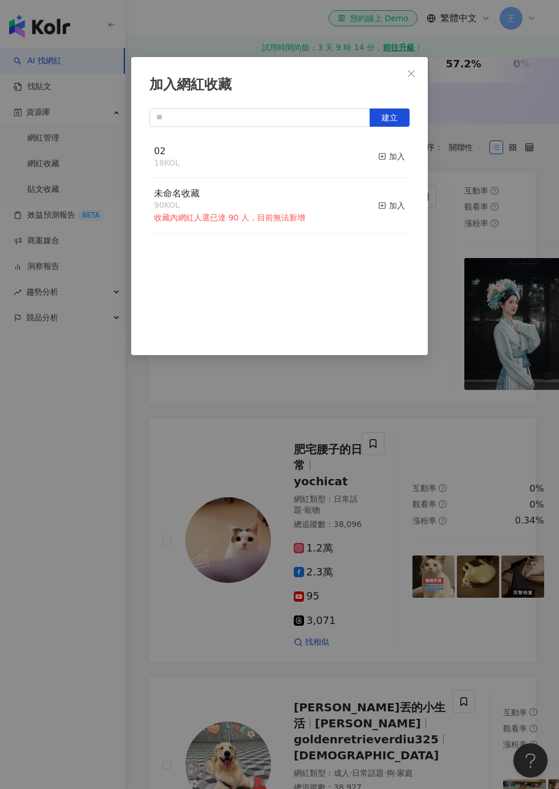
click at [188, 152] on div "02 18 KOL 加入" at bounding box center [280, 157] width 260 height 43
click at [385, 158] on icon "button" at bounding box center [382, 156] width 8 height 8
click at [480, 201] on div "加入網紅收藏 建立 02 19 KOL 已加入 未命名收藏 90 KOL 收藏內網紅人選已達 90 人，目前無法新增 加入" at bounding box center [279, 394] width 559 height 789
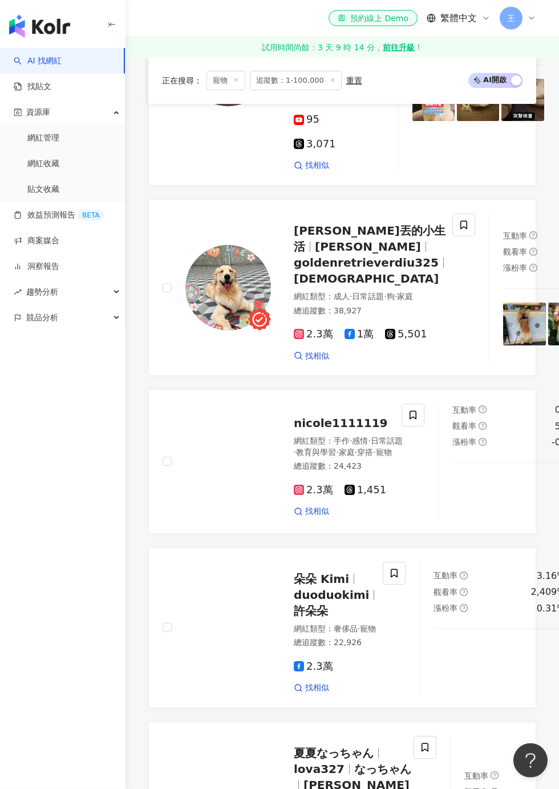
scroll to position [820, 0]
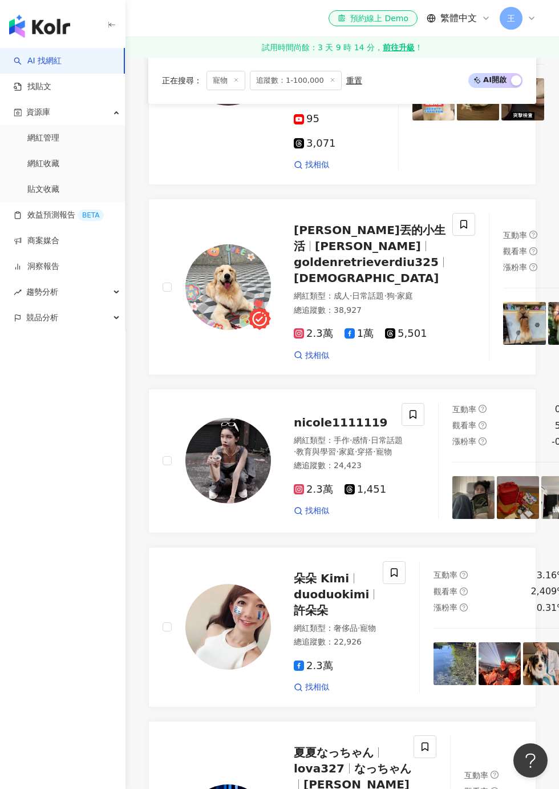
click at [453, 236] on span at bounding box center [464, 224] width 23 height 23
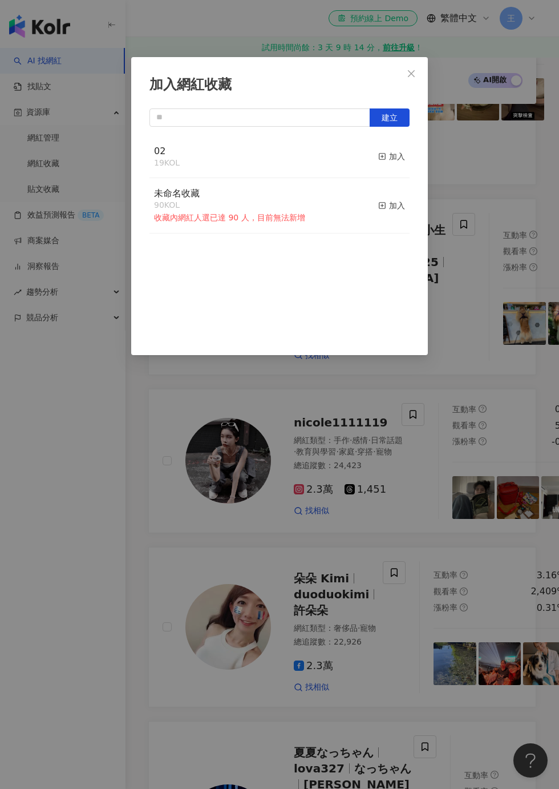
click at [405, 155] on div "加入" at bounding box center [391, 156] width 27 height 13
click at [520, 198] on div "加入網紅收藏 建立 02 20 KOL 已加入 未命名收藏 90 KOL 收藏內網紅人選已達 90 人，目前無法新增 加入" at bounding box center [279, 394] width 559 height 789
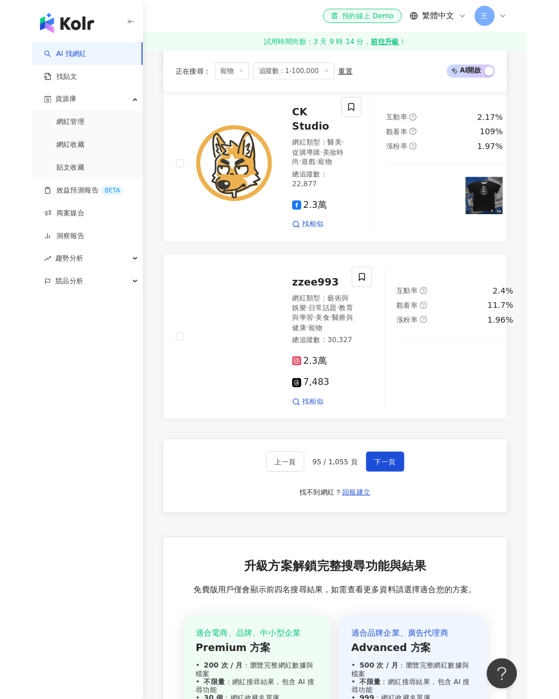
scroll to position [2883, 0]
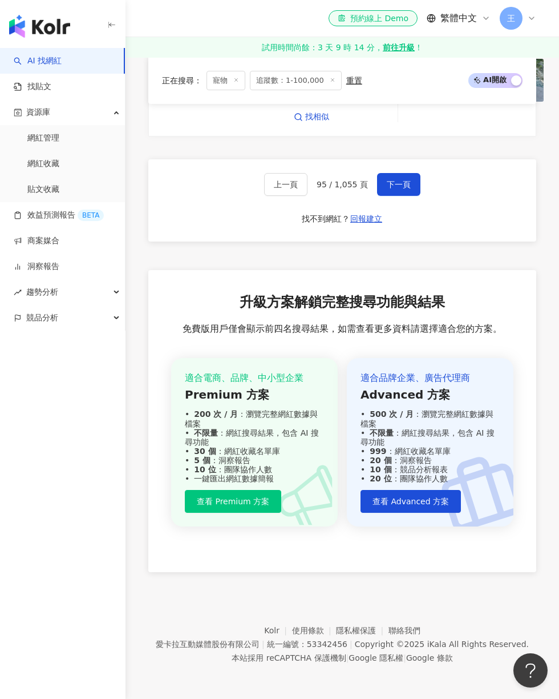
click at [396, 189] on span "下一頁" at bounding box center [399, 184] width 24 height 9
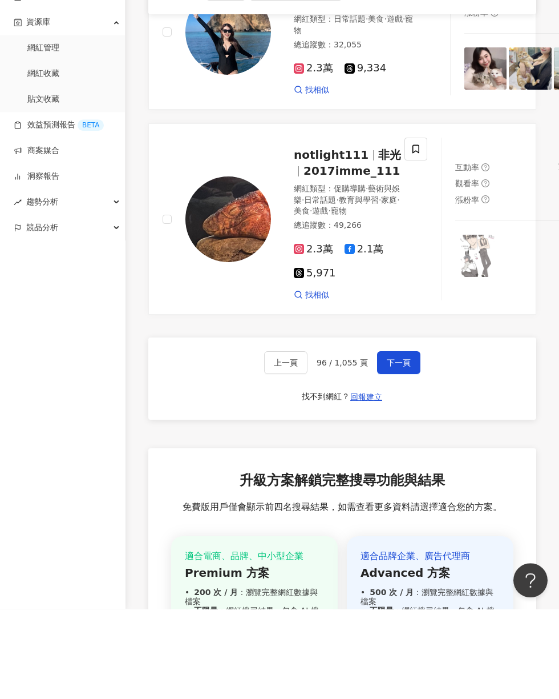
scroll to position [2573, 0]
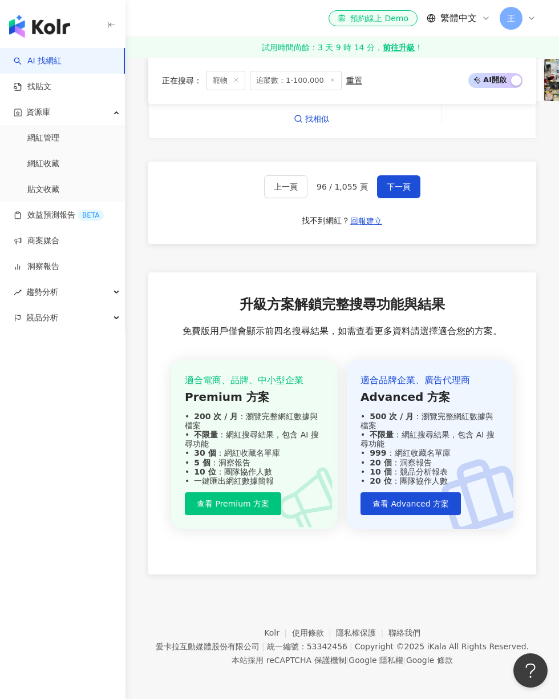
click at [394, 191] on span "下一頁" at bounding box center [399, 186] width 24 height 9
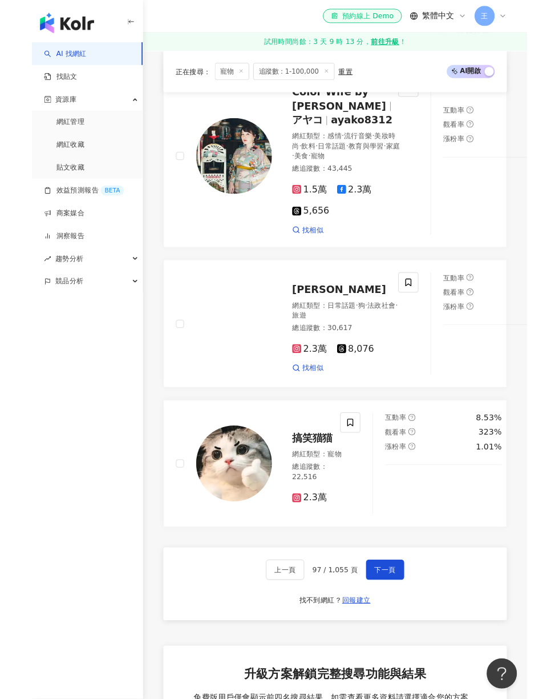
scroll to position [2540, 0]
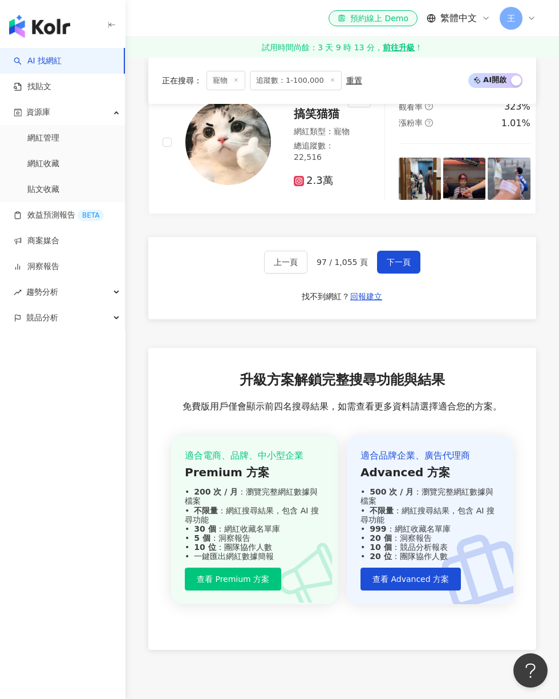
click at [390, 267] on span "下一頁" at bounding box center [399, 261] width 24 height 9
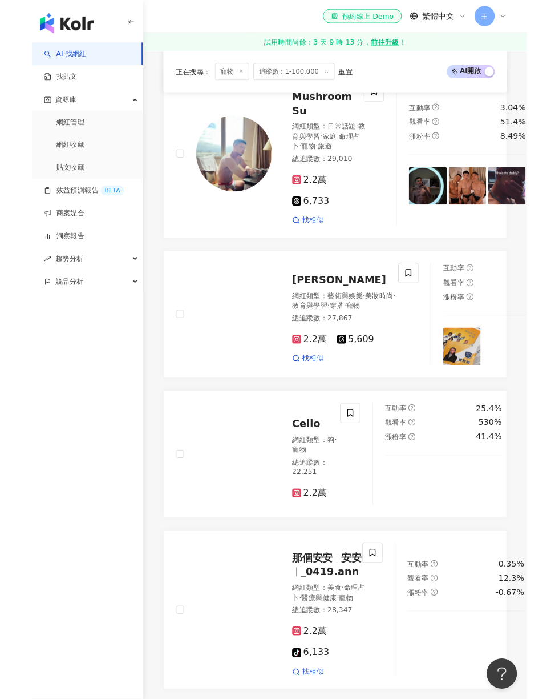
scroll to position [2348, 0]
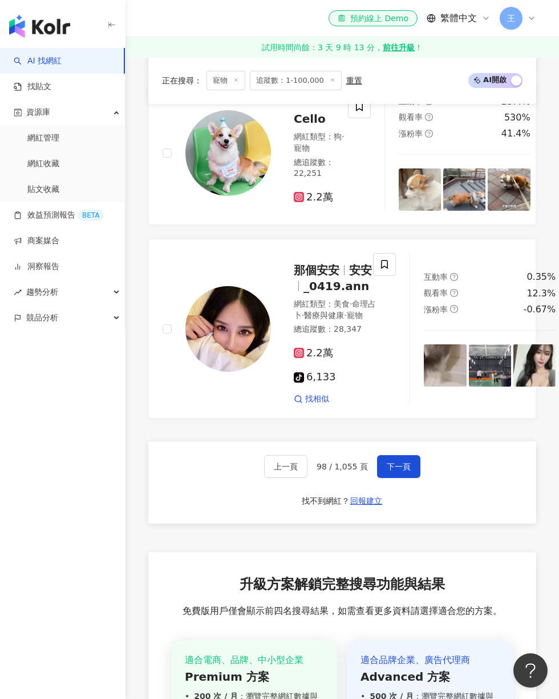
click at [362, 118] on span at bounding box center [359, 106] width 23 height 23
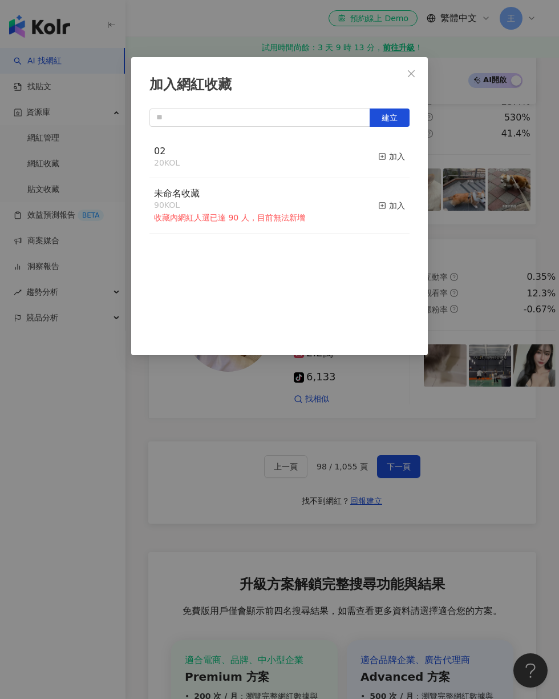
click at [395, 164] on button "加入" at bounding box center [391, 157] width 27 height 24
click at [513, 156] on div "加入網紅收藏 建立 02 21 KOL 已加入 未命名收藏 90 KOL 收藏內網紅人選已達 90 人，目前無法新增 加入" at bounding box center [279, 349] width 559 height 699
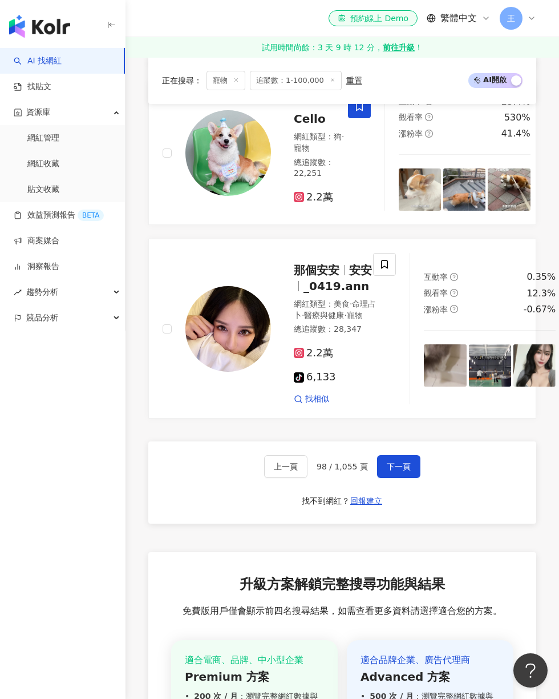
click at [404, 478] on button "下一頁" at bounding box center [398, 466] width 43 height 23
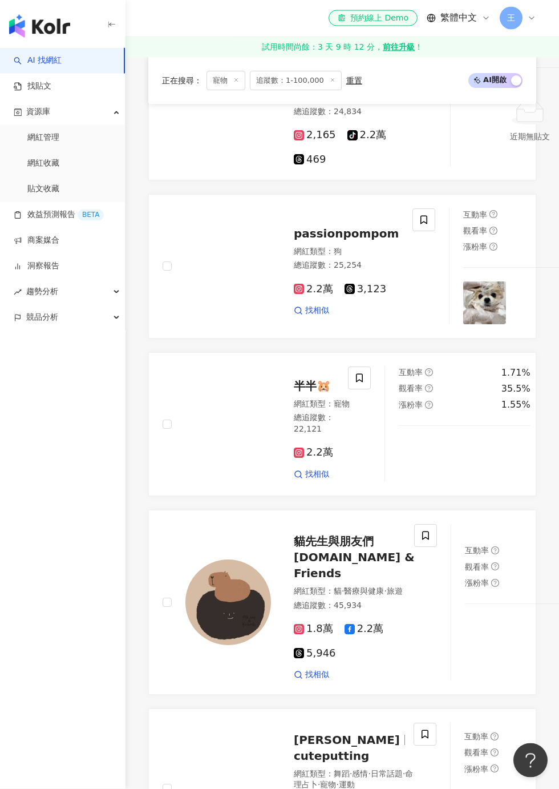
scroll to position [868, 0]
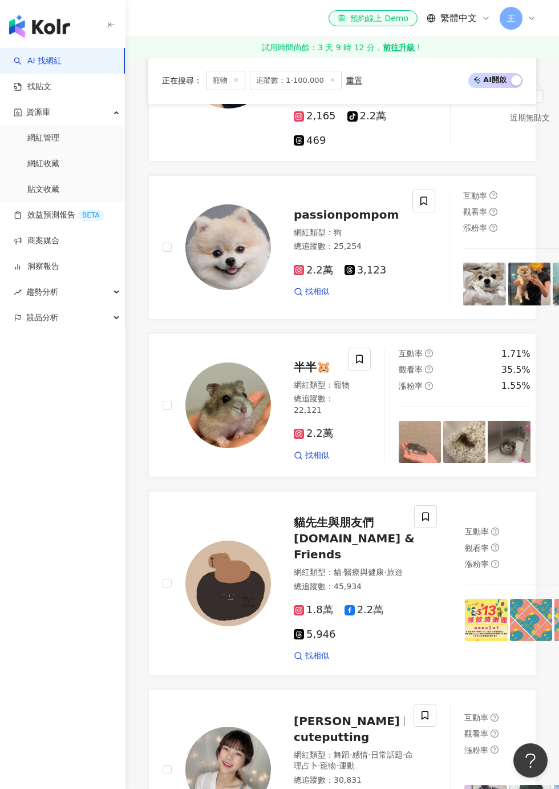
click at [413, 212] on span at bounding box center [424, 200] width 23 height 23
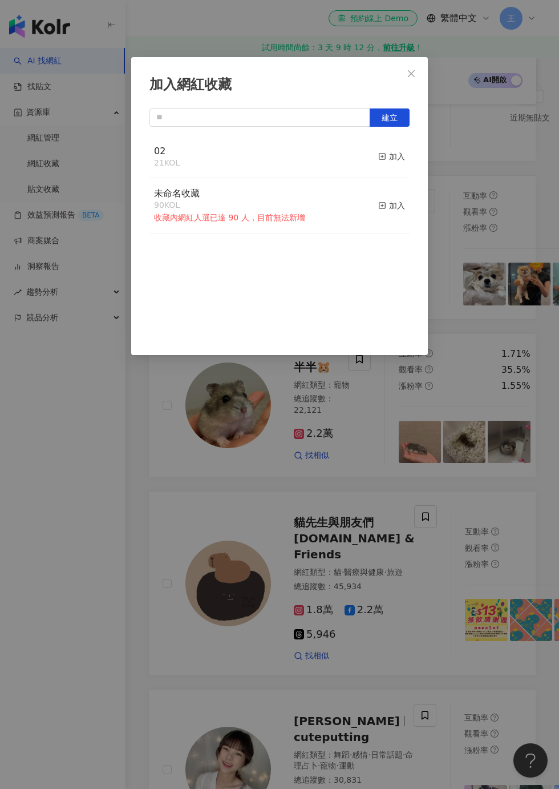
click at [399, 162] on div "加入" at bounding box center [391, 156] width 27 height 13
click at [496, 199] on div "加入網紅收藏 建立 02 22 KOL 已加入 未命名收藏 90 KOL 收藏內網紅人選已達 90 人，目前無法新增 加入" at bounding box center [279, 394] width 559 height 789
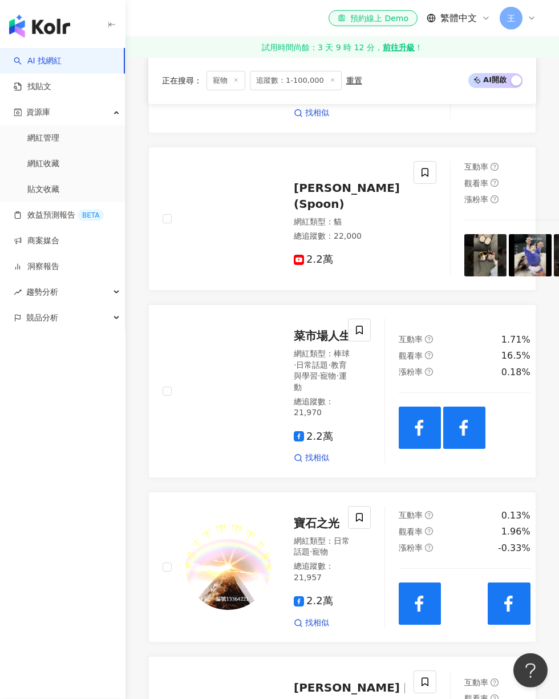
scroll to position [1775, 0]
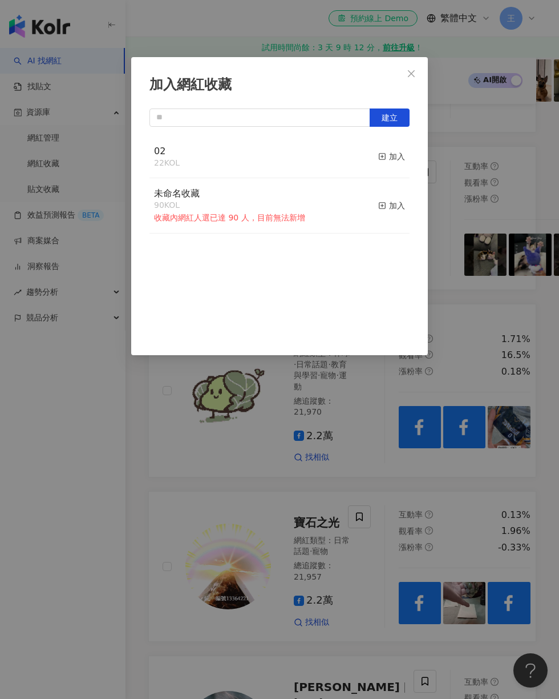
click at [390, 157] on div "加入" at bounding box center [391, 156] width 27 height 13
click at [512, 180] on div "加入網紅收藏 建立 02 23 KOL 已加入 未命名收藏 90 KOL 收藏內網紅人選已達 90 人，目前無法新增 加入" at bounding box center [279, 349] width 559 height 699
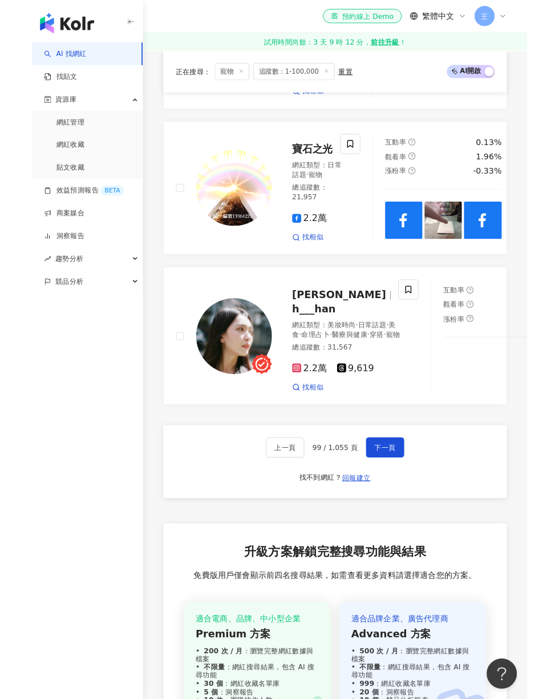
scroll to position [2452, 0]
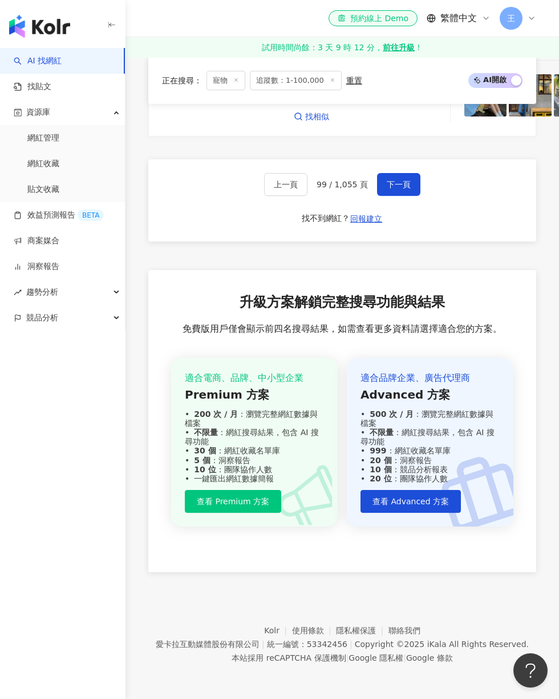
click at [394, 189] on span "下一頁" at bounding box center [399, 184] width 24 height 9
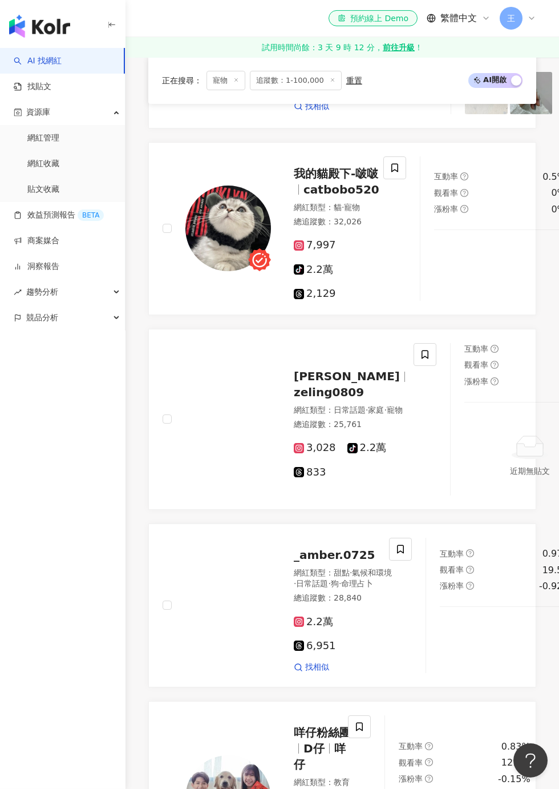
scroll to position [1097, 0]
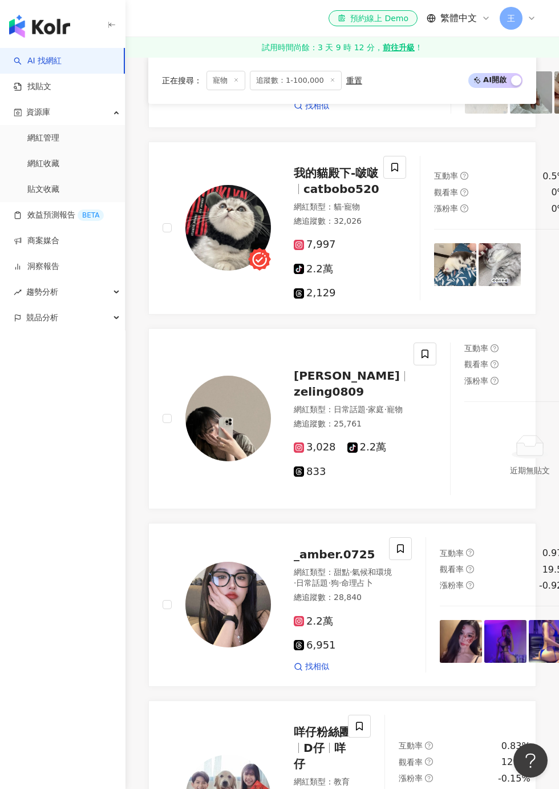
click at [386, 179] on span at bounding box center [395, 167] width 23 height 23
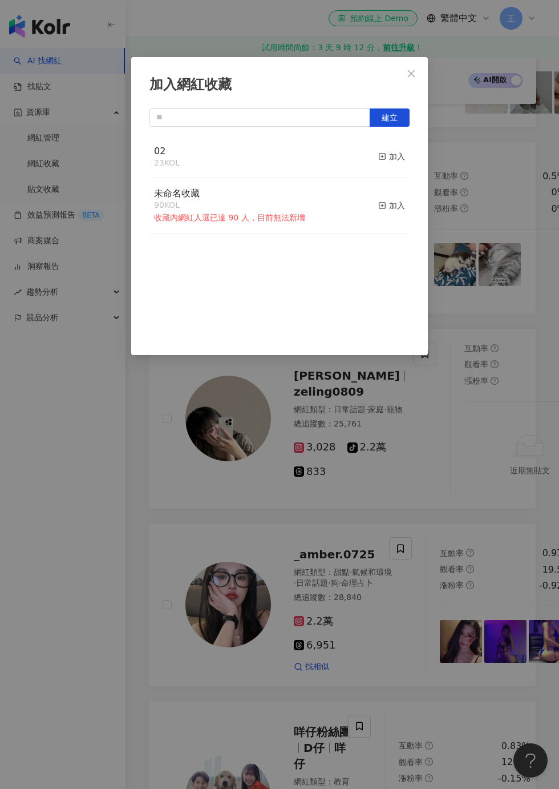
click at [393, 152] on div "加入" at bounding box center [391, 156] width 27 height 13
click at [528, 196] on div "加入網紅收藏 建立 02 24 KOL 已加入 未命名收藏 90 KOL 收藏內網紅人選已達 90 人，目前無法新增 加入" at bounding box center [279, 394] width 559 height 789
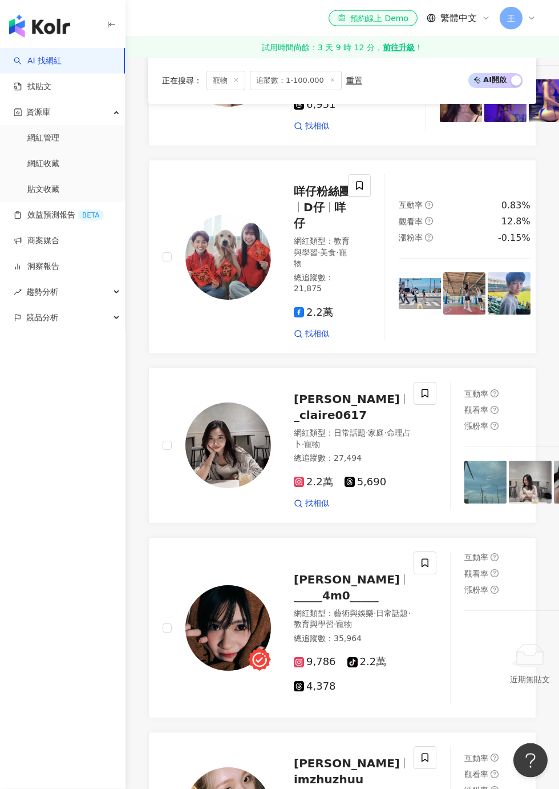
scroll to position [1638, 0]
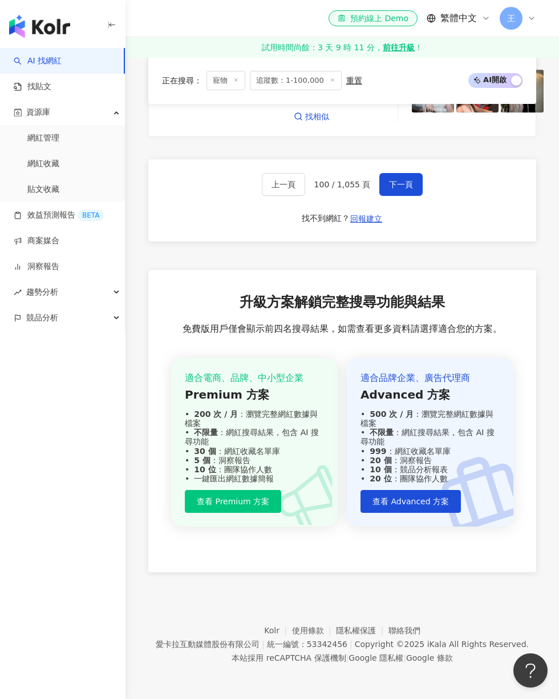
click at [407, 196] on button "下一頁" at bounding box center [401, 184] width 43 height 23
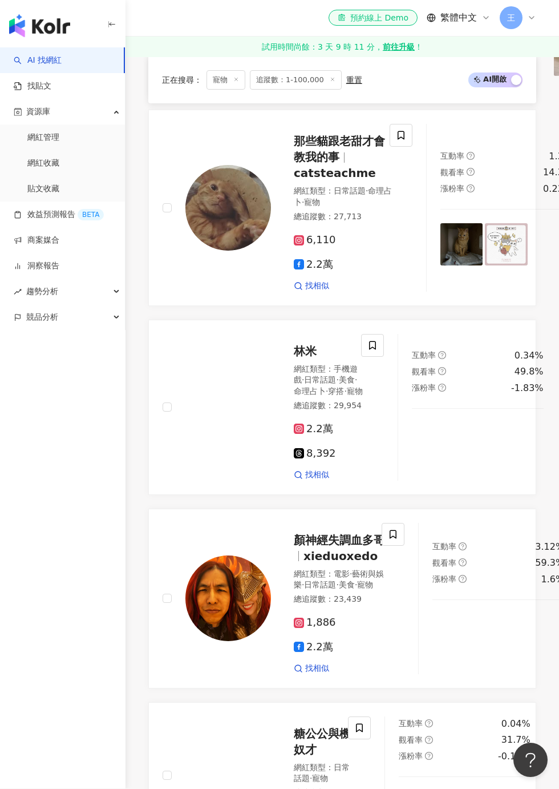
scroll to position [963, 0]
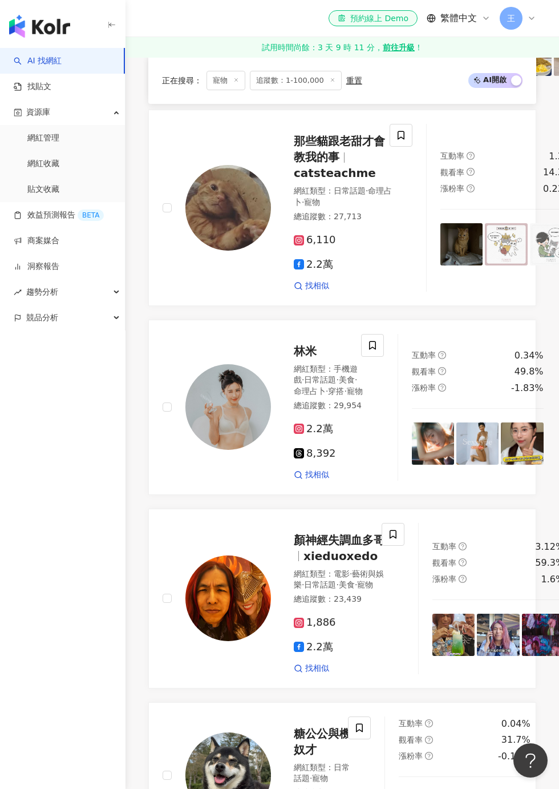
click at [390, 147] on span at bounding box center [401, 135] width 23 height 23
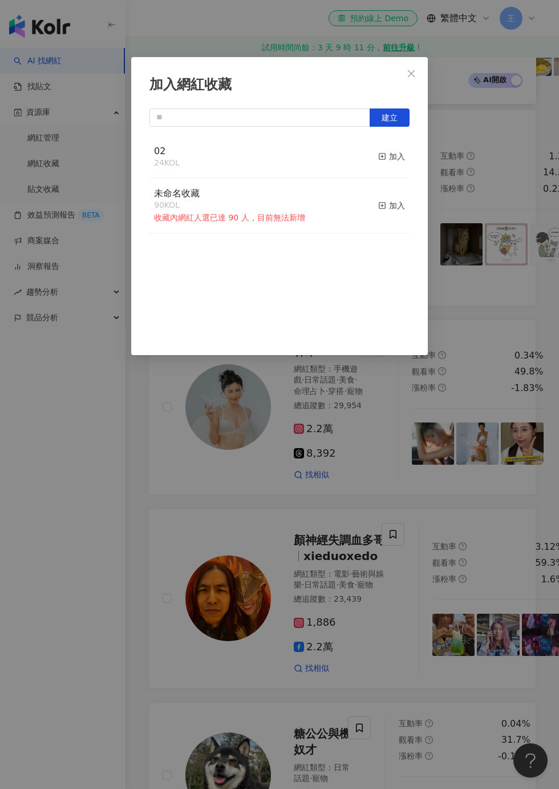
click at [394, 160] on div "加入" at bounding box center [391, 156] width 27 height 13
click at [518, 84] on div "加入網紅收藏 建立 02 25 KOL 已加入 未命名收藏 90 KOL 收藏內網紅人選已達 90 人，目前無法新增 加入" at bounding box center [279, 394] width 559 height 789
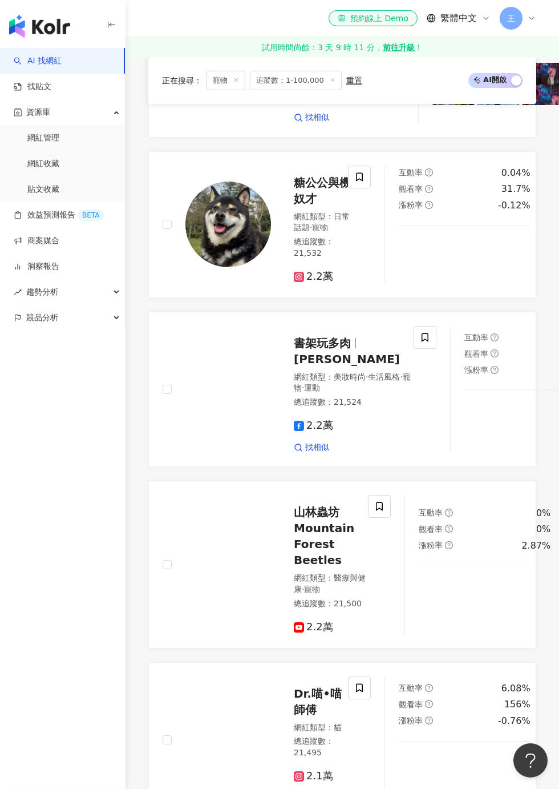
scroll to position [1515, 0]
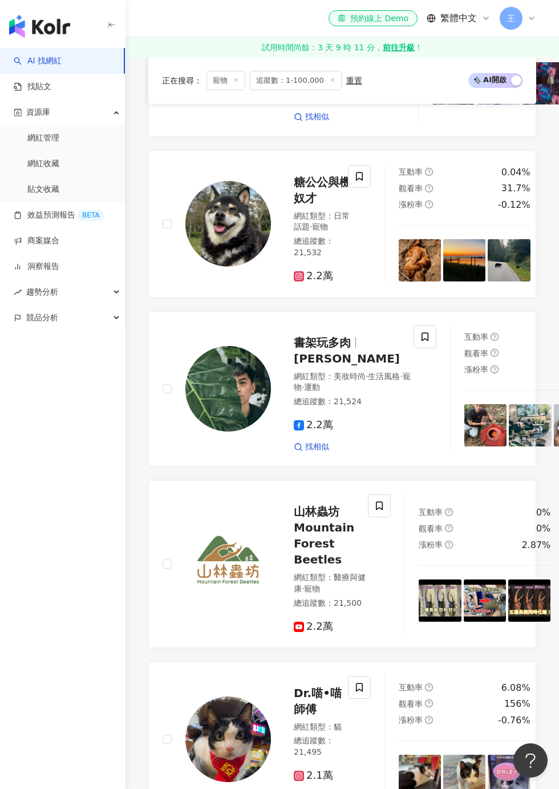
click at [368, 188] on span at bounding box center [359, 176] width 23 height 23
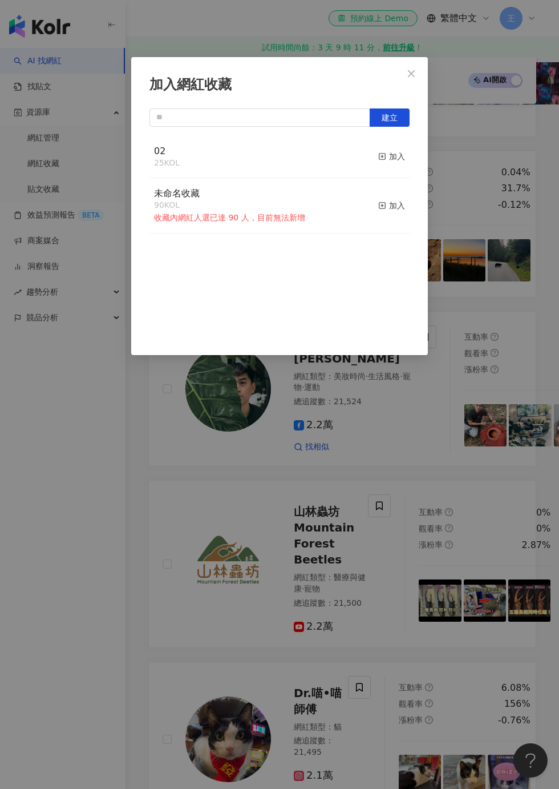
click at [403, 168] on button "加入" at bounding box center [391, 157] width 27 height 24
click at [515, 186] on div "加入網紅收藏 建立 02 26 KOL 已加入 未命名收藏 90 KOL 收藏內網紅人選已達 90 人，目前無法新增 加入" at bounding box center [279, 394] width 559 height 789
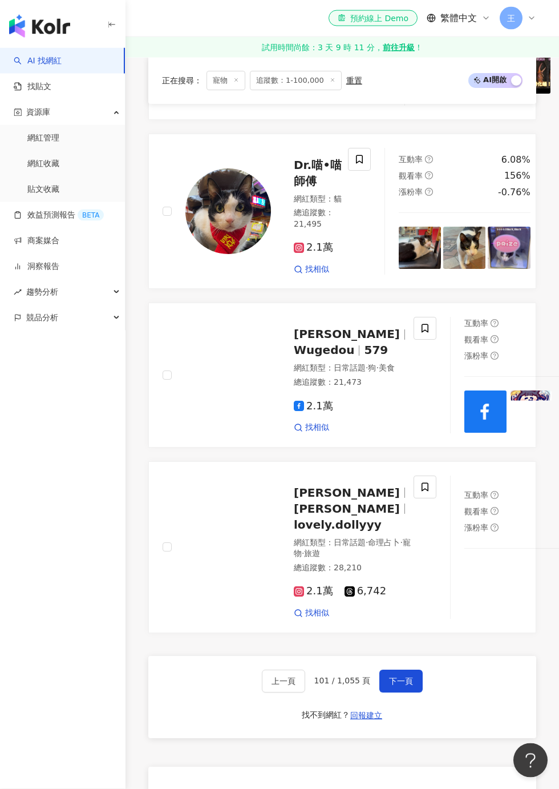
scroll to position [2127, 0]
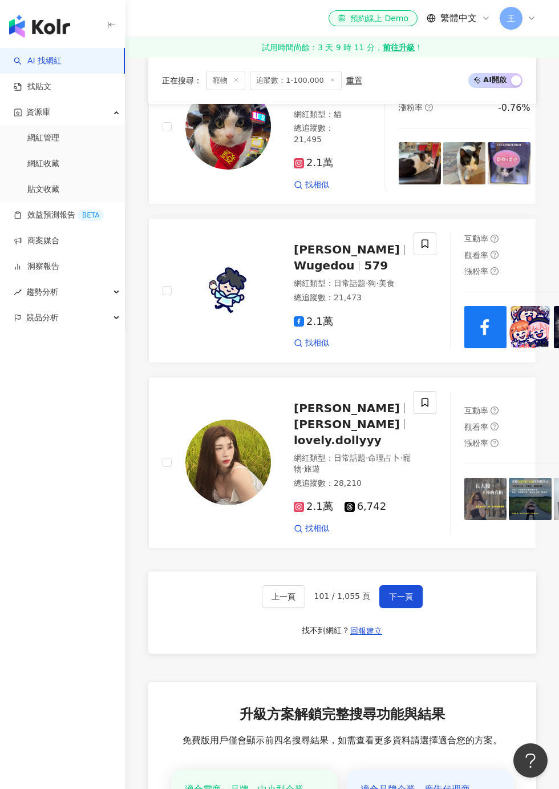
click at [362, 86] on span at bounding box center [359, 74] width 23 height 23
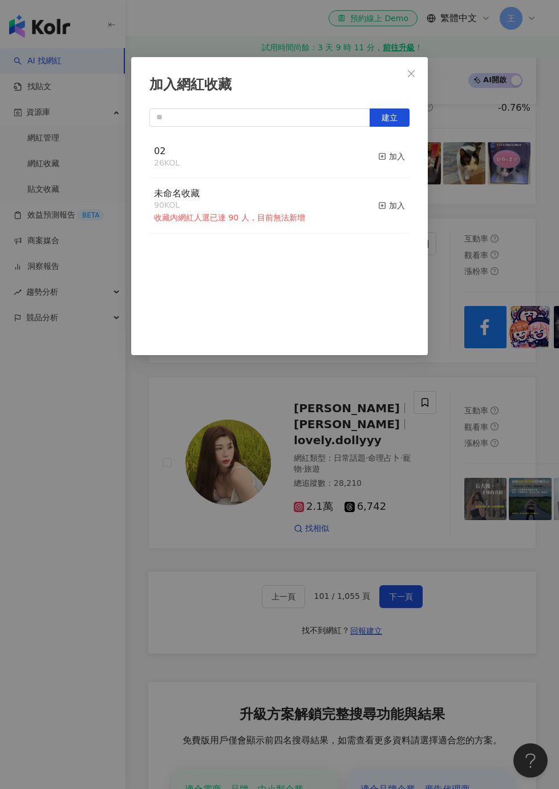
click at [380, 167] on button "加入" at bounding box center [391, 157] width 27 height 24
click at [505, 160] on div "加入網紅收藏 建立 02 27 KOL 已加入 未命名收藏 90 KOL 收藏內網紅人選已達 90 人，目前無法新增 加入" at bounding box center [279, 394] width 559 height 789
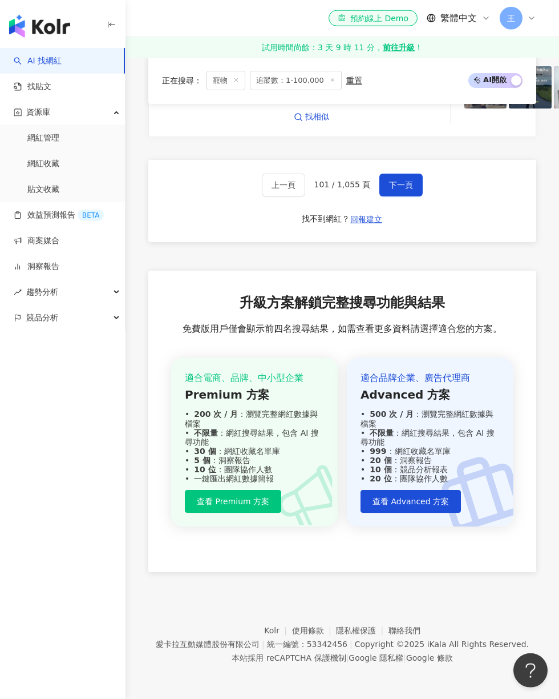
click at [405, 189] on span "下一頁" at bounding box center [401, 184] width 24 height 9
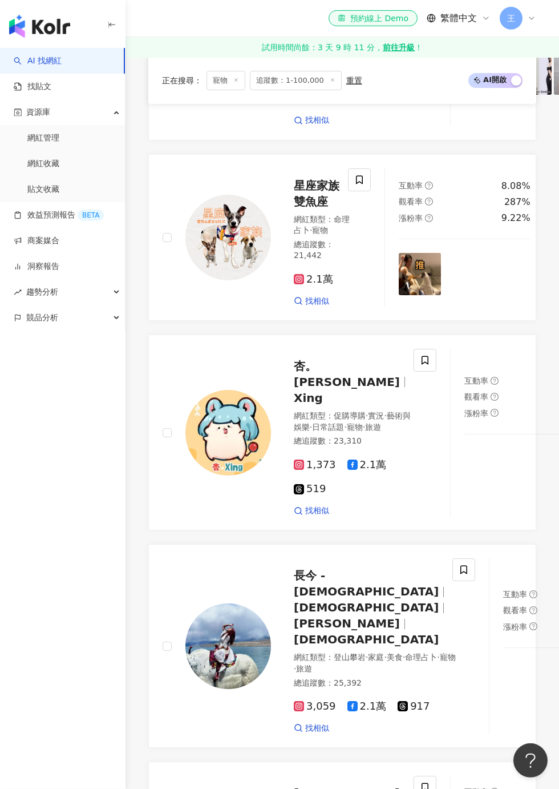
scroll to position [822, 0]
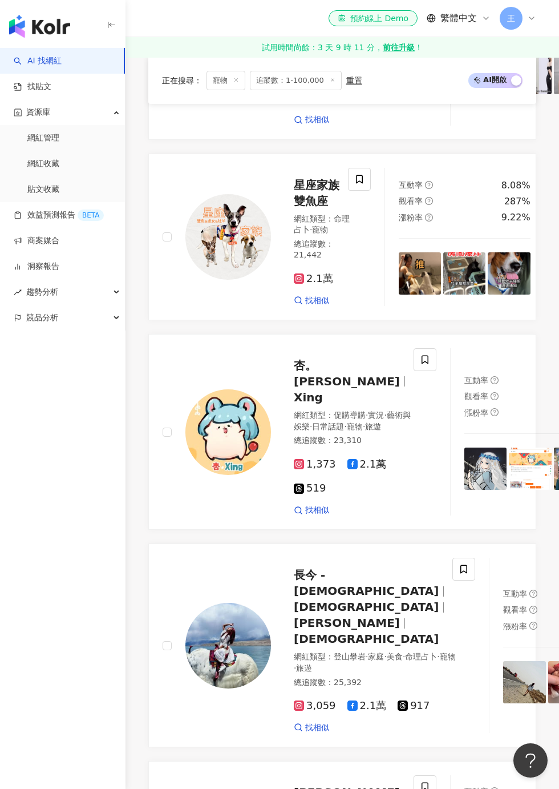
click at [356, 191] on span at bounding box center [359, 179] width 23 height 23
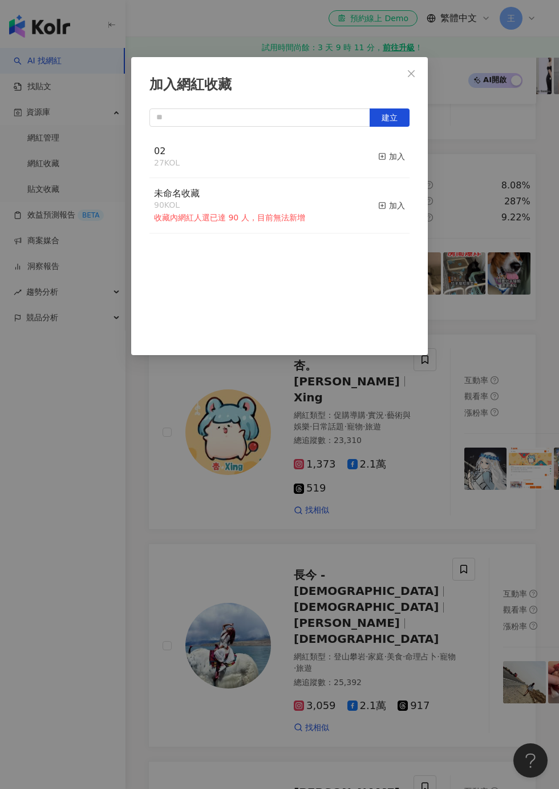
click at [402, 166] on button "加入" at bounding box center [391, 157] width 27 height 24
click at [518, 212] on div "加入網紅收藏 建立 02 28 KOL 已加入 未命名收藏 90 KOL 收藏內網紅人選已達 90 人，目前無法新增 加入" at bounding box center [279, 394] width 559 height 789
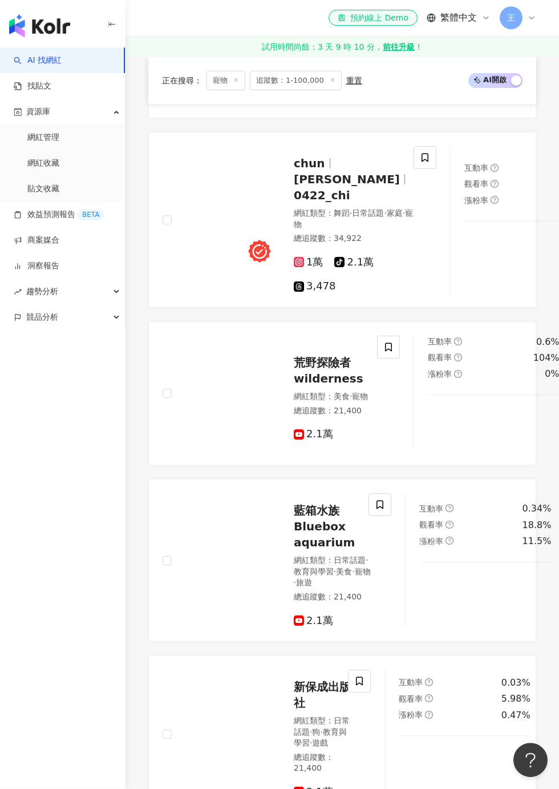
scroll to position [1787, 0]
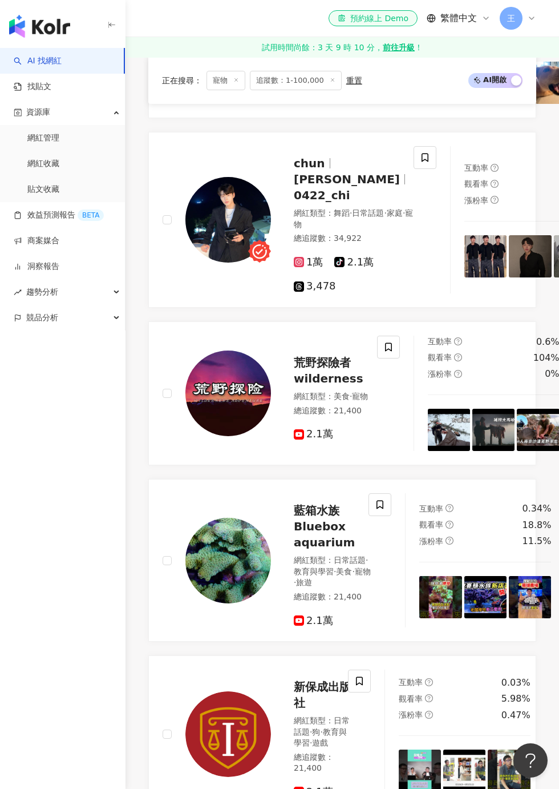
click at [403, 4] on icon at bounding box center [406, -1] width 7 height 9
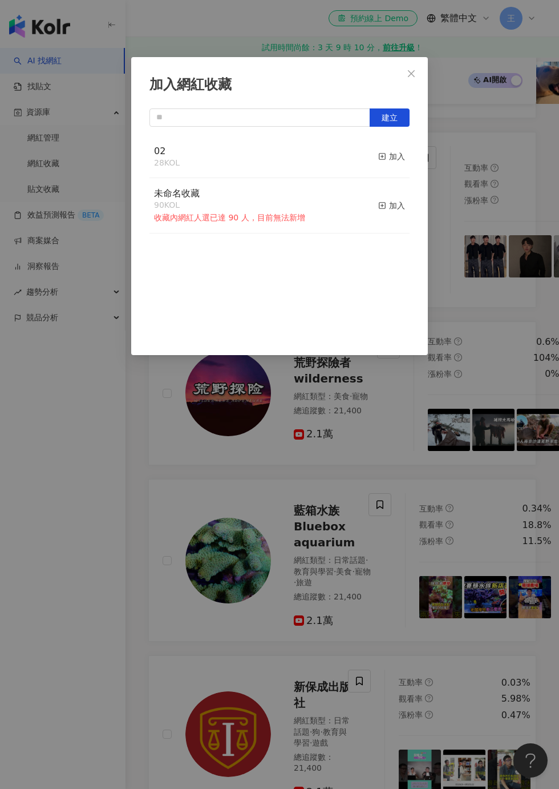
click at [399, 162] on div "加入" at bounding box center [391, 156] width 27 height 13
click at [522, 201] on div "加入網紅收藏 建立 02 29 KOL 已加入 未命名收藏 90 KOL 收藏內網紅人選已達 90 人，目前無法新增 加入" at bounding box center [279, 394] width 559 height 789
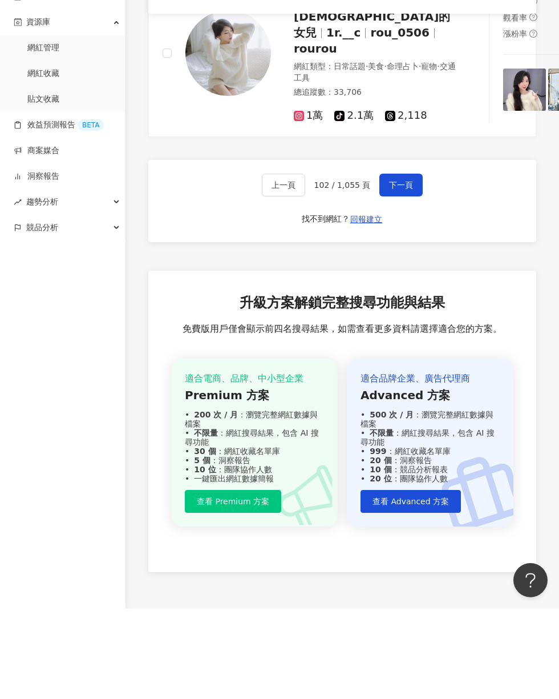
scroll to position [2727, 0]
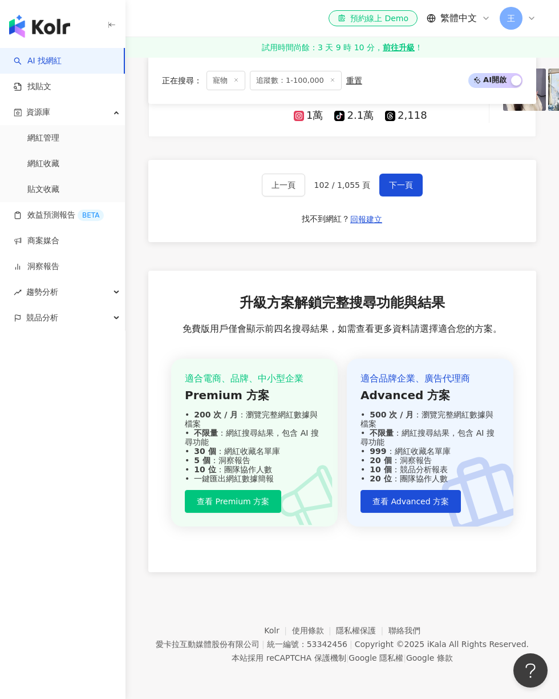
click at [399, 189] on span "下一頁" at bounding box center [401, 184] width 24 height 9
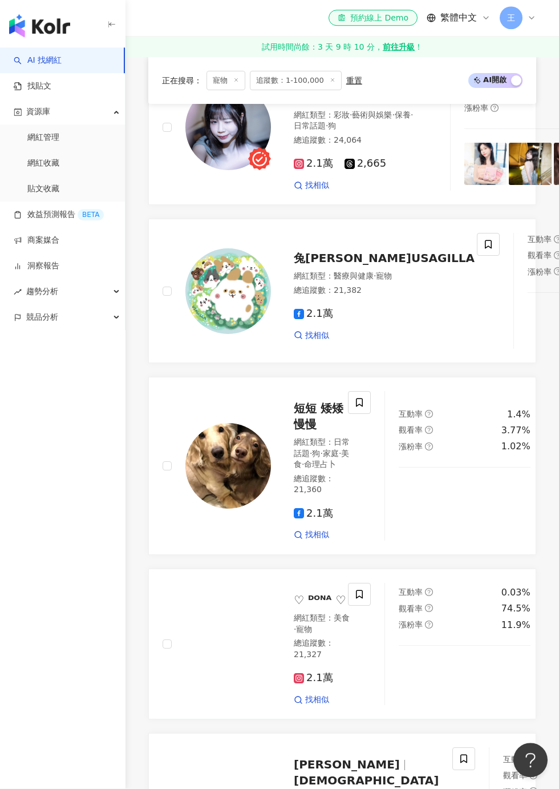
scroll to position [464, 0]
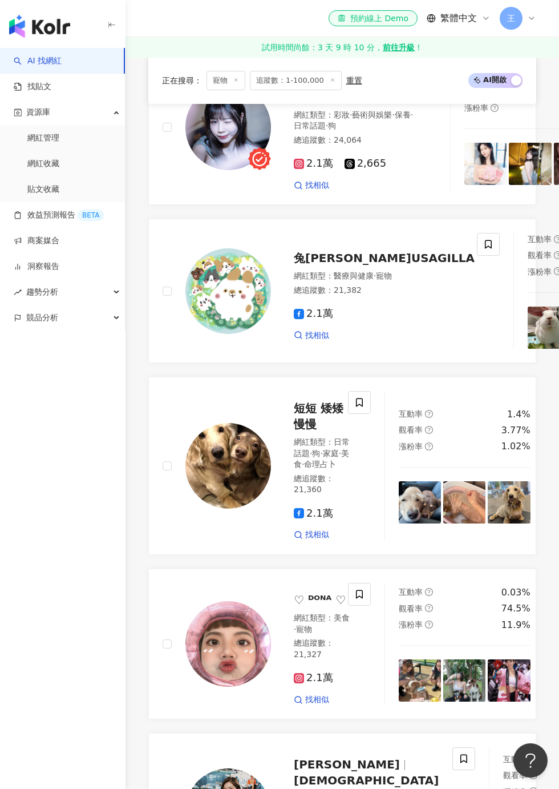
click at [477, 256] on span at bounding box center [488, 244] width 23 height 23
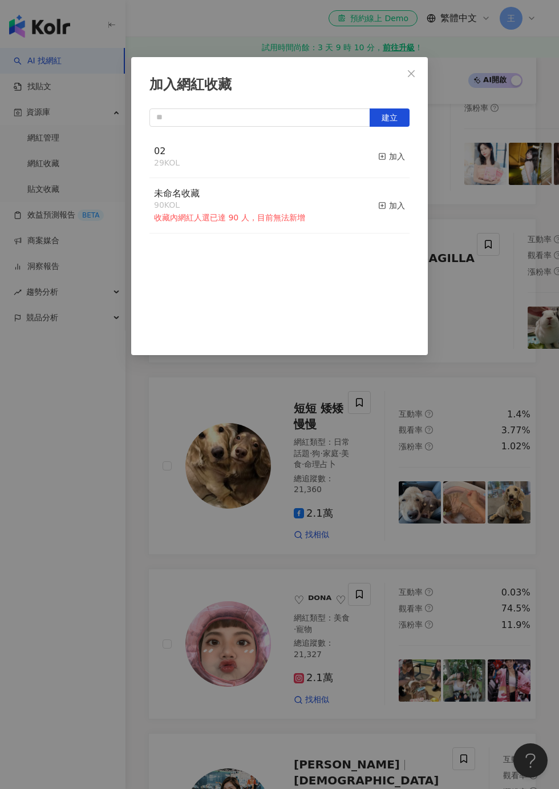
click at [399, 158] on div "加入" at bounding box center [391, 156] width 27 height 13
click at [511, 195] on div "加入網紅收藏 建立 02 30 KOL 已加入 未命名收藏 90 KOL 收藏內網紅人選已達 90 人，目前無法新增 加入" at bounding box center [279, 394] width 559 height 789
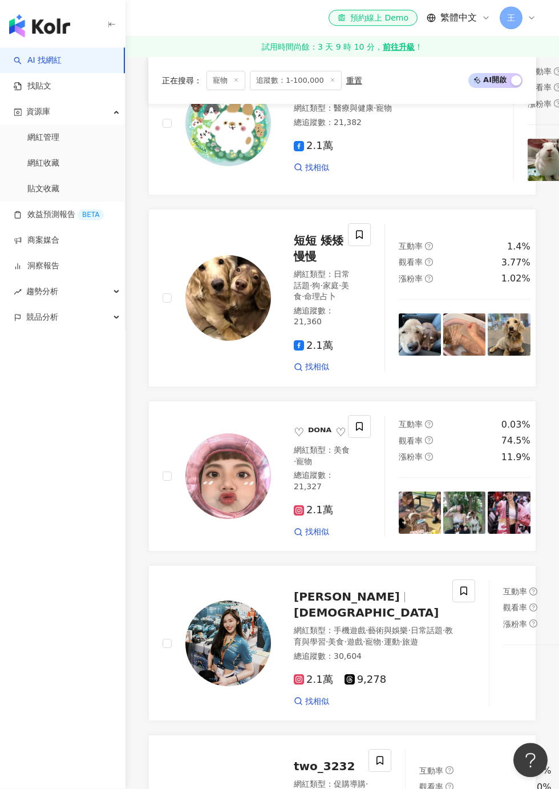
scroll to position [646, 0]
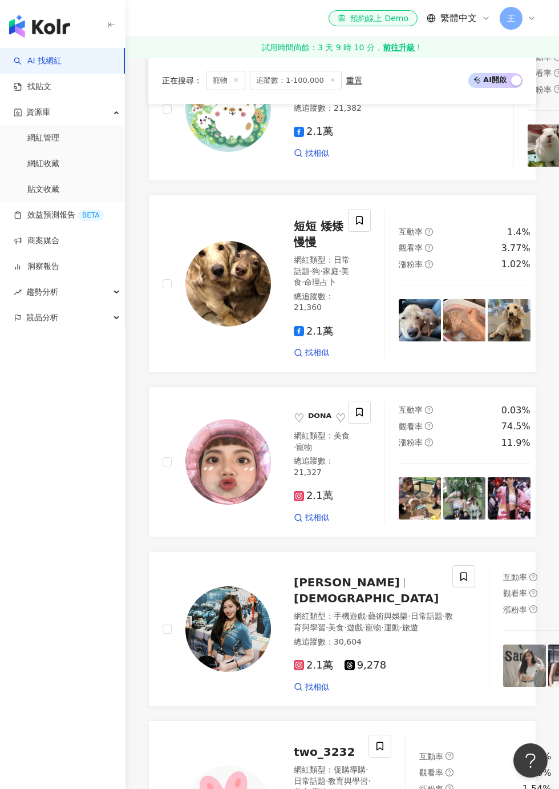
click at [361, 225] on icon at bounding box center [359, 220] width 10 height 10
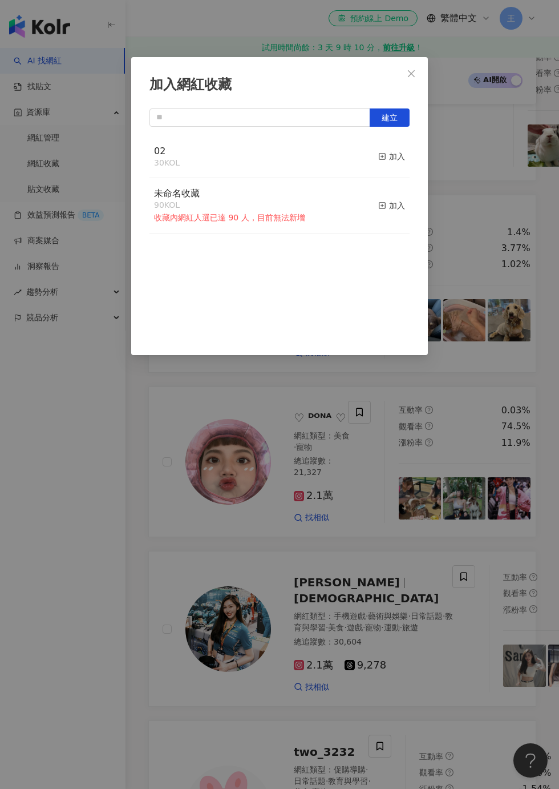
click at [399, 164] on button "加入" at bounding box center [391, 157] width 27 height 24
click at [522, 207] on div "加入網紅收藏 建立 02 31 KOL 已加入 未命名收藏 90 KOL 收藏內網紅人選已達 90 人，目前無法新增 加入" at bounding box center [279, 394] width 559 height 789
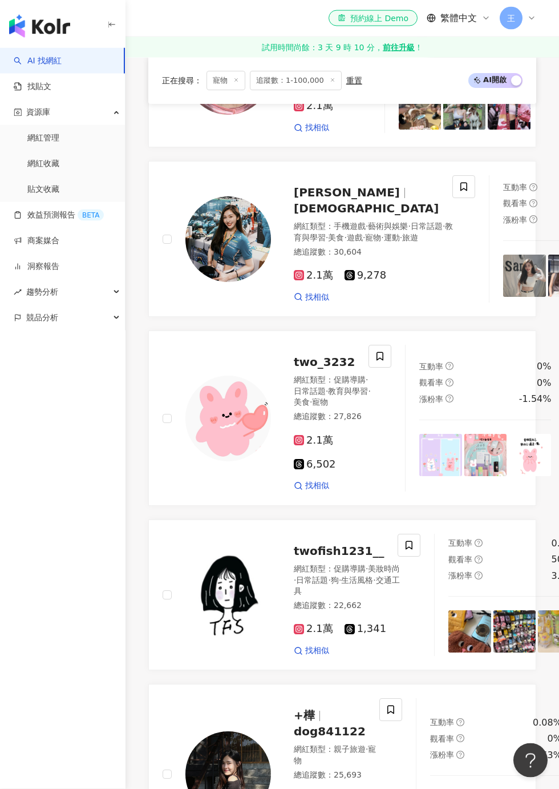
scroll to position [1123, 0]
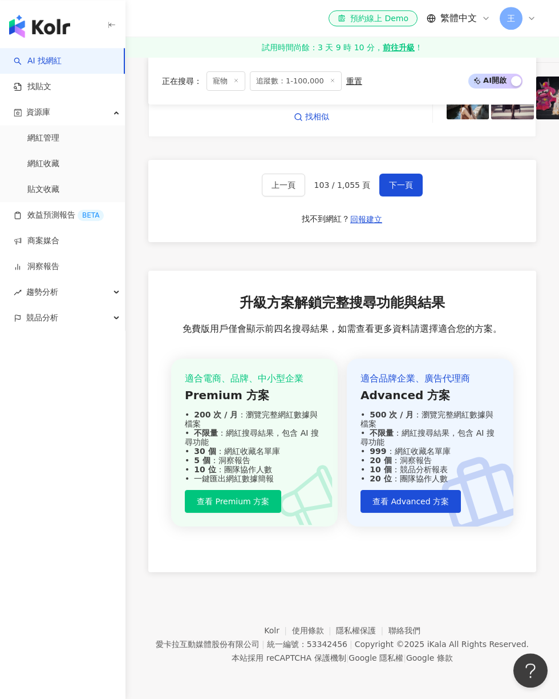
click at [411, 189] on span "下一頁" at bounding box center [401, 184] width 24 height 9
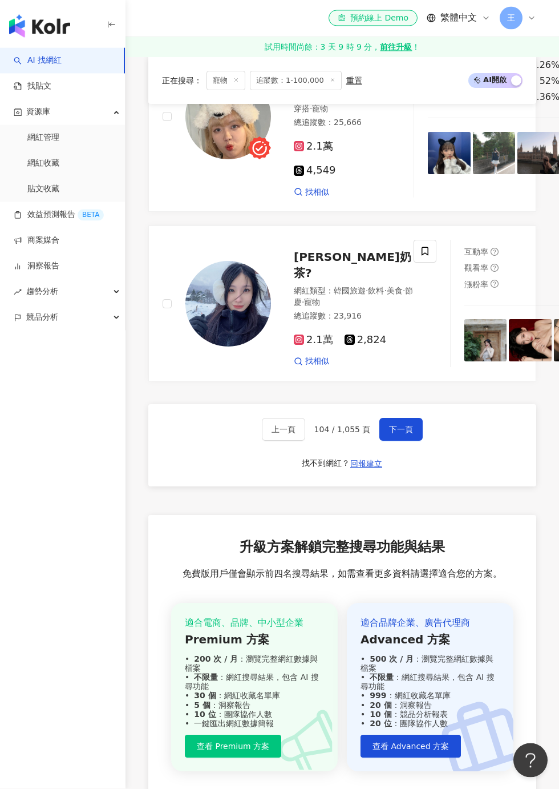
scroll to position [2374, 0]
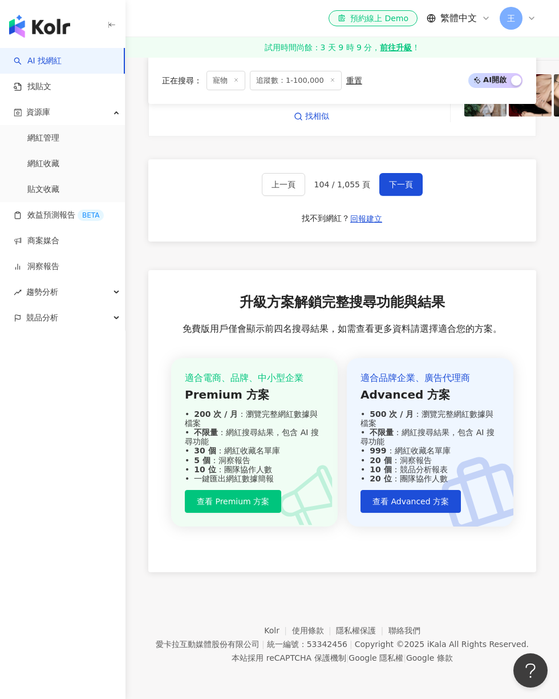
click at [408, 189] on span "下一頁" at bounding box center [401, 184] width 24 height 9
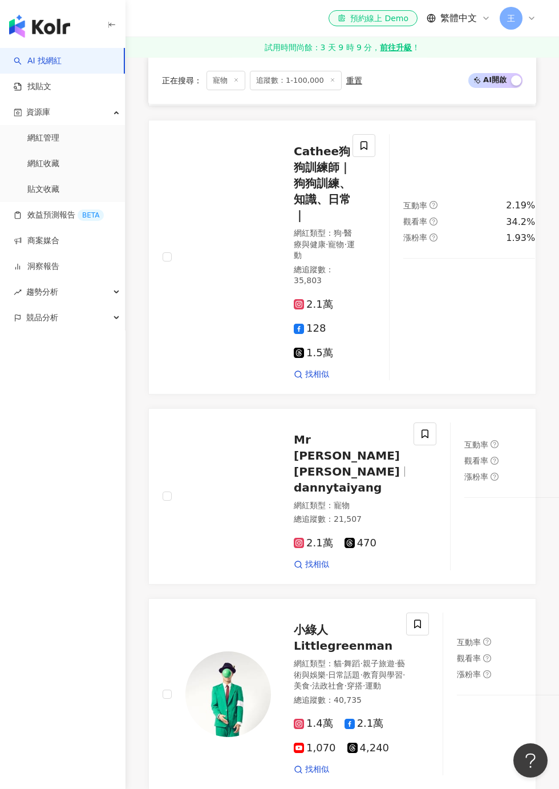
scroll to position [1009, 0]
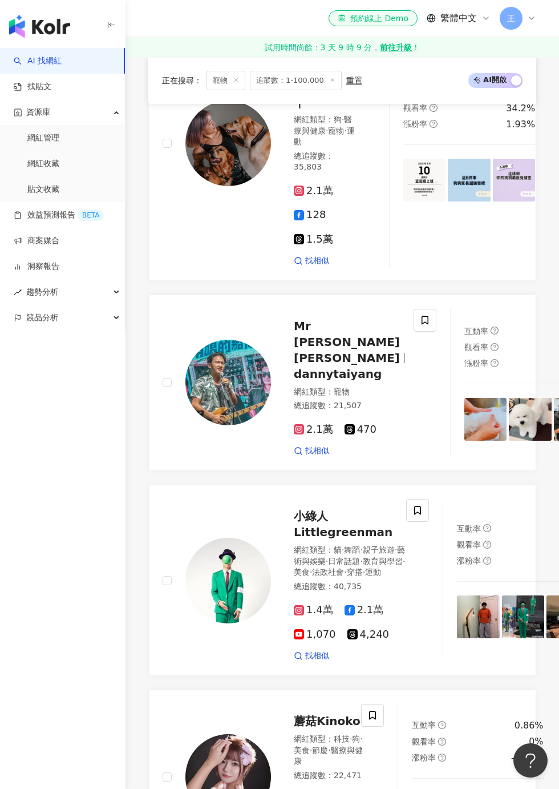
click at [359, 43] on span at bounding box center [364, 32] width 23 height 23
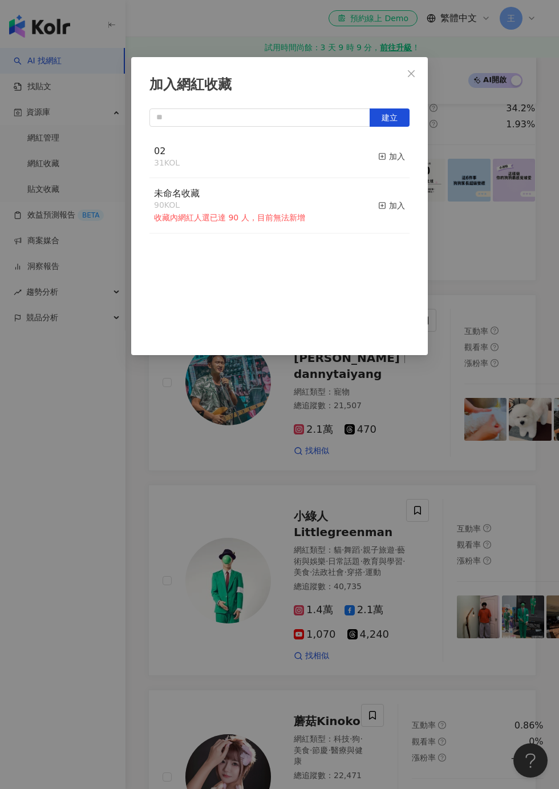
click at [386, 155] on div "加入" at bounding box center [391, 156] width 27 height 13
click at [514, 184] on div "加入網紅收藏 建立 02 32 KOL 已加入 未命名收藏 90 KOL 收藏內網紅人選已達 90 人，目前無法新增 加入" at bounding box center [279, 394] width 559 height 789
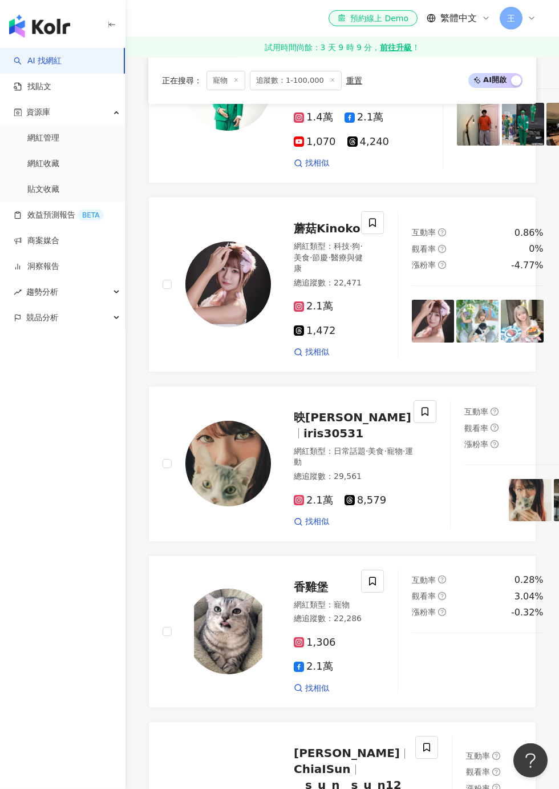
scroll to position [1748, 0]
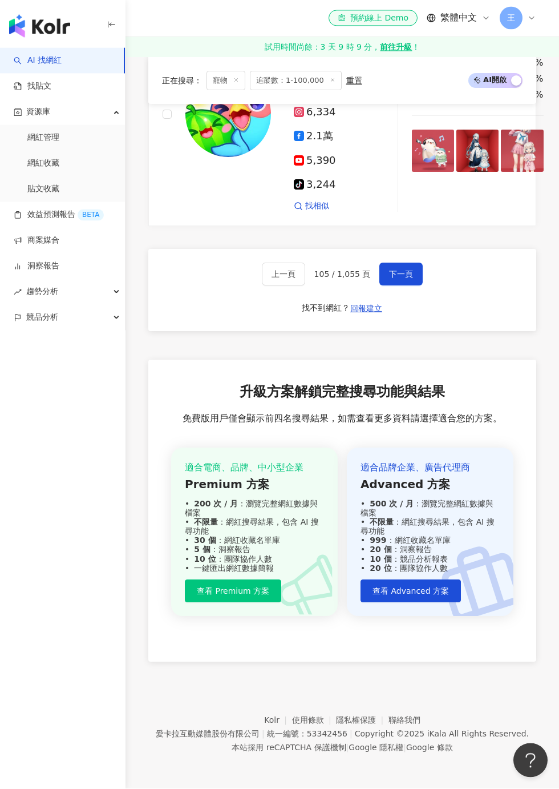
click at [405, 279] on span "下一頁" at bounding box center [401, 274] width 24 height 9
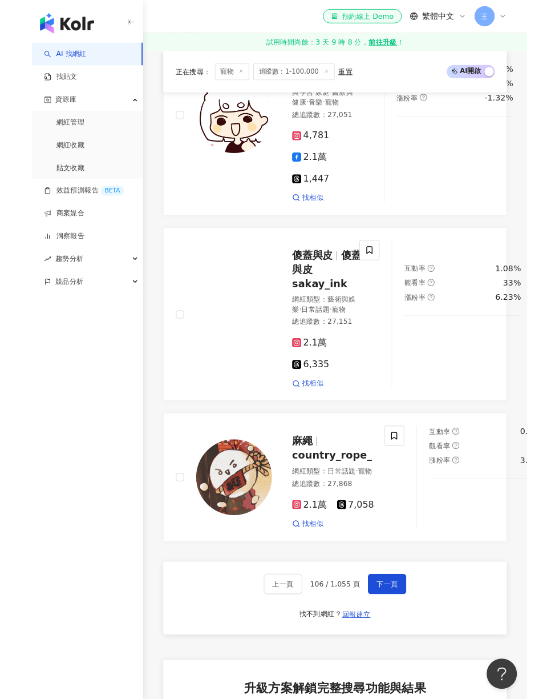
scroll to position [2382, 0]
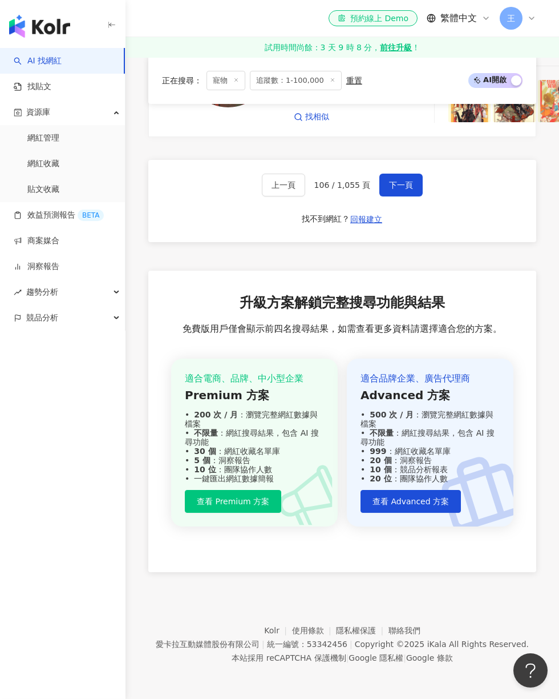
click at [401, 189] on span "下一頁" at bounding box center [401, 184] width 24 height 9
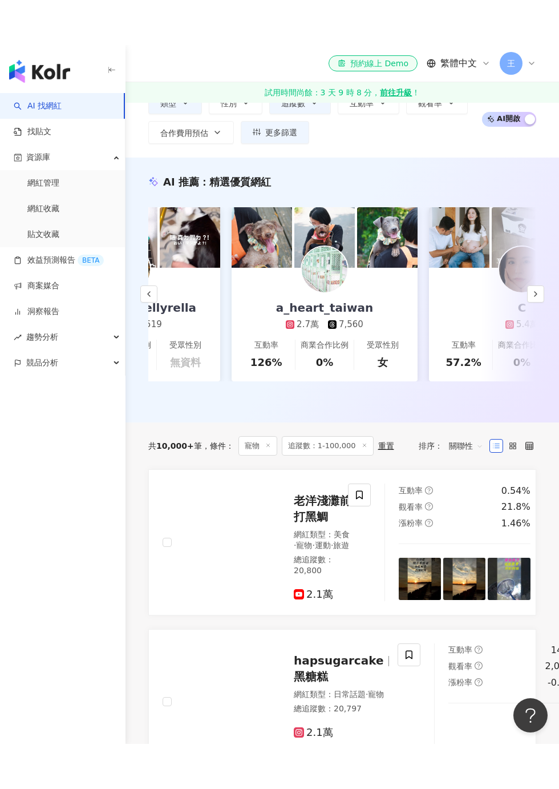
scroll to position [400, 0]
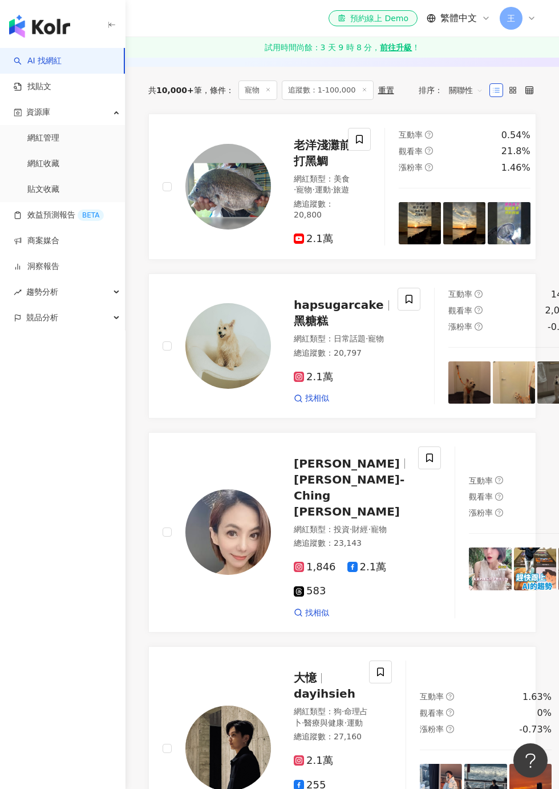
click at [404, 304] on icon at bounding box center [409, 299] width 10 height 10
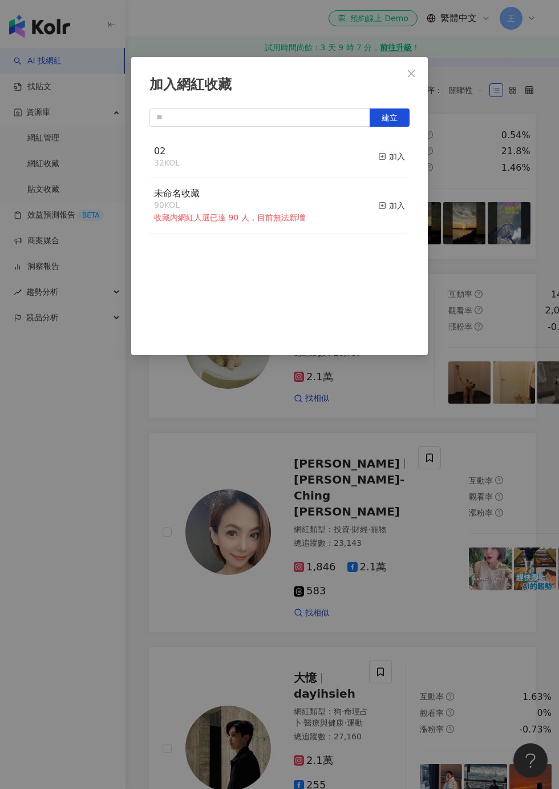
click at [392, 165] on button "加入" at bounding box center [391, 157] width 27 height 24
click at [514, 131] on div "加入網紅收藏 建立 02 33 KOL 已加入 未命名收藏 90 KOL 收藏內網紅人選已達 90 人，目前無法新增 加入" at bounding box center [279, 394] width 559 height 789
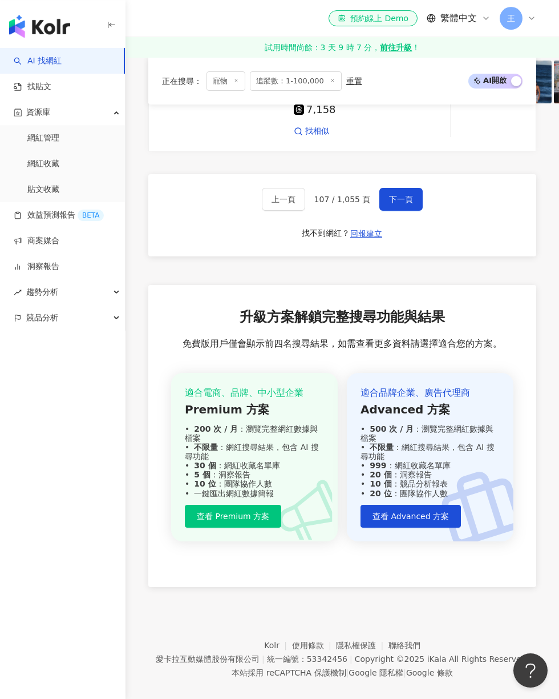
scroll to position [2645, 0]
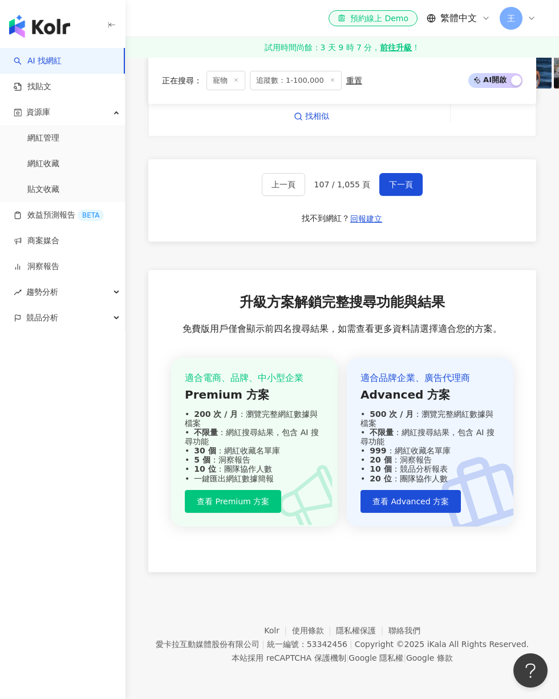
click at [402, 196] on button "下一頁" at bounding box center [401, 184] width 43 height 23
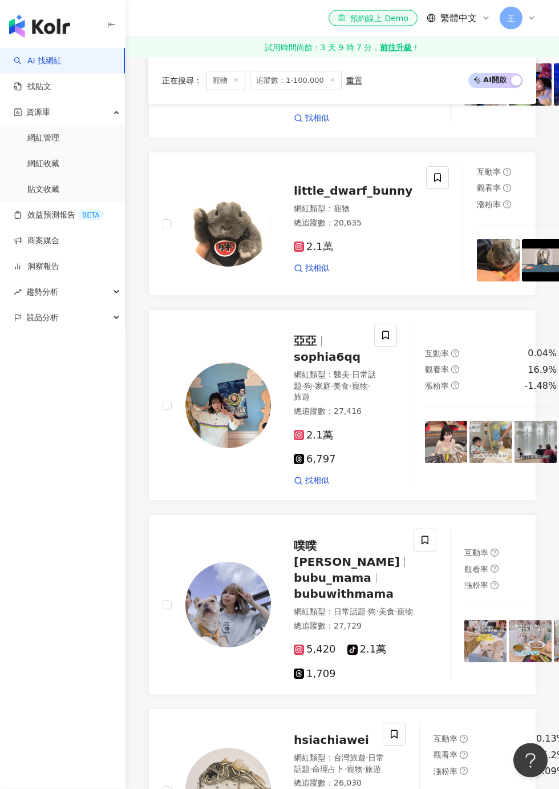
scroll to position [846, 0]
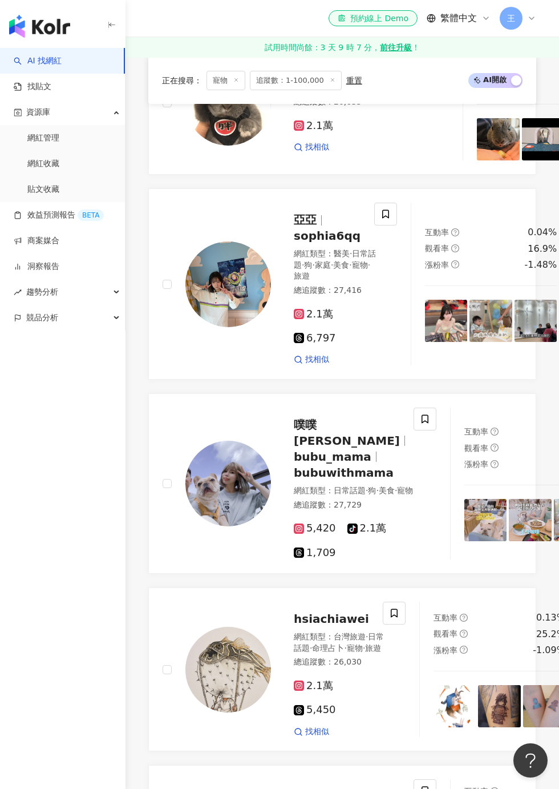
click at [433, 62] on icon at bounding box center [438, 56] width 10 height 10
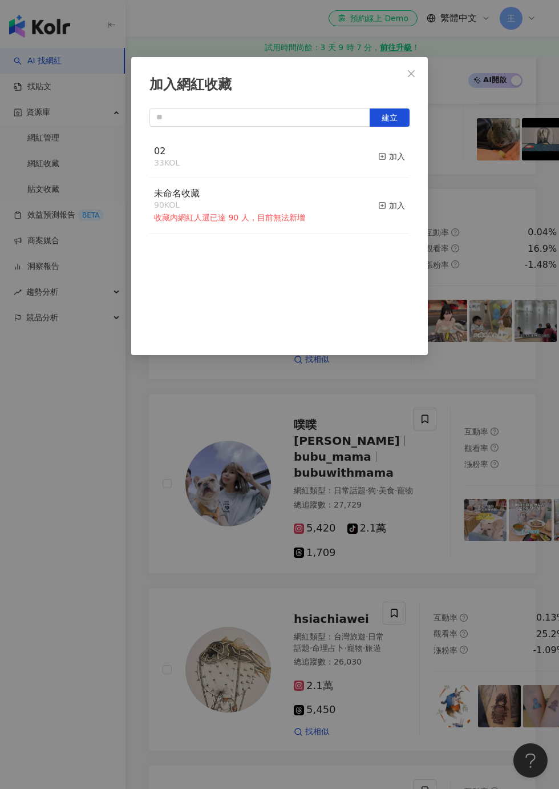
click at [382, 156] on line "button" at bounding box center [382, 156] width 0 height 3
click at [520, 128] on div "加入網紅收藏 建立 02 34 KOL 已加入 未命名收藏 90 KOL 收藏內網紅人選已達 90 人，目前無法新增 加入" at bounding box center [279, 394] width 559 height 789
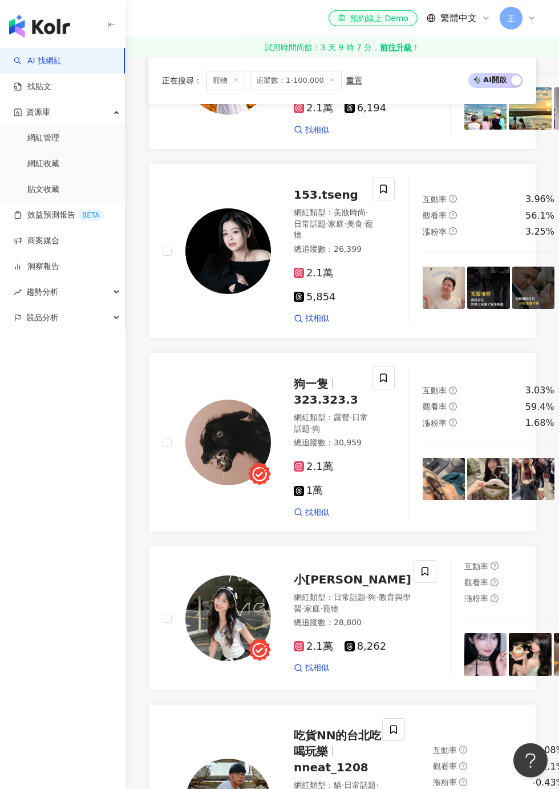
scroll to position [1658, 0]
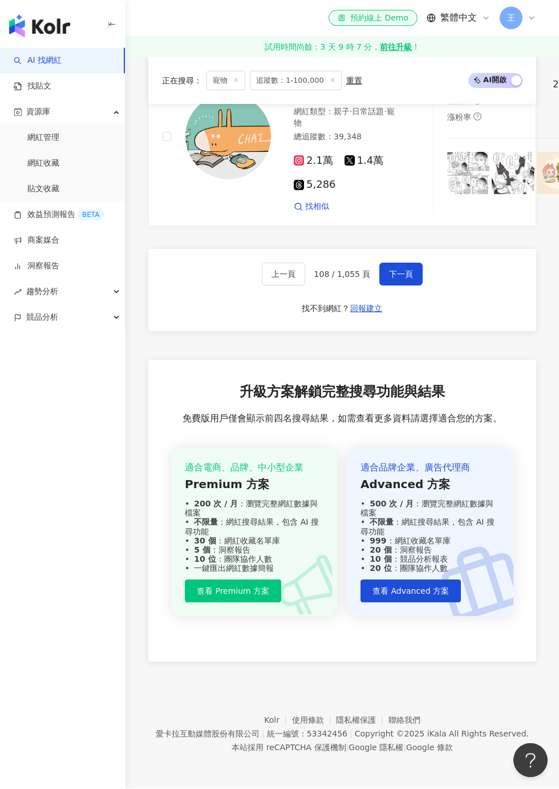
click at [405, 286] on button "下一頁" at bounding box center [401, 274] width 43 height 23
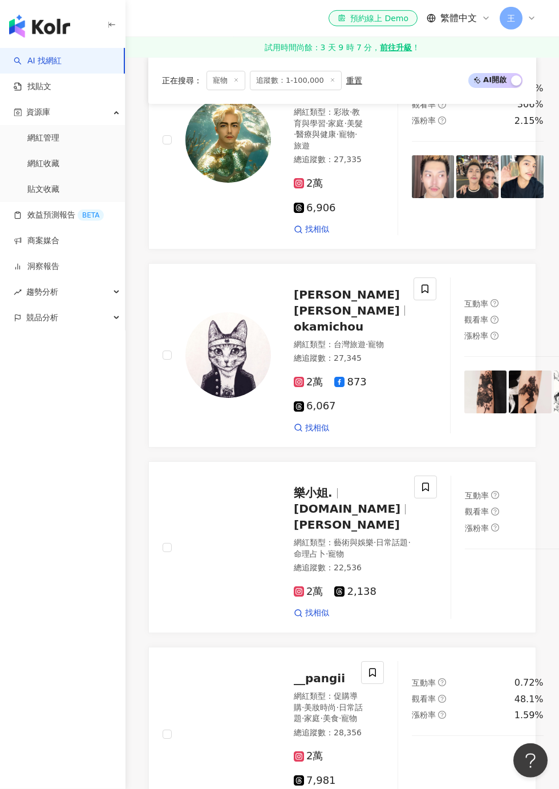
scroll to position [2217, 0]
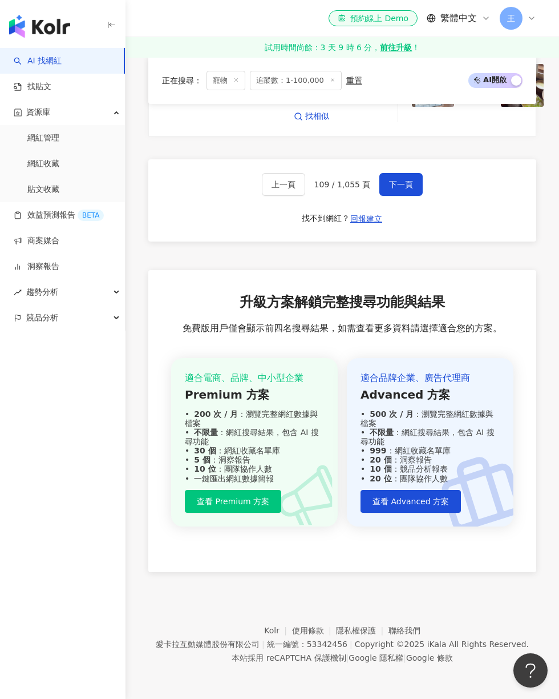
click at [406, 189] on span "下一頁" at bounding box center [401, 184] width 24 height 9
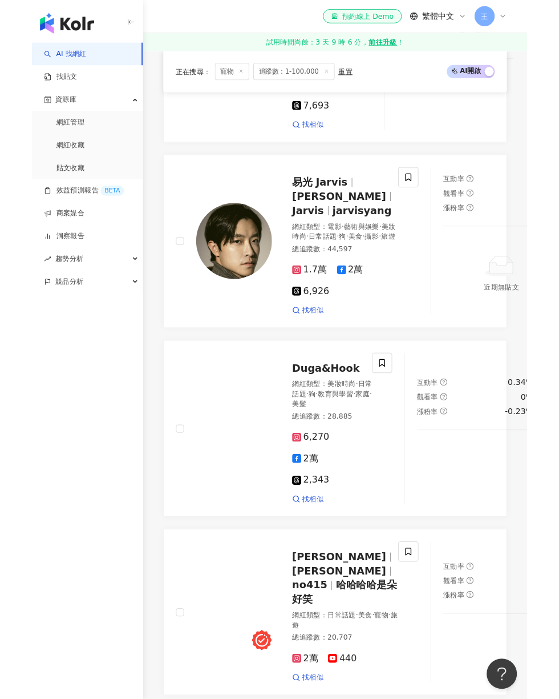
scroll to position [2524, 0]
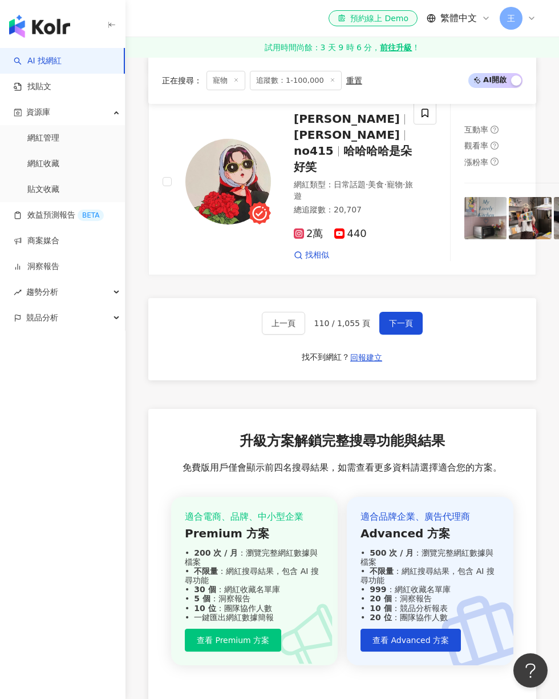
click at [394, 328] on span "下一頁" at bounding box center [401, 322] width 24 height 9
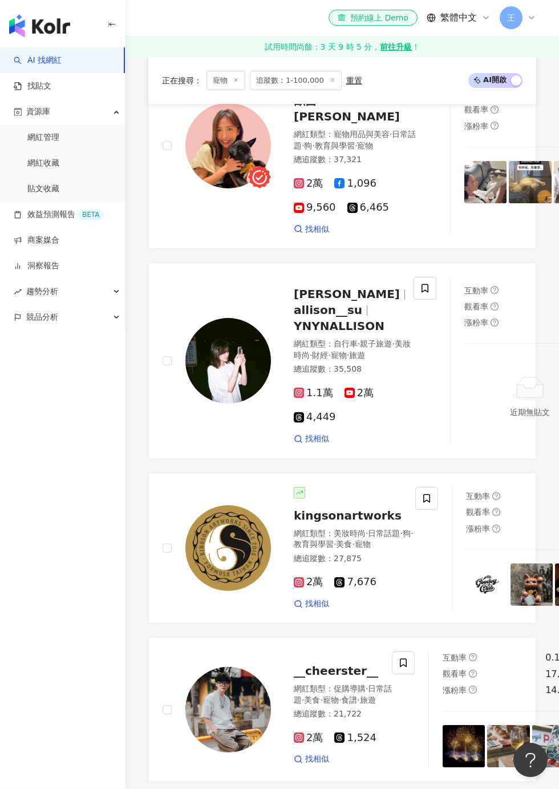
scroll to position [1174, 0]
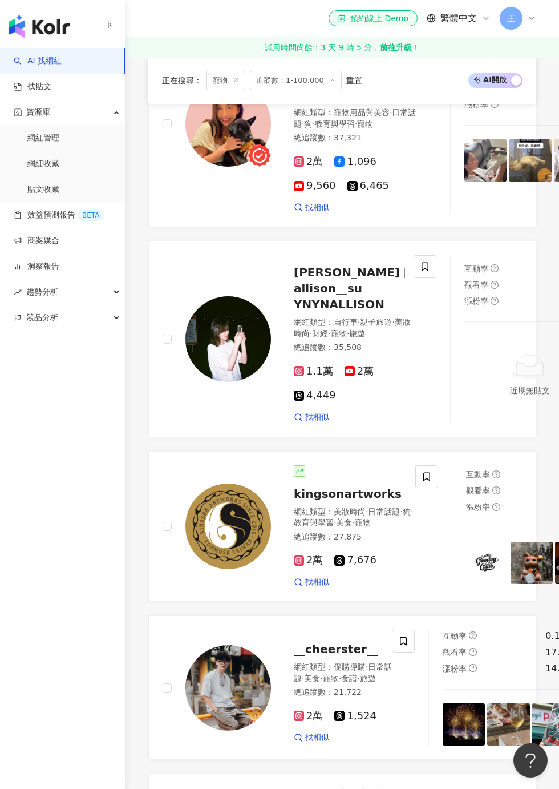
click at [420, 51] on icon at bounding box center [425, 46] width 10 height 10
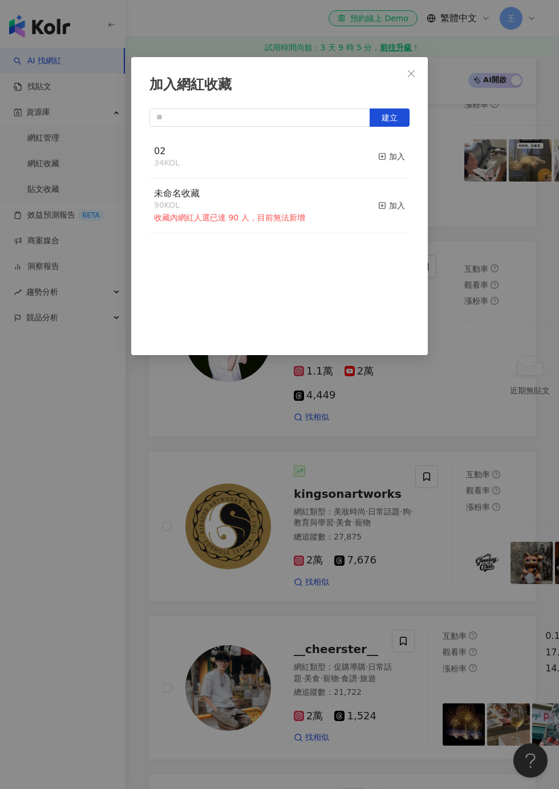
click at [395, 155] on div "加入" at bounding box center [391, 156] width 27 height 13
click at [474, 268] on div "加入網紅收藏 建立 02 35 KOL 已加入 未命名收藏 90 KOL 收藏內網紅人選已達 90 人，目前無法新增 加入" at bounding box center [279, 394] width 559 height 789
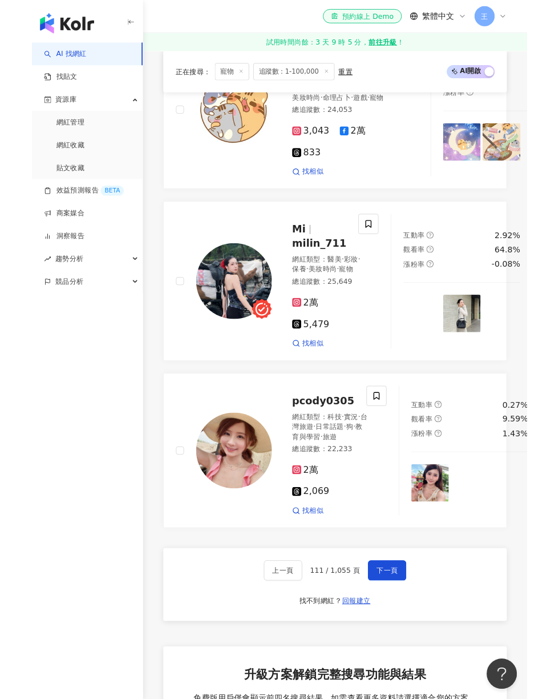
scroll to position [2513, 0]
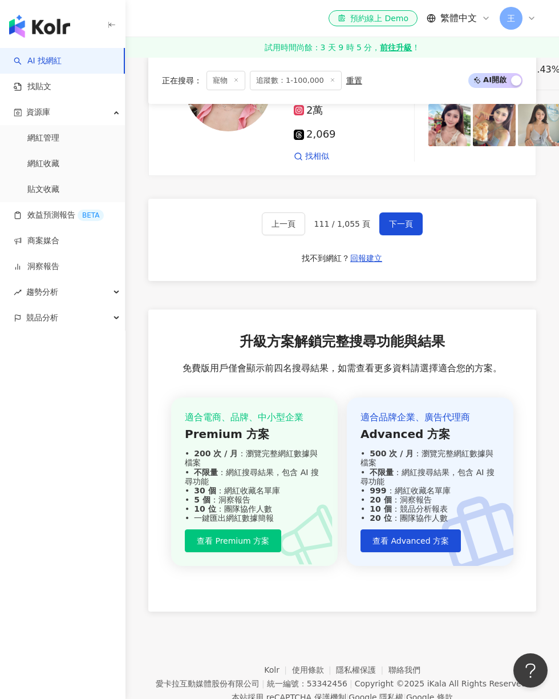
click at [405, 228] on span "下一頁" at bounding box center [401, 223] width 24 height 9
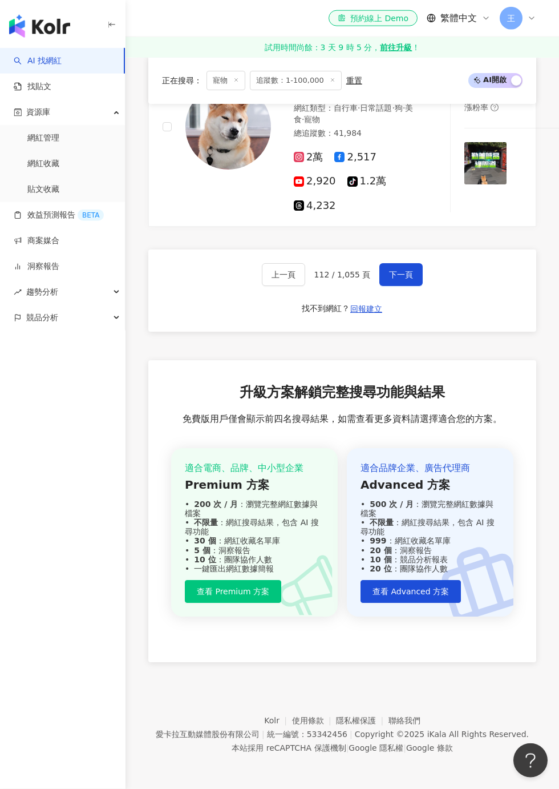
scroll to position [2668, 0]
click at [414, 64] on span at bounding box center [425, 52] width 23 height 23
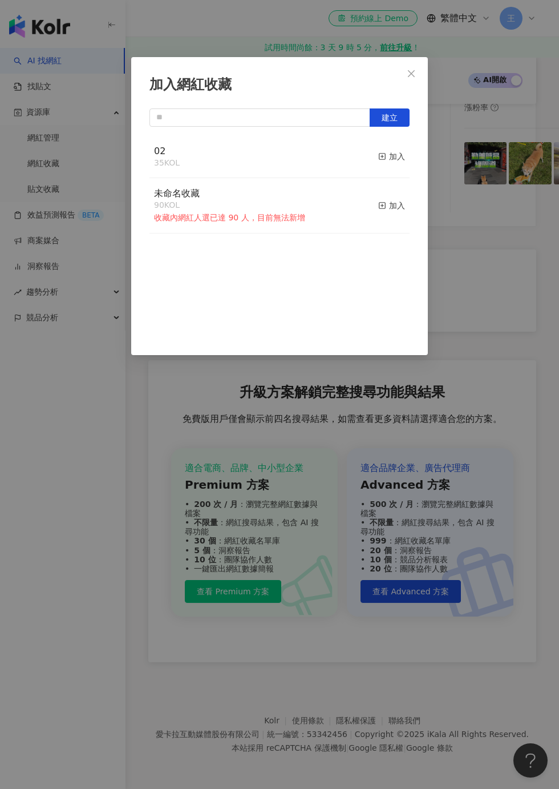
click at [363, 160] on div "02 35 KOL 加入" at bounding box center [280, 157] width 260 height 43
click at [391, 157] on div "加入" at bounding box center [391, 156] width 27 height 13
click at [506, 241] on div "加入網紅收藏 建立 02 36 KOL 已加入 未命名收藏 90 KOL 收藏內網紅人選已達 90 人，目前無法新增 加入" at bounding box center [279, 394] width 559 height 789
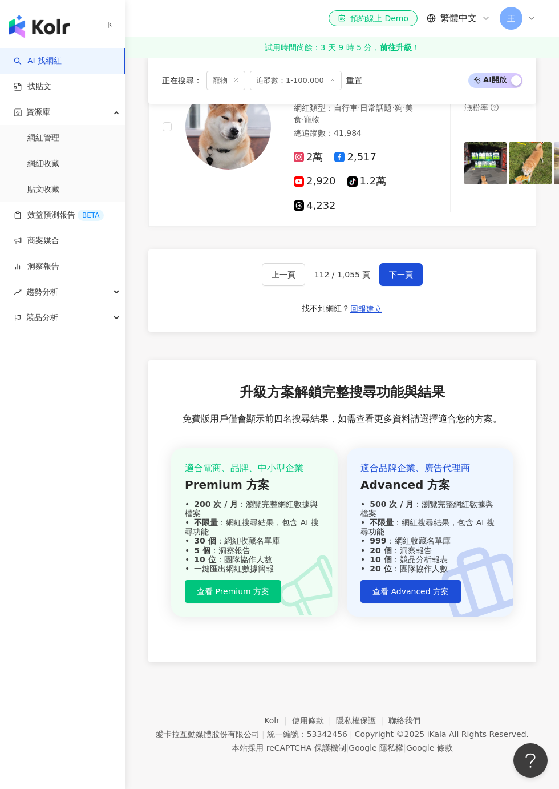
click at [404, 279] on span "下一頁" at bounding box center [401, 274] width 24 height 9
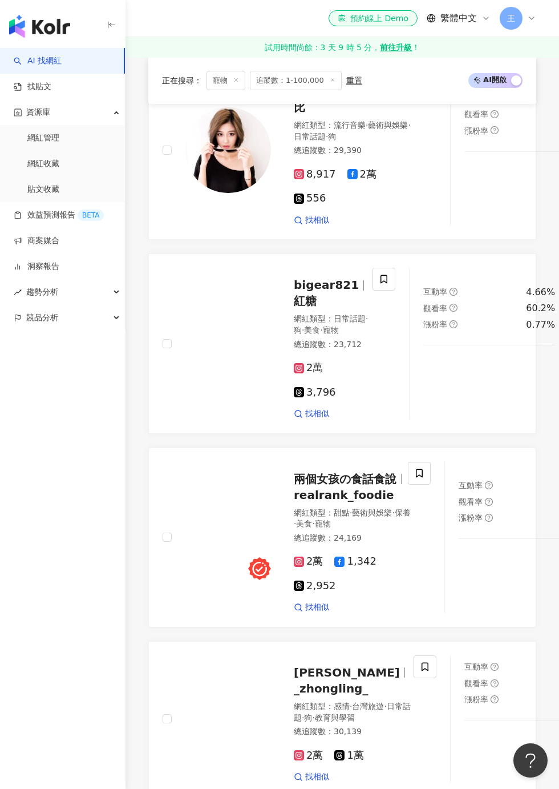
scroll to position [1538, 0]
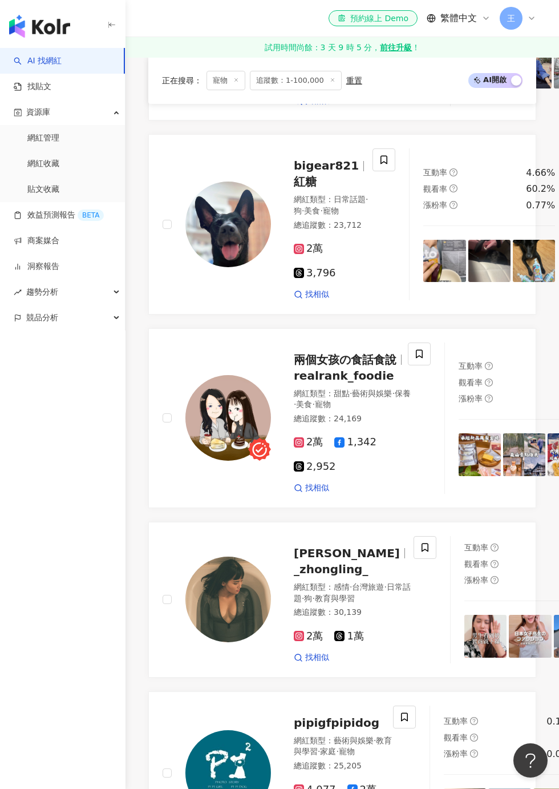
click at [382, 171] on span at bounding box center [384, 159] width 23 height 23
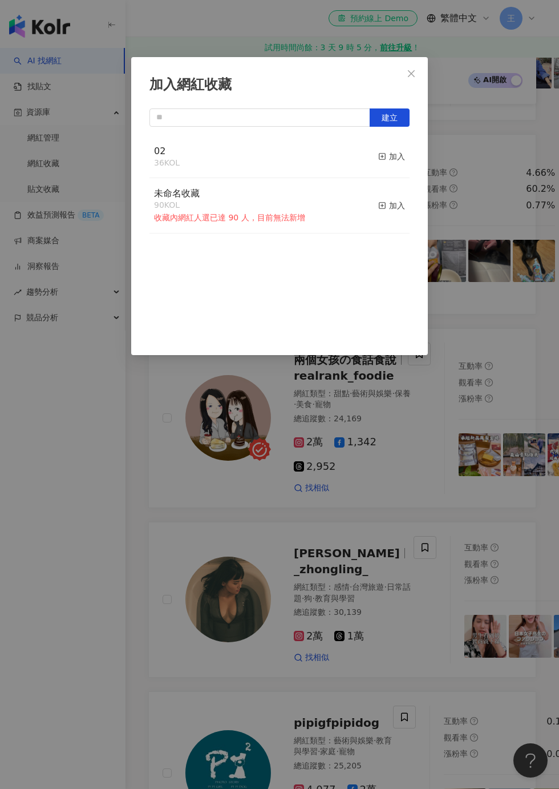
click at [389, 164] on button "加入" at bounding box center [391, 157] width 27 height 24
click at [482, 245] on div "加入網紅收藏 建立 02 37 KOL 已加入 未命名收藏 90 KOL 收藏內網紅人選已達 90 人，目前無法新增 加入" at bounding box center [279, 394] width 559 height 789
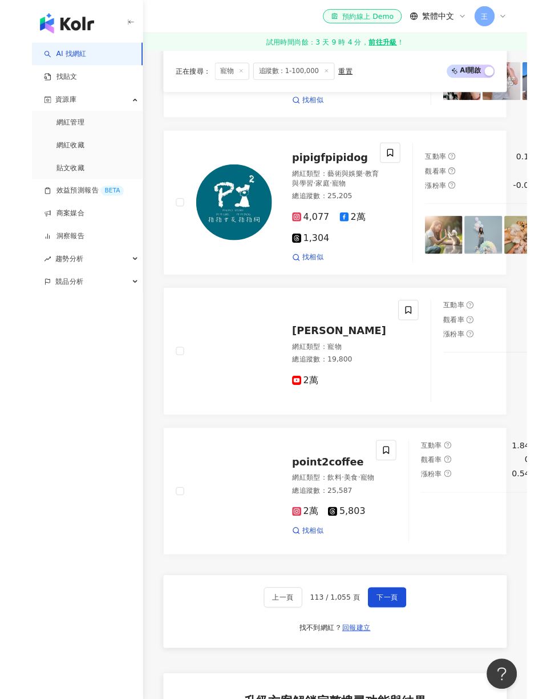
scroll to position [2495, 0]
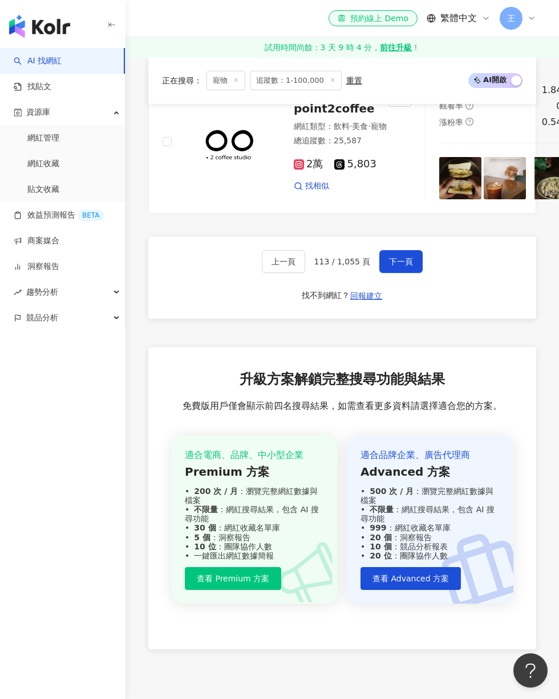
click at [392, 266] on span "下一頁" at bounding box center [401, 261] width 24 height 9
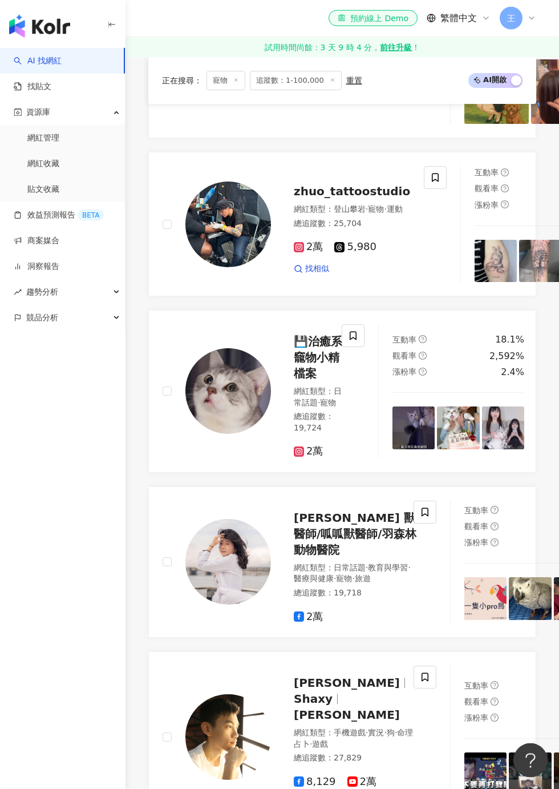
scroll to position [1550, 0]
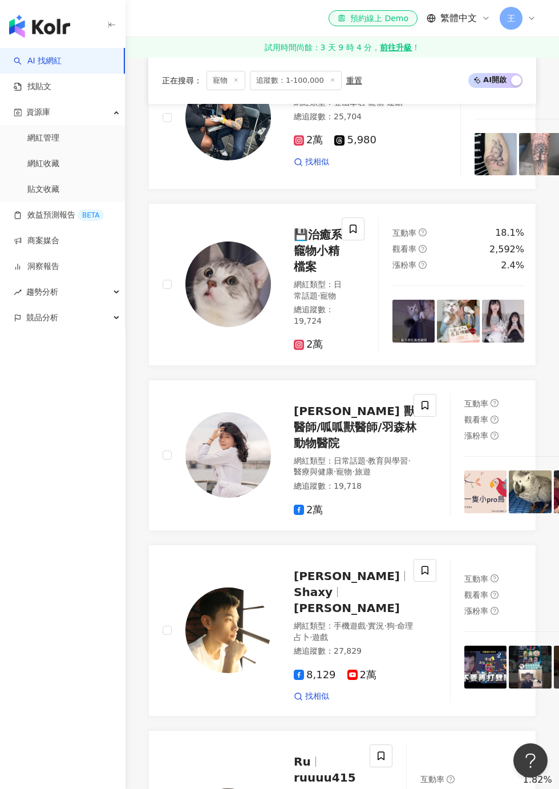
click at [357, 240] on span at bounding box center [353, 228] width 23 height 23
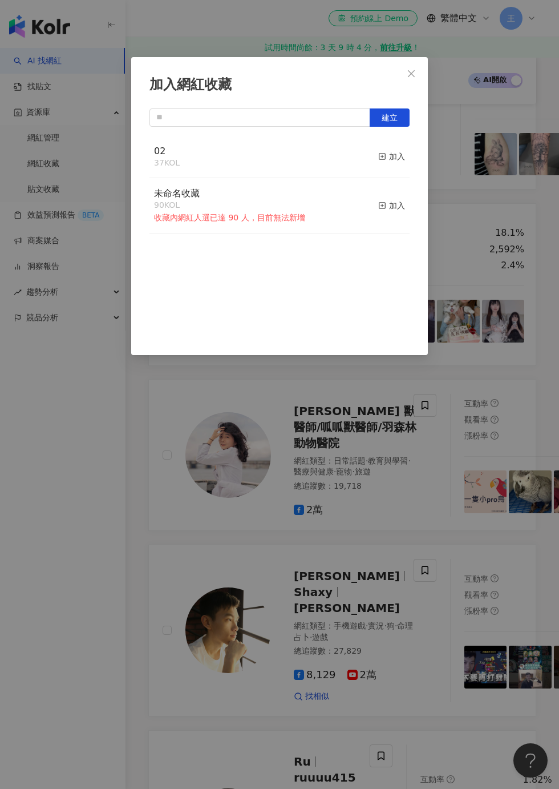
click at [392, 162] on div "加入" at bounding box center [391, 156] width 27 height 13
click at [501, 189] on div "加入網紅收藏 建立 02 38 KOL 已加入 未命名收藏 90 KOL 收藏內網紅人選已達 90 人，目前無法新增 加入" at bounding box center [279, 394] width 559 height 789
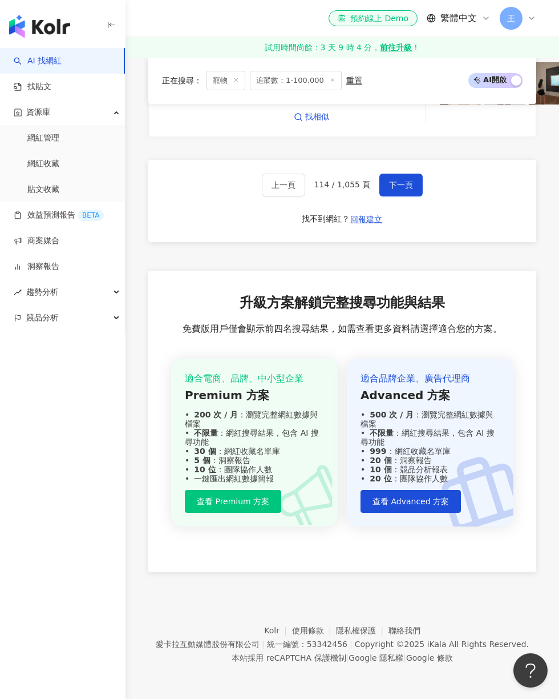
click at [406, 189] on span "下一頁" at bounding box center [401, 184] width 24 height 9
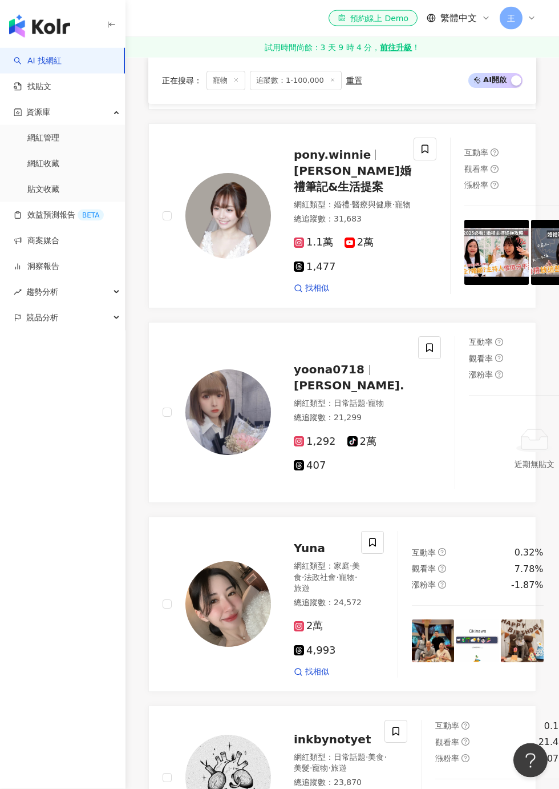
scroll to position [1482, 0]
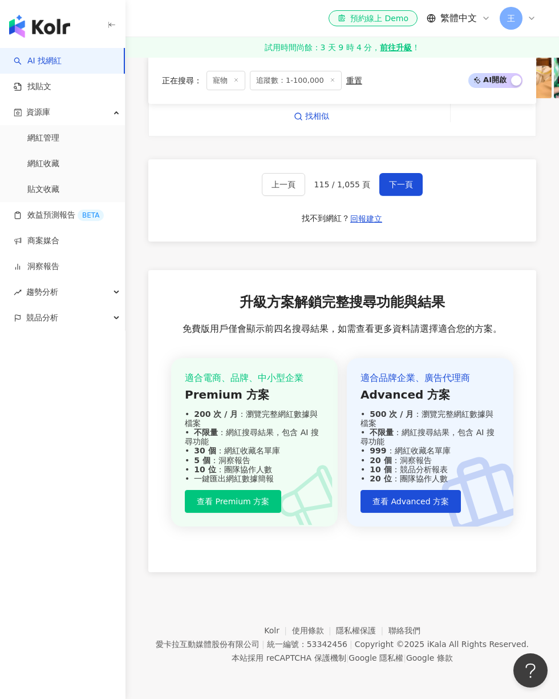
click at [410, 189] on span "下一頁" at bounding box center [401, 184] width 24 height 9
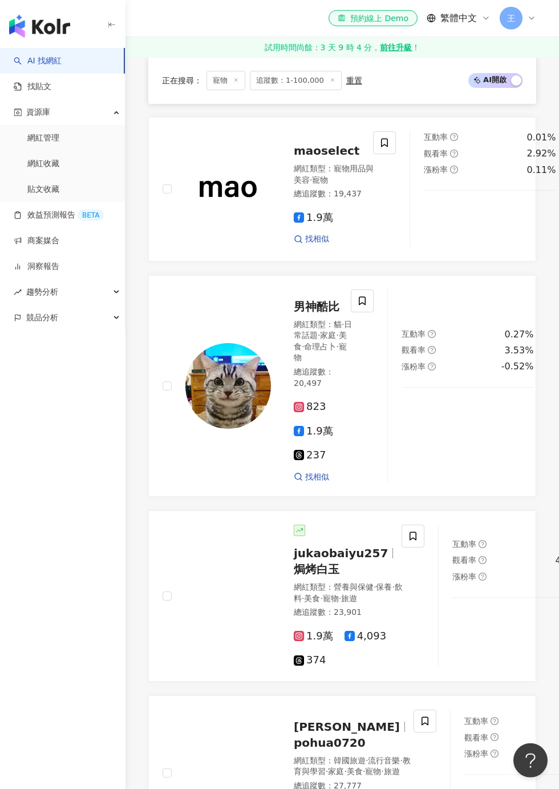
scroll to position [1934, 0]
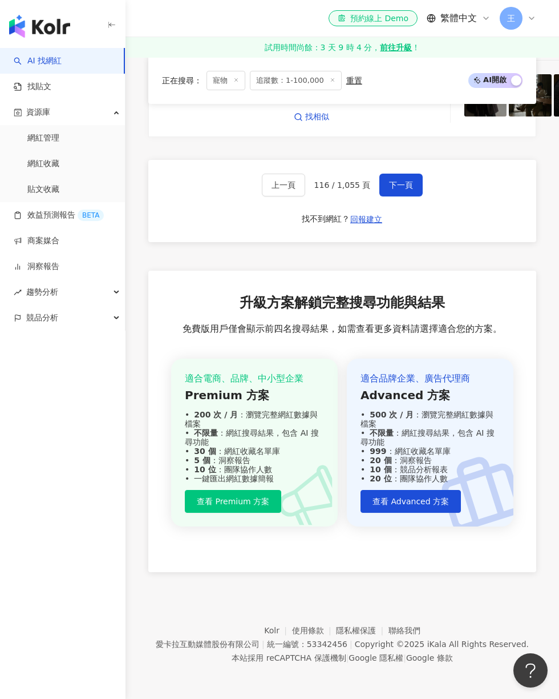
click at [408, 189] on span "下一頁" at bounding box center [401, 184] width 24 height 9
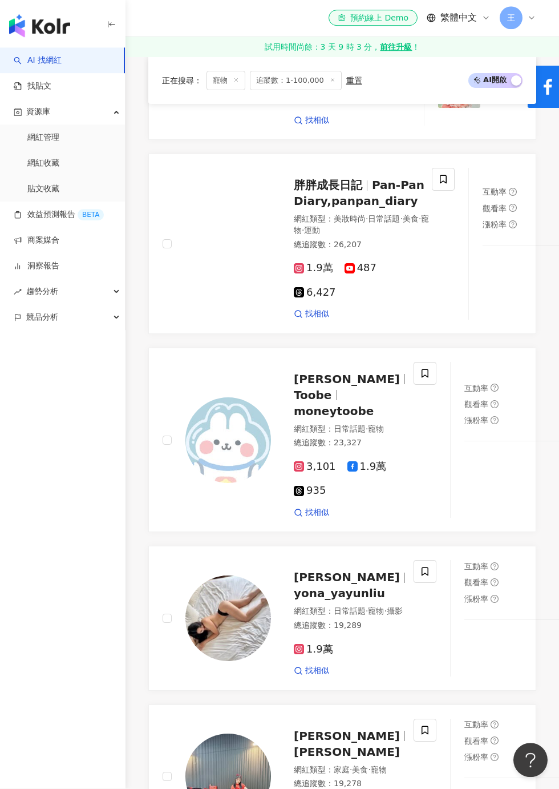
scroll to position [1953, 0]
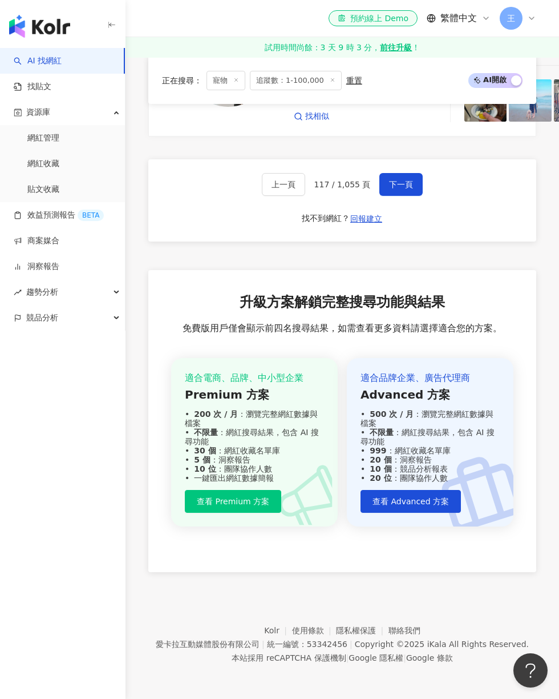
click at [408, 189] on span "下一頁" at bounding box center [401, 184] width 24 height 9
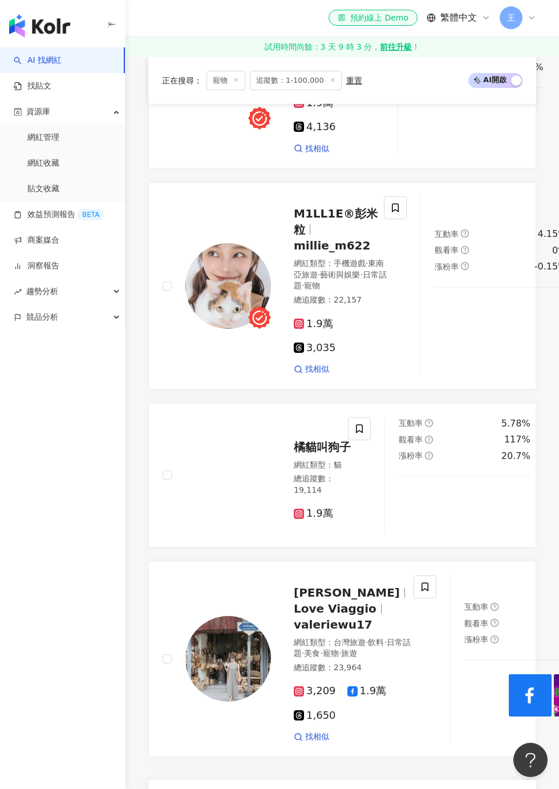
scroll to position [2045, 0]
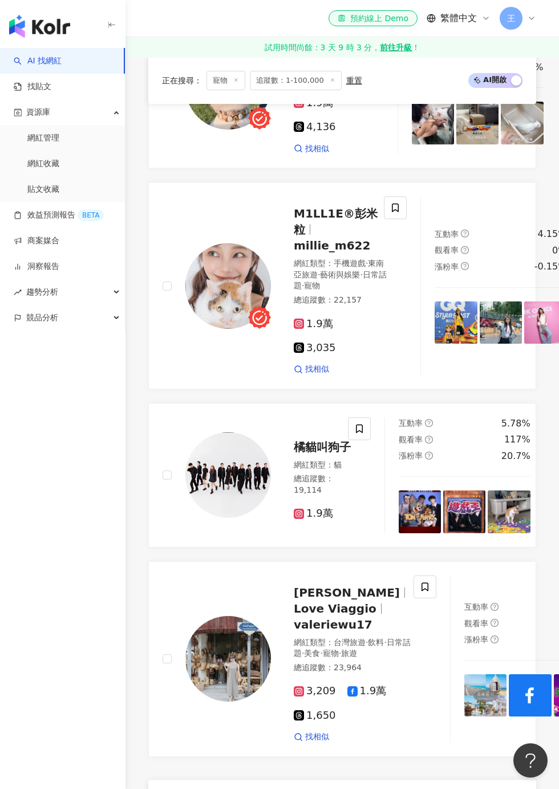
click at [369, 42] on span at bounding box center [372, 30] width 23 height 23
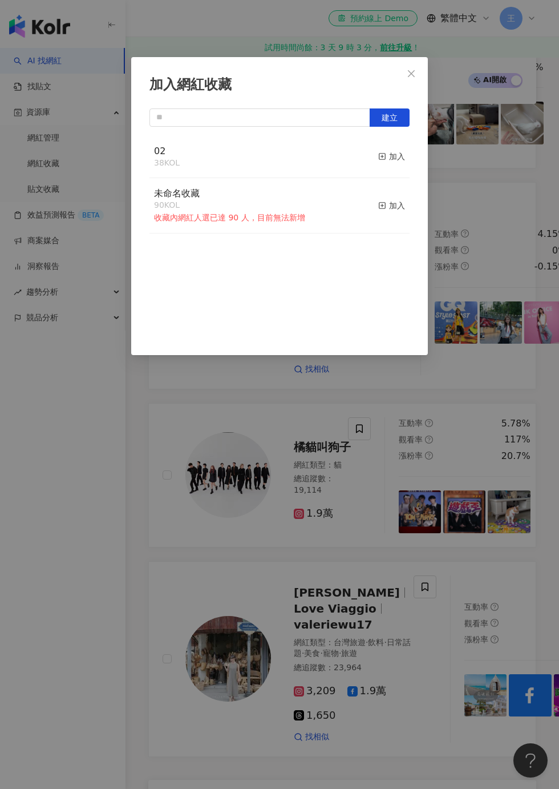
click at [399, 157] on div "加入" at bounding box center [391, 156] width 27 height 13
click at [474, 260] on div "加入網紅收藏 建立 02 39 KOL 已加入 未命名收藏 90 KOL 收藏內網紅人選已達 90 人，目前無法新增 加入" at bounding box center [279, 394] width 559 height 789
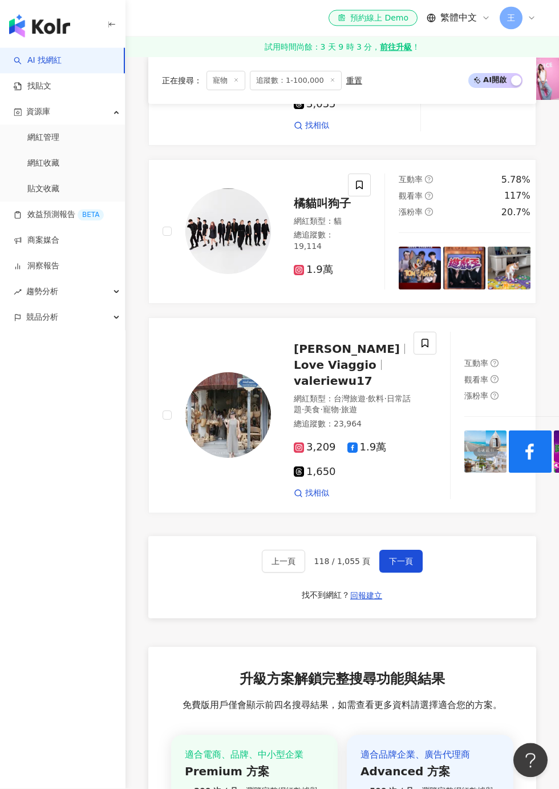
scroll to position [2289, 0]
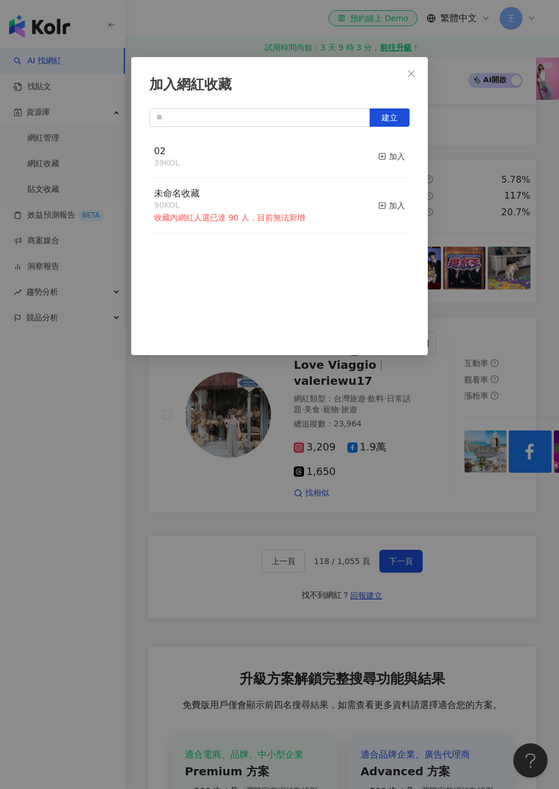
click at [385, 166] on button "加入" at bounding box center [391, 157] width 27 height 24
click at [506, 227] on div "加入網紅收藏 建立 02 40 KOL 已加入 未命名收藏 90 KOL 收藏內網紅人選已達 90 人，目前無法新增 加入" at bounding box center [279, 394] width 559 height 789
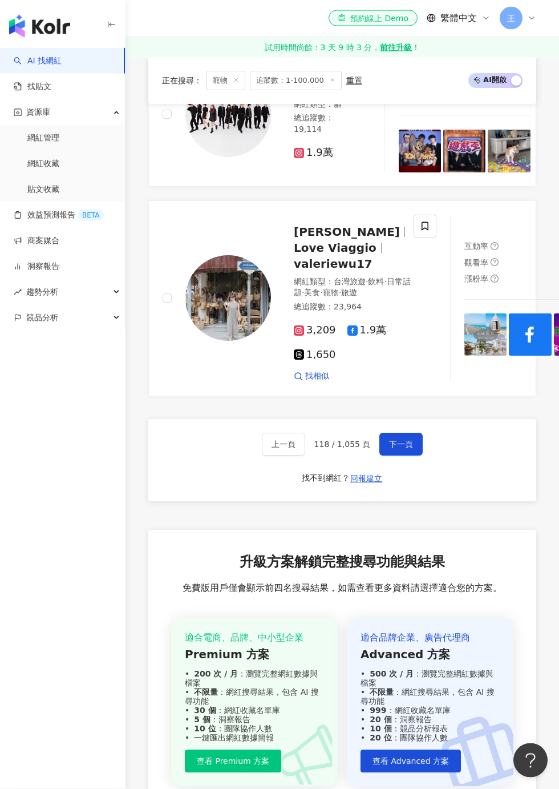
scroll to position [2407, 0]
click at [361, 79] on span at bounding box center [359, 67] width 23 height 23
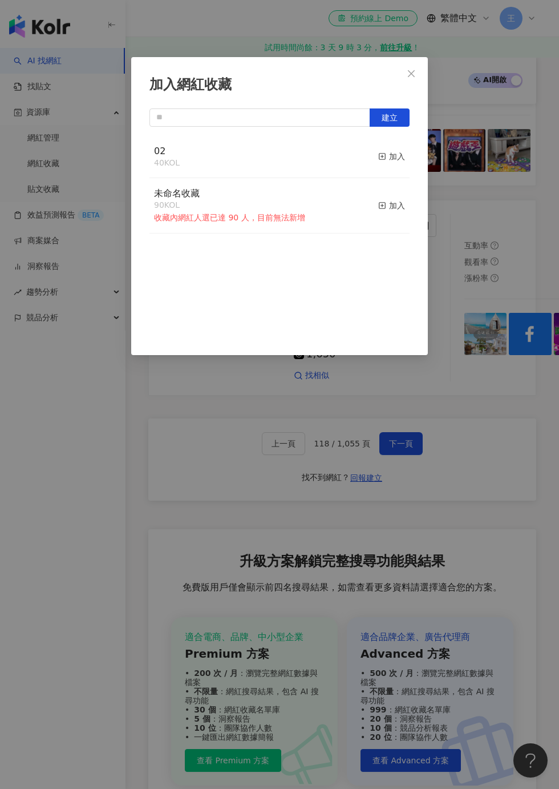
click at [386, 168] on button "加入" at bounding box center [391, 157] width 27 height 24
click at [487, 217] on div "加入網紅收藏 建立 02 41 KOL 已加入 未命名收藏 90 KOL 收藏內網紅人選已達 90 人，目前無法新增 加入" at bounding box center [279, 394] width 559 height 789
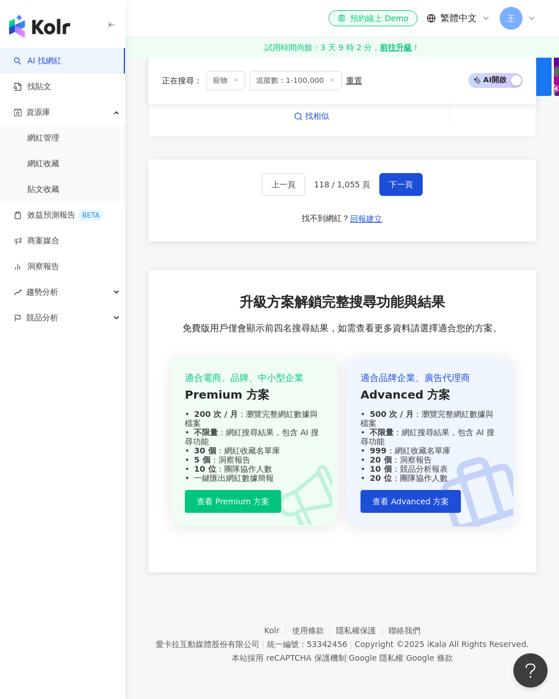
click at [384, 196] on button "下一頁" at bounding box center [401, 184] width 43 height 23
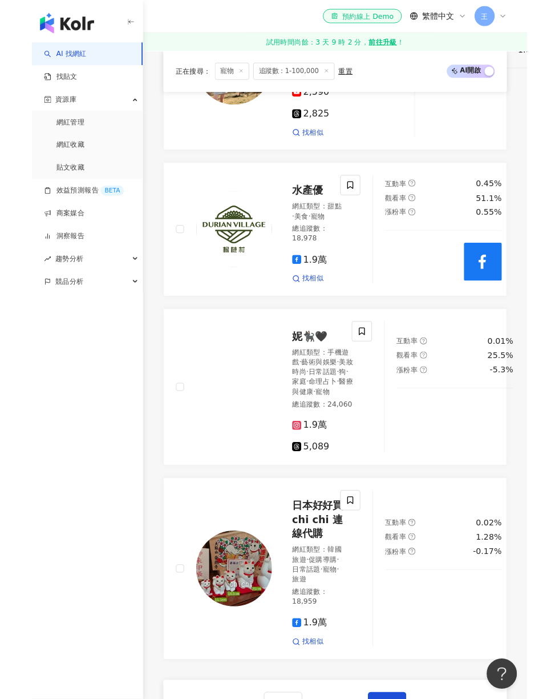
scroll to position [2492, 0]
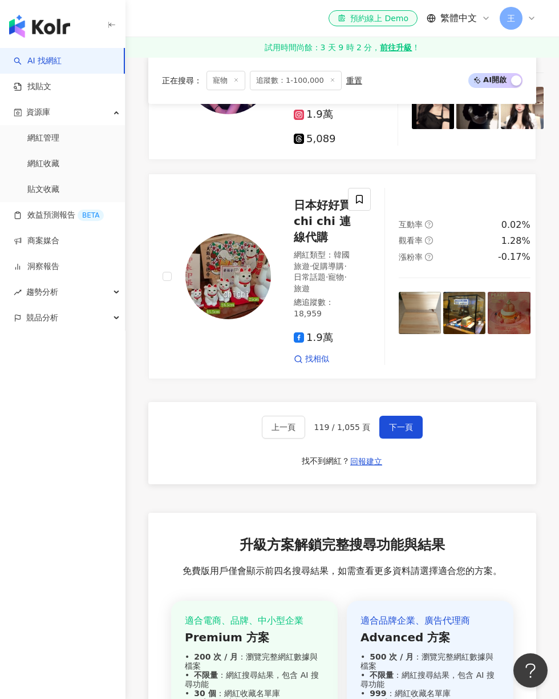
click at [403, 431] on span "下一頁" at bounding box center [401, 426] width 24 height 9
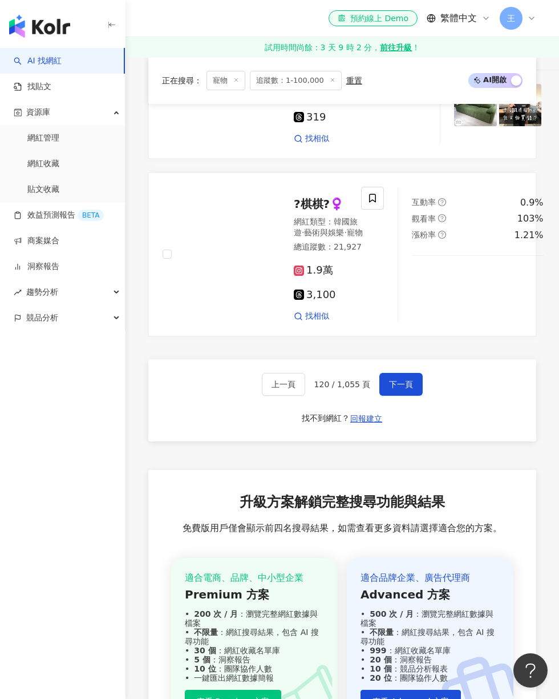
scroll to position [2537, 0]
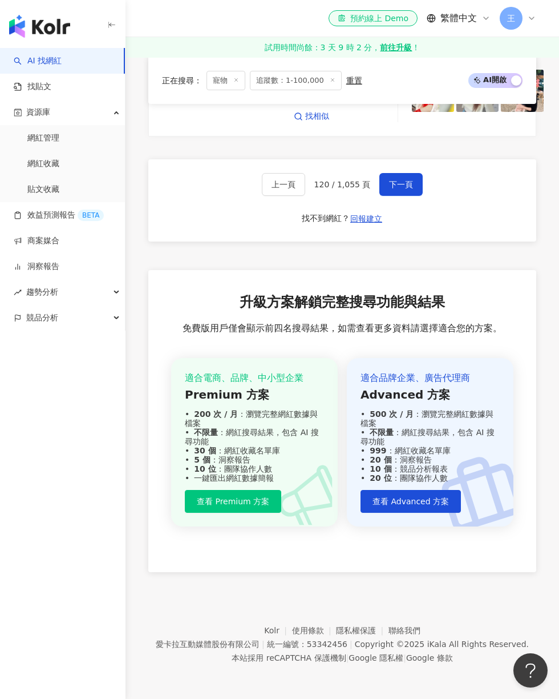
click at [405, 196] on button "下一頁" at bounding box center [401, 184] width 43 height 23
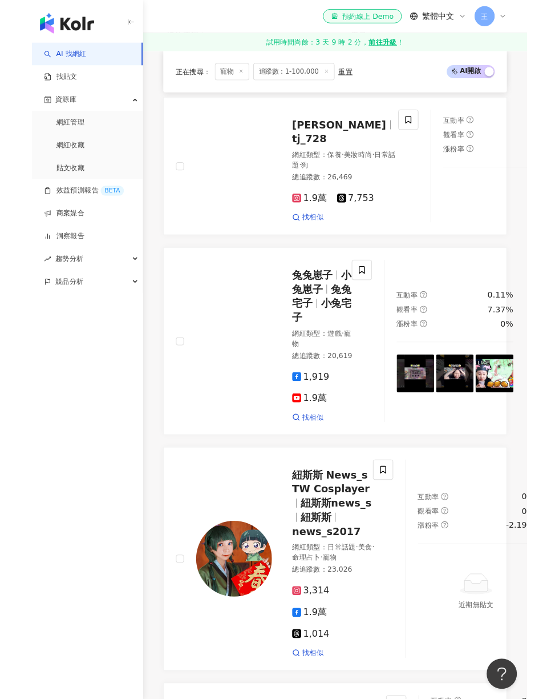
scroll to position [1307, 0]
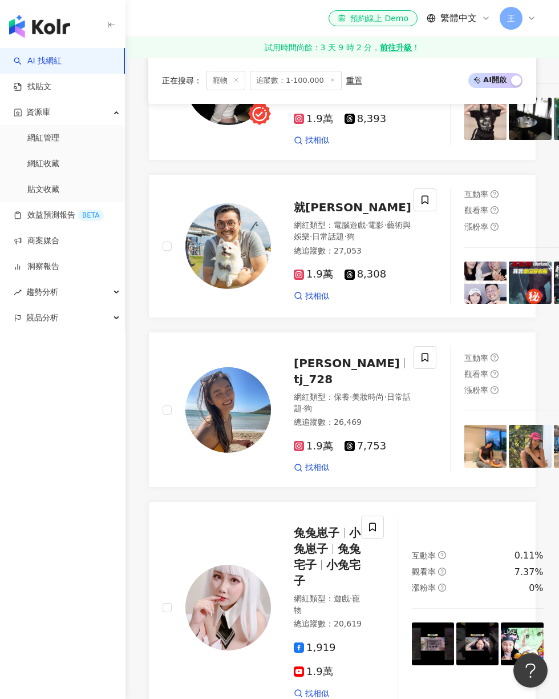
click at [414, 211] on span at bounding box center [425, 199] width 23 height 23
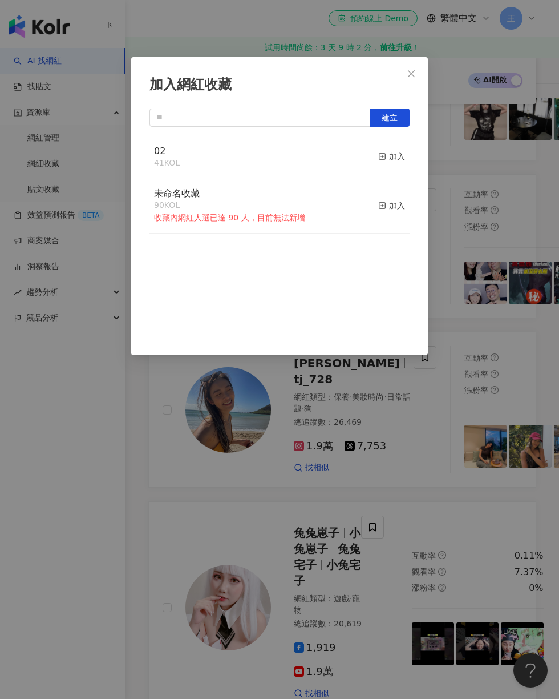
click at [390, 160] on div "加入" at bounding box center [391, 156] width 27 height 13
click at [486, 204] on div "加入網紅收藏 建立 02 42 KOL 已加入 未命名收藏 90 KOL 收藏內網紅人選已達 90 人，目前無法新增 加入" at bounding box center [279, 349] width 559 height 699
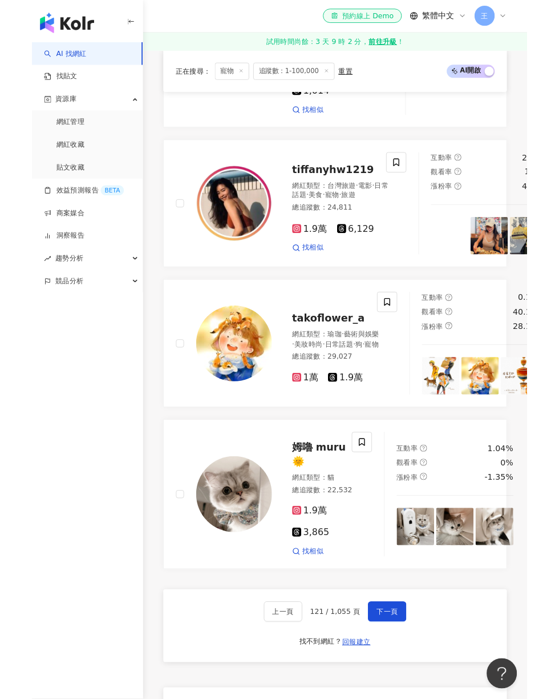
scroll to position [2542, 0]
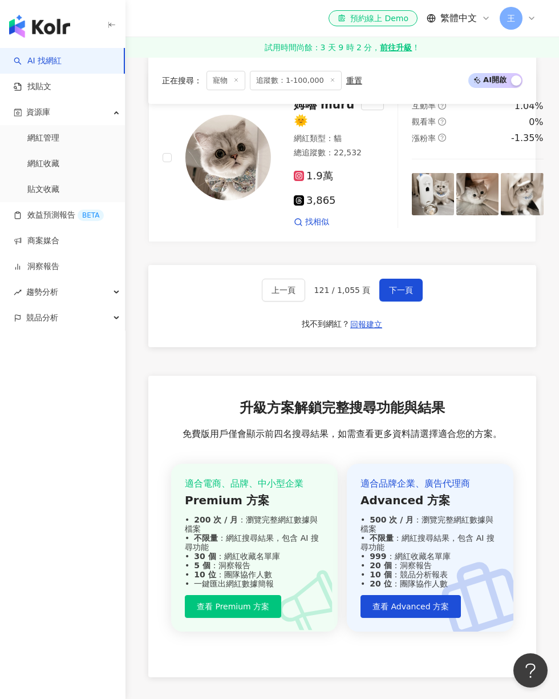
click at [390, 294] on span "下一頁" at bounding box center [401, 289] width 24 height 9
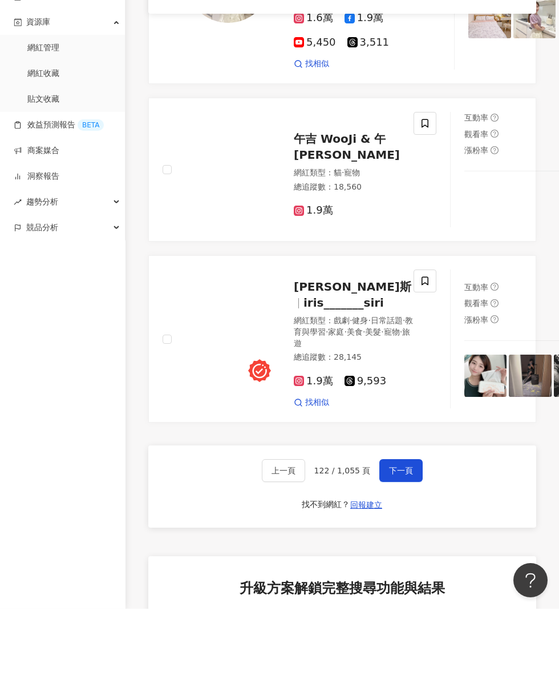
scroll to position [2513, 0]
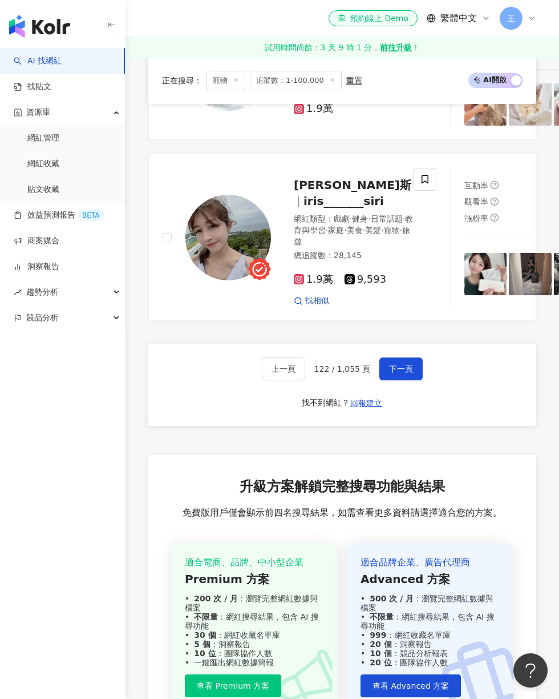
click at [397, 373] on span "下一頁" at bounding box center [401, 368] width 24 height 9
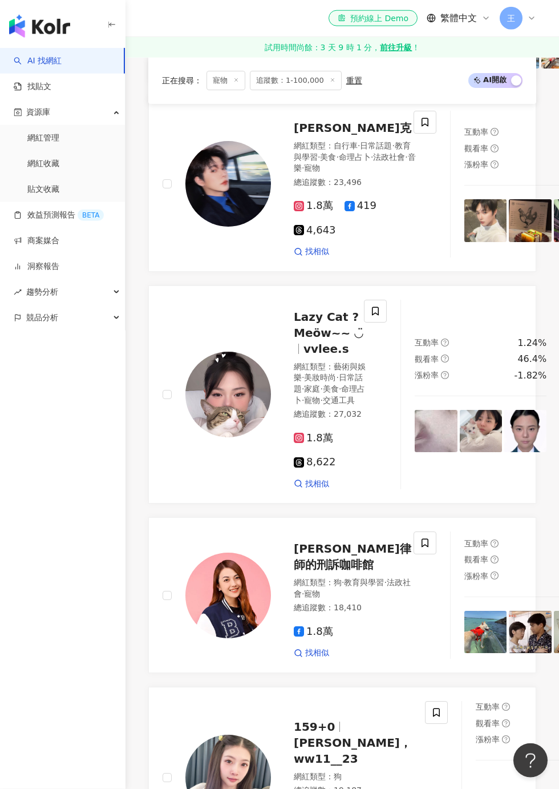
scroll to position [2067, 0]
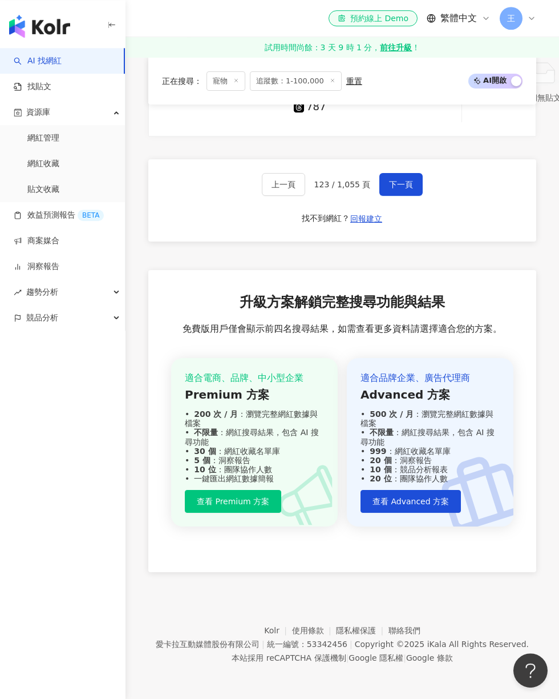
click at [405, 196] on button "下一頁" at bounding box center [401, 184] width 43 height 23
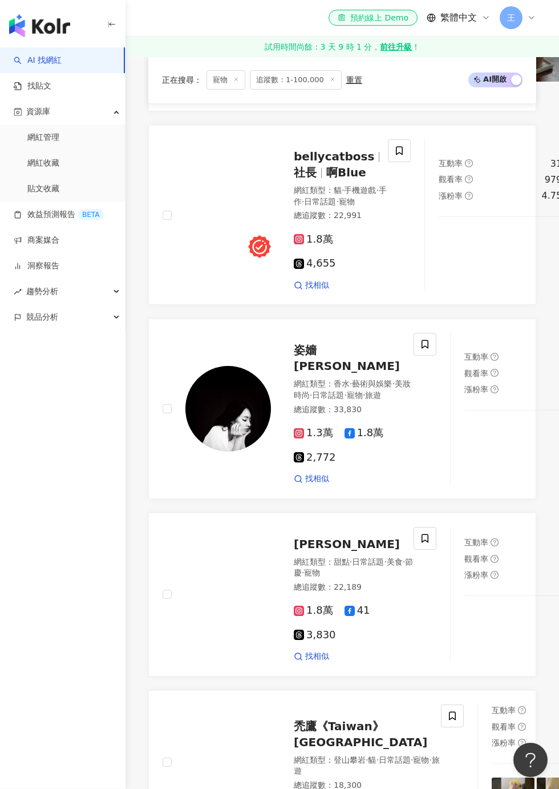
scroll to position [1522, 0]
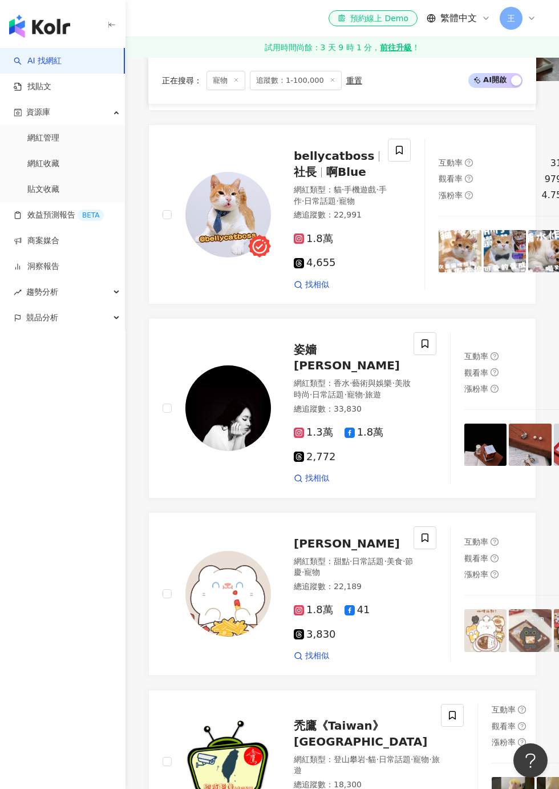
click at [397, 155] on icon at bounding box center [399, 150] width 10 height 10
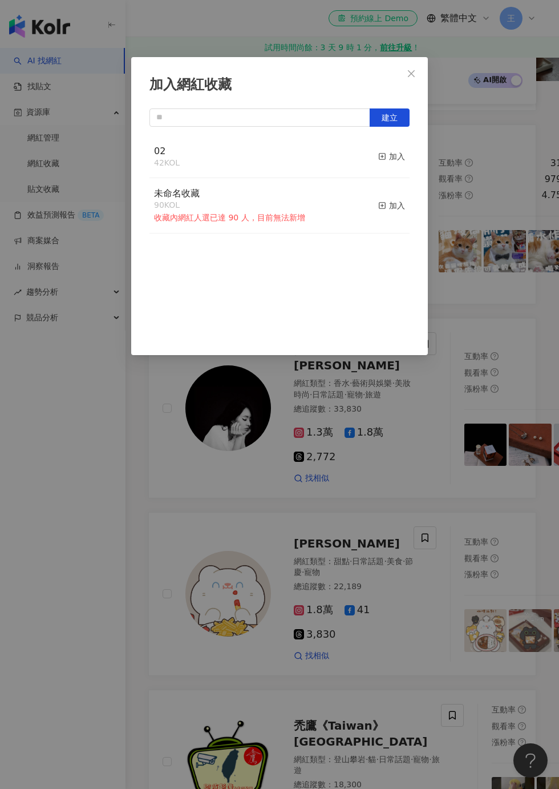
click at [385, 163] on button "加入" at bounding box center [391, 157] width 27 height 24
click at [503, 115] on div "加入網紅收藏 建立 02 43 KOL 已加入 未命名收藏 90 KOL 收藏內網紅人選已達 90 人，目前無法新增 加入" at bounding box center [279, 394] width 559 height 789
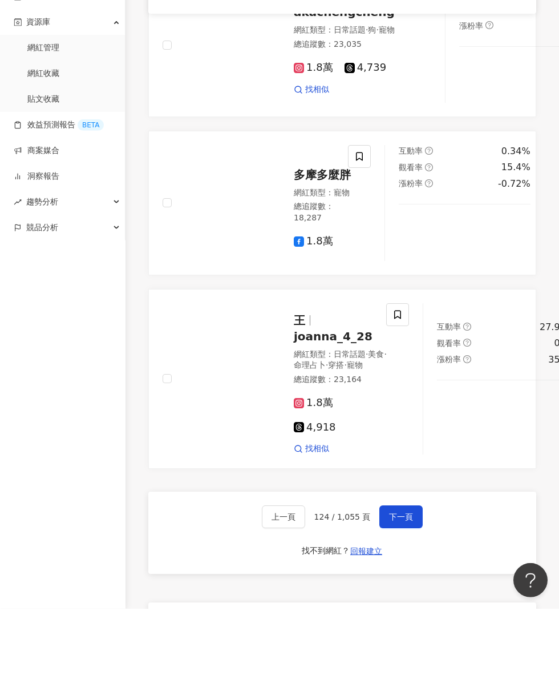
scroll to position [2429, 0]
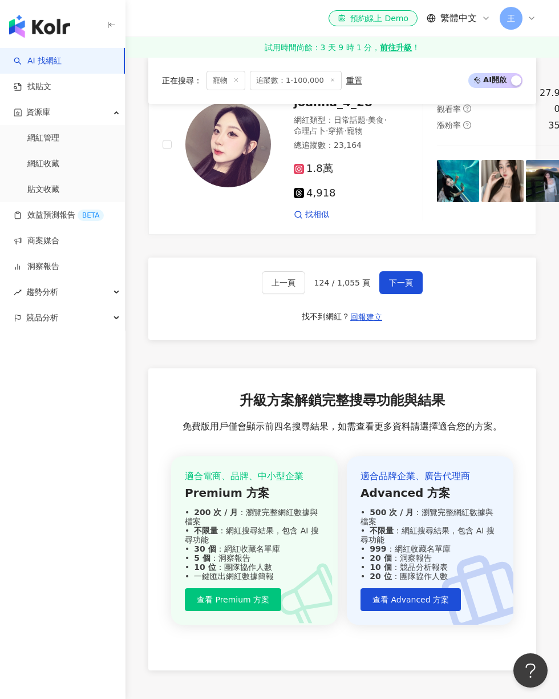
click at [409, 287] on span "下一頁" at bounding box center [401, 282] width 24 height 9
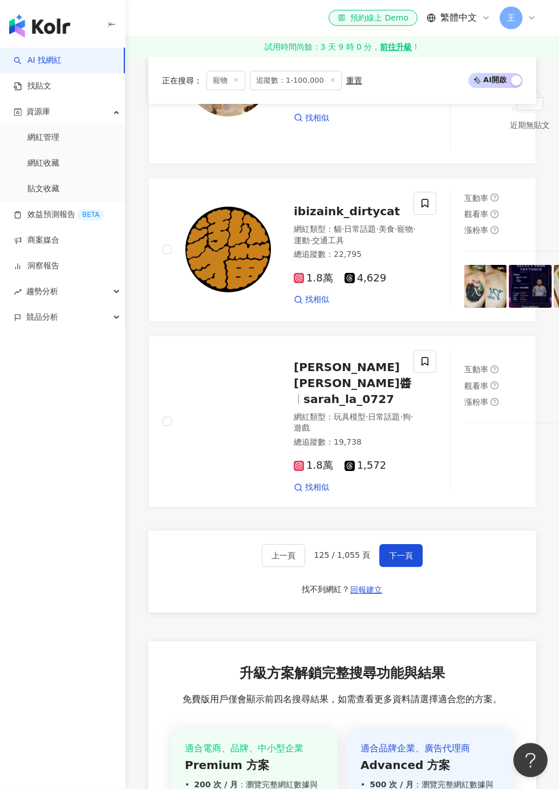
scroll to position [2333, 0]
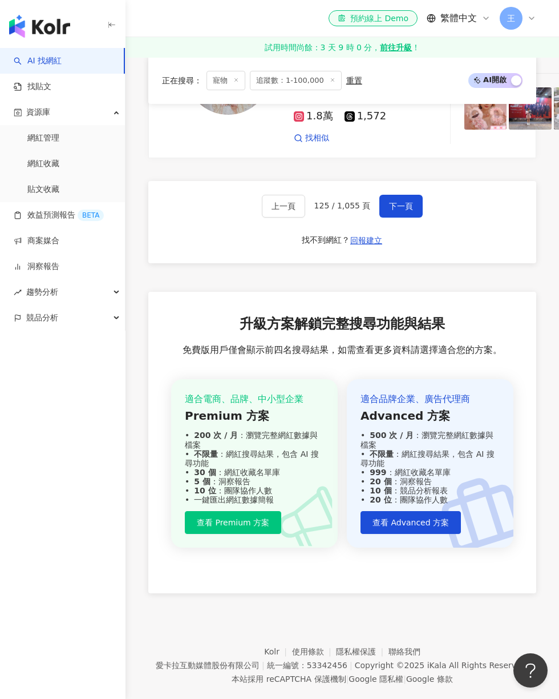
click at [406, 211] on span "下一頁" at bounding box center [401, 205] width 24 height 9
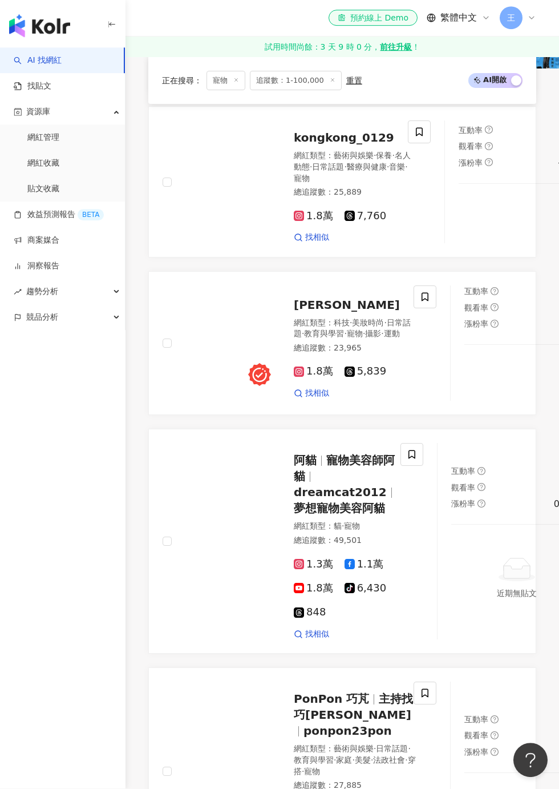
scroll to position [1415, 0]
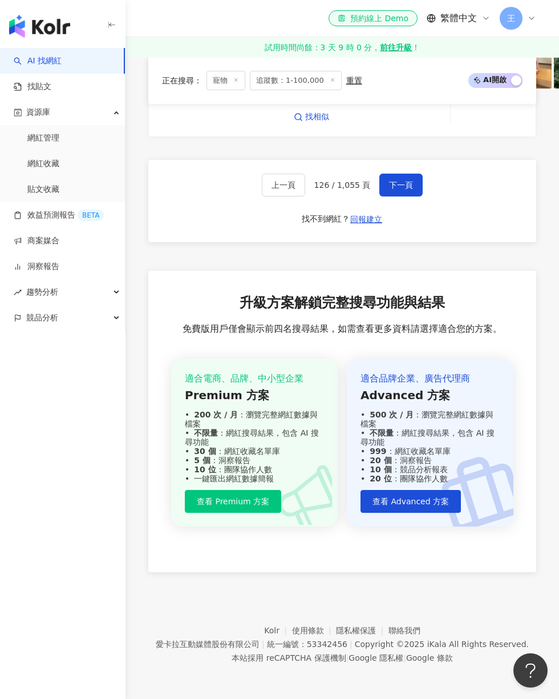
click at [417, 196] on button "下一頁" at bounding box center [401, 184] width 43 height 23
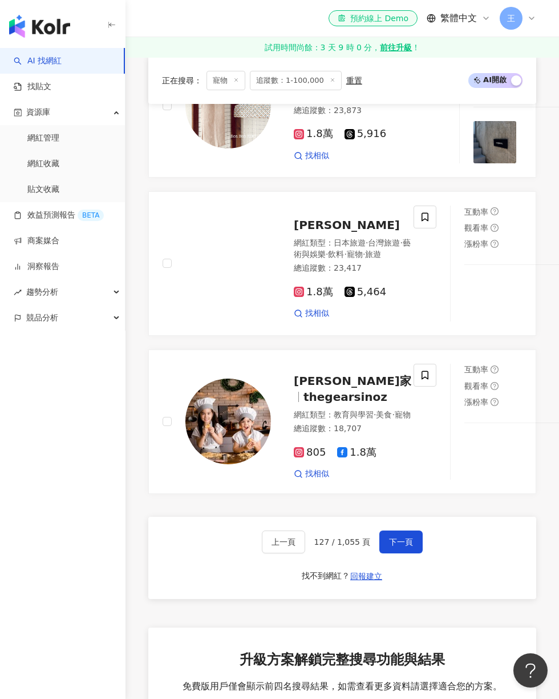
scroll to position [2488, 0]
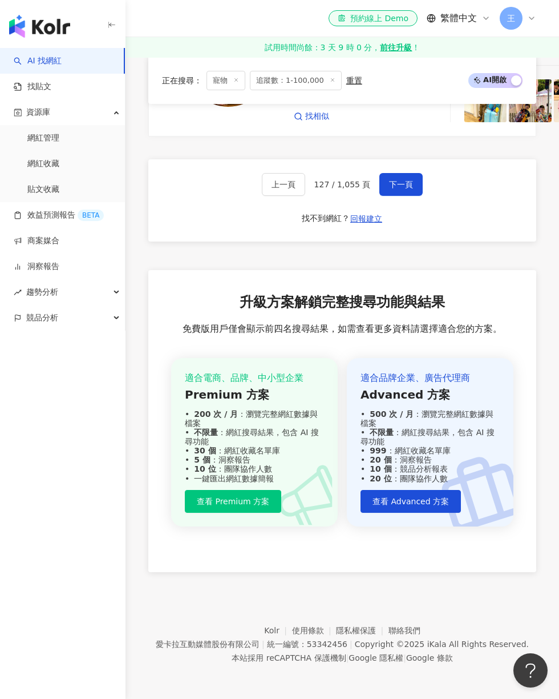
click at [411, 196] on button "下一頁" at bounding box center [401, 184] width 43 height 23
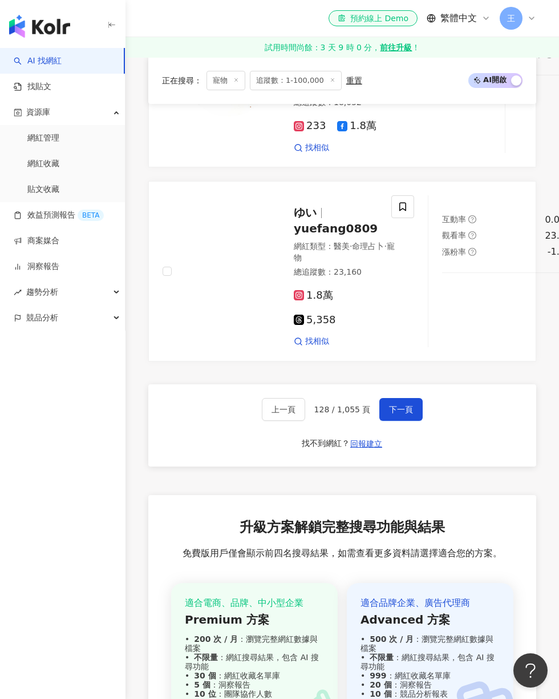
scroll to position [2699, 0]
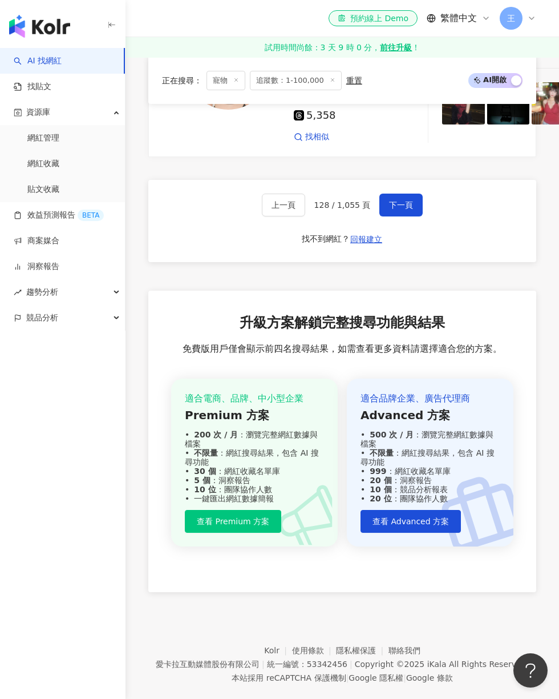
click at [399, 209] on span "下一頁" at bounding box center [401, 204] width 24 height 9
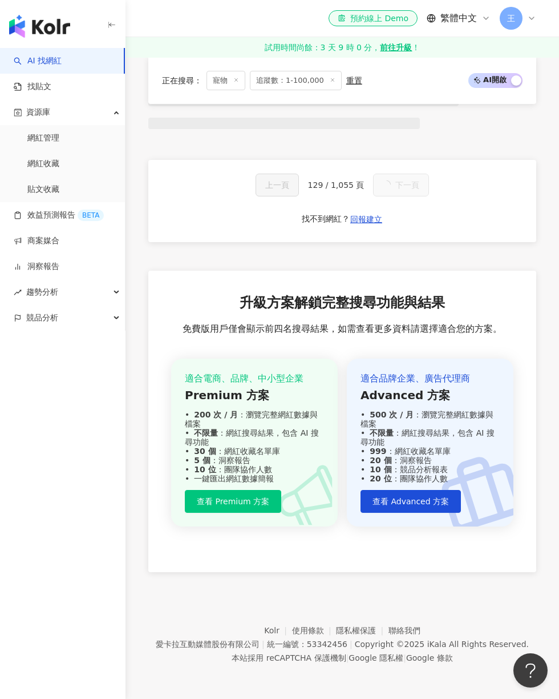
scroll to position [1053, 0]
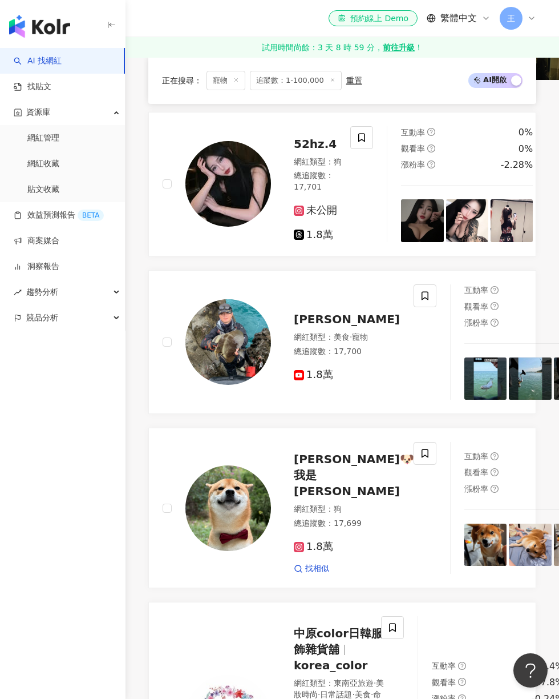
click at [414, 465] on span at bounding box center [425, 453] width 23 height 23
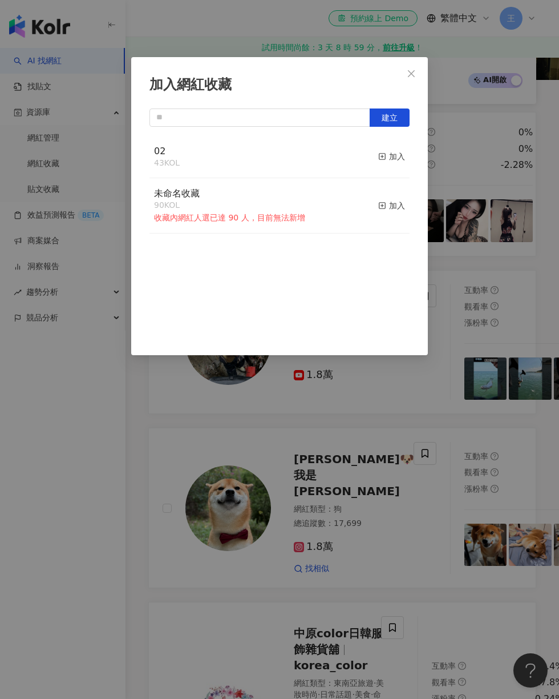
click at [382, 155] on line "button" at bounding box center [382, 156] width 0 height 3
click at [490, 475] on div "加入網紅收藏 建立 02 44 KOL 已加入 未命名收藏 90 KOL 收藏內網紅人選已達 90 人，目前無法新增 加入" at bounding box center [279, 349] width 559 height 699
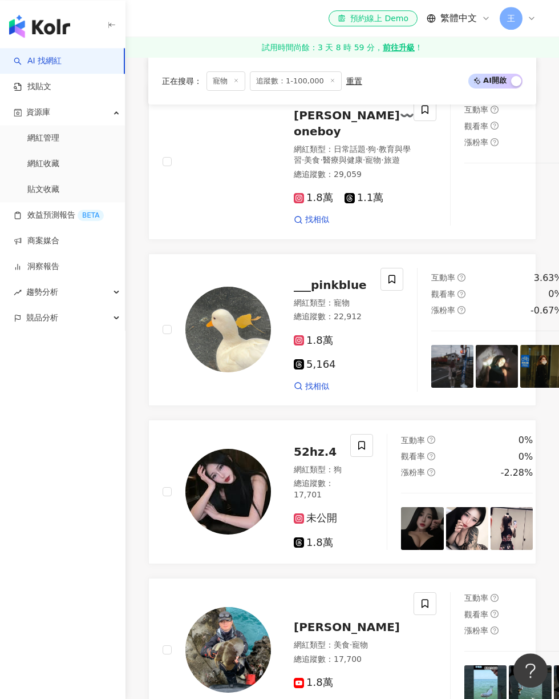
scroll to position [745, 0]
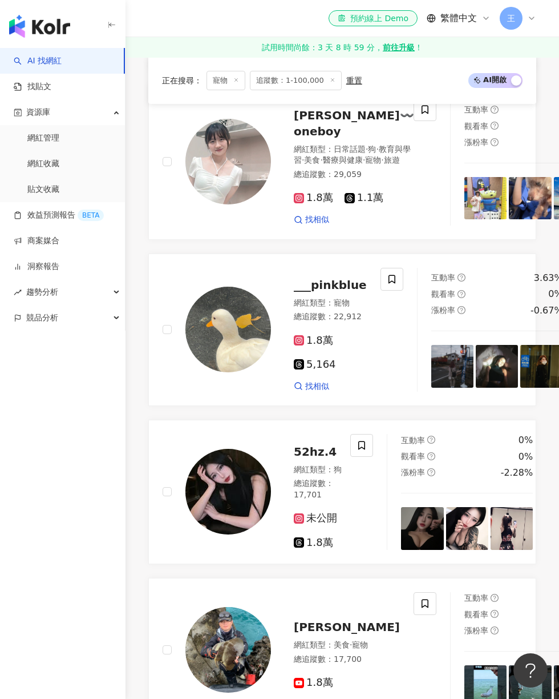
click at [388, 284] on icon at bounding box center [392, 279] width 10 height 10
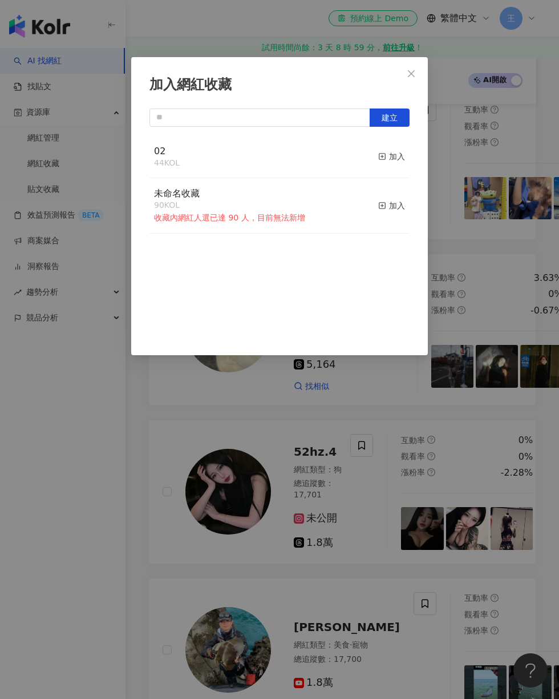
click at [505, 290] on div "加入網紅收藏 建立 02 44 KOL 加入 未命名收藏 90 KOL 收藏內網紅人選已達 90 人，目前無法新增 加入" at bounding box center [279, 349] width 559 height 699
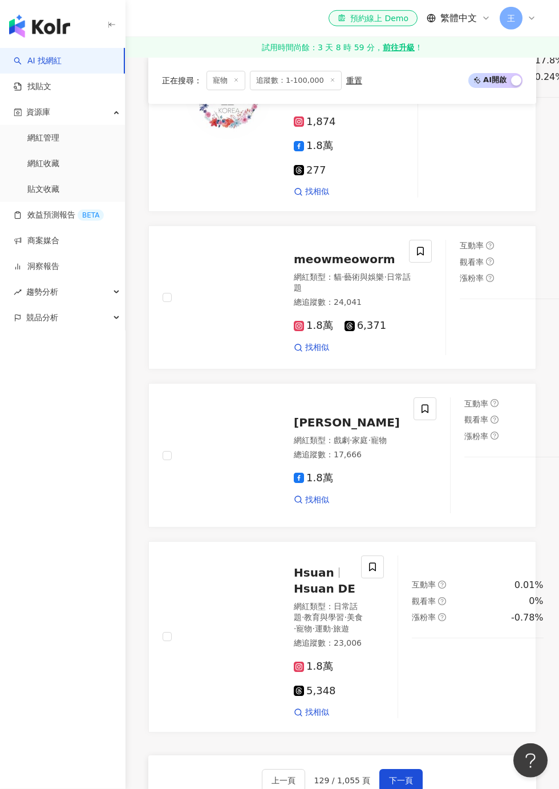
scroll to position [1675, 0]
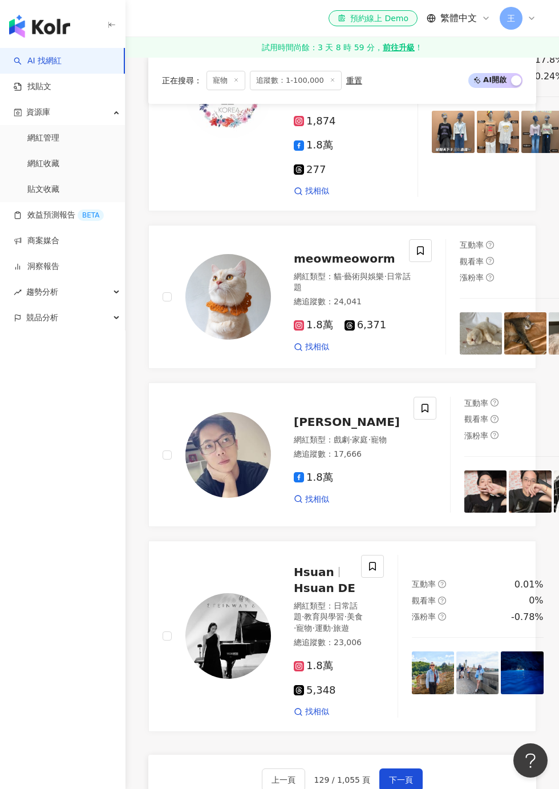
click at [409, 262] on span at bounding box center [420, 250] width 23 height 23
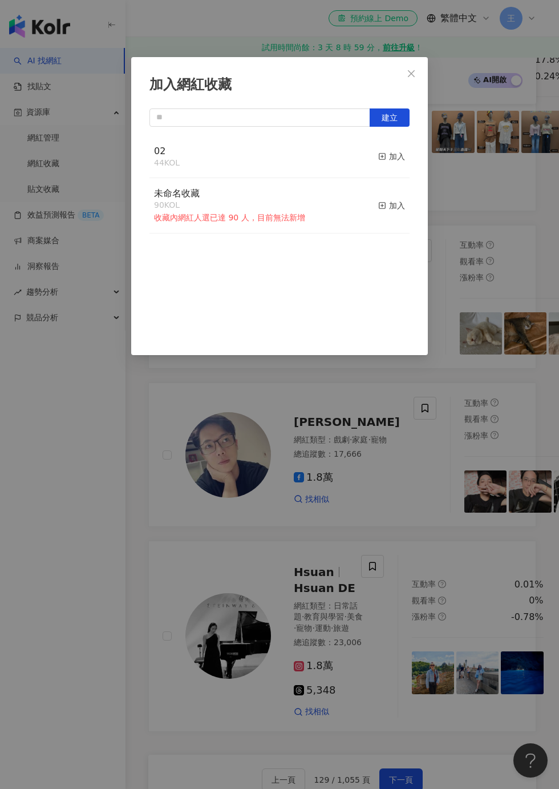
click at [394, 163] on button "加入" at bounding box center [391, 157] width 27 height 24
click at [471, 459] on div "加入網紅收藏 建立 02 45 KOL 已加入 未命名收藏 90 KOL 收藏內網紅人選已達 90 人，目前無法新增 加入" at bounding box center [279, 394] width 559 height 789
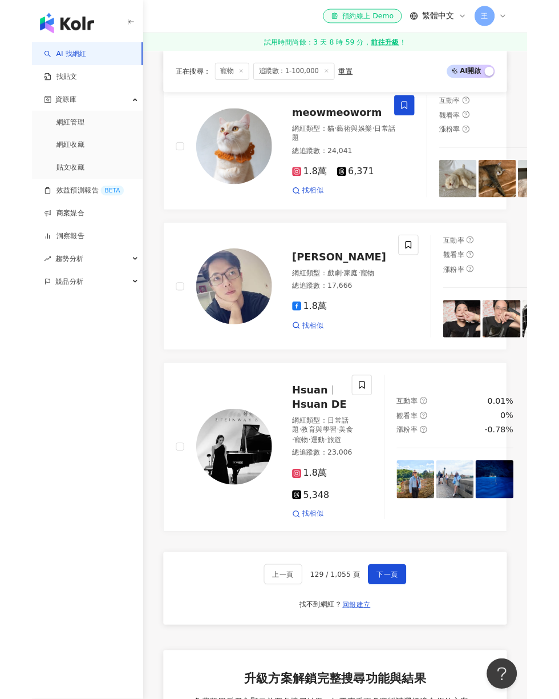
scroll to position [2251, 0]
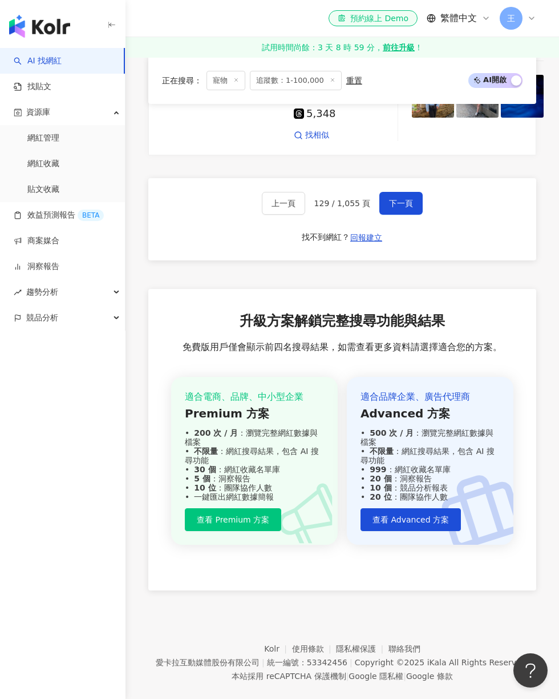
click at [401, 208] on span "下一頁" at bounding box center [401, 203] width 24 height 9
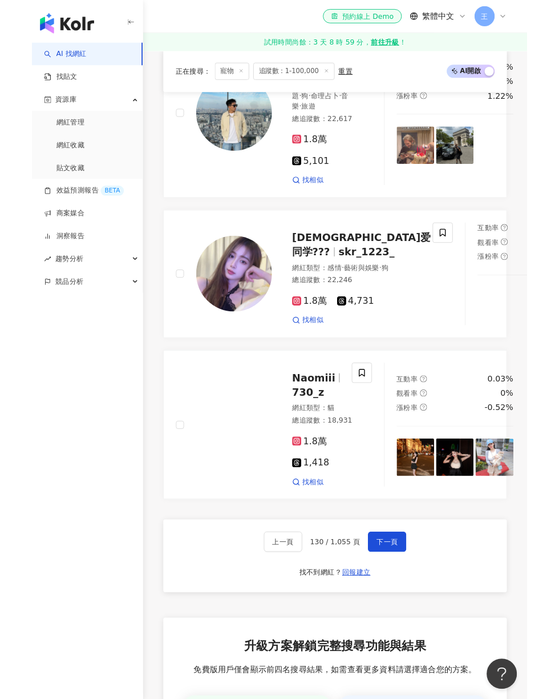
scroll to position [2626, 0]
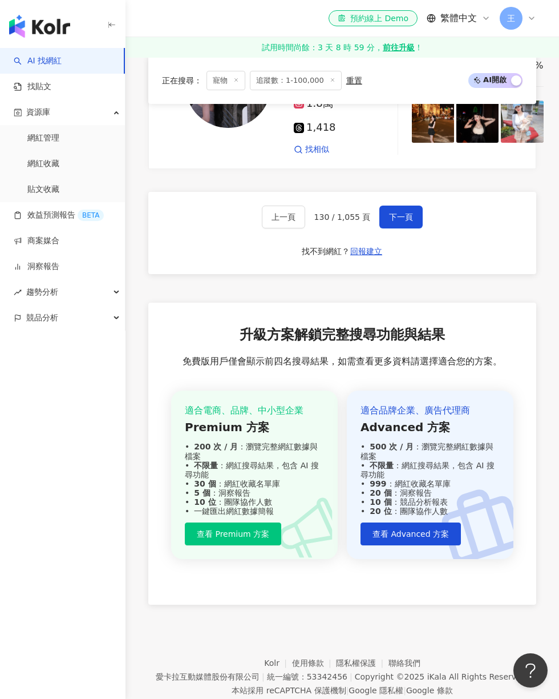
click at [404, 221] on span "下一頁" at bounding box center [401, 216] width 24 height 9
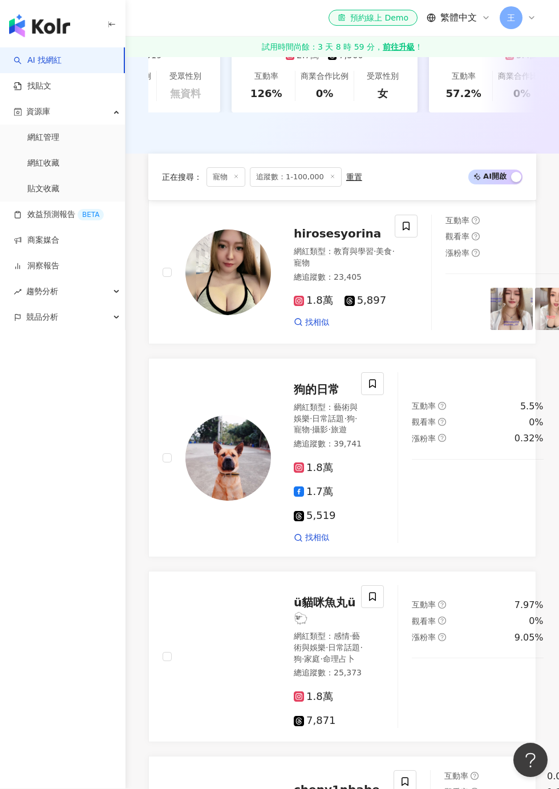
scroll to position [469, 0]
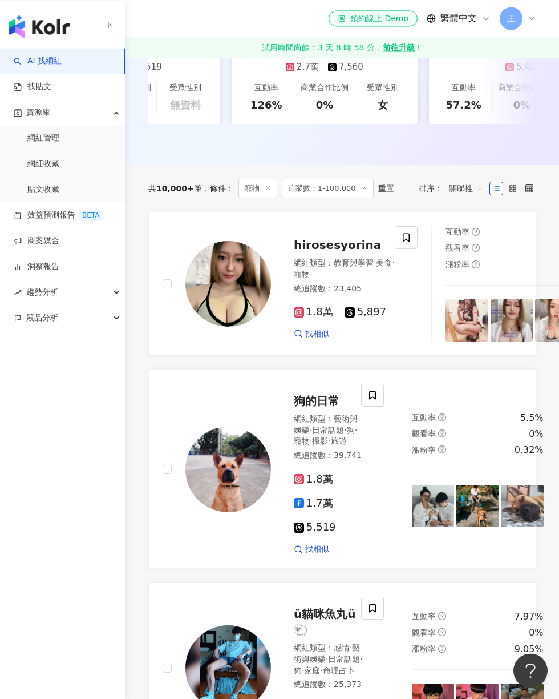
click at [369, 399] on icon at bounding box center [372, 395] width 7 height 9
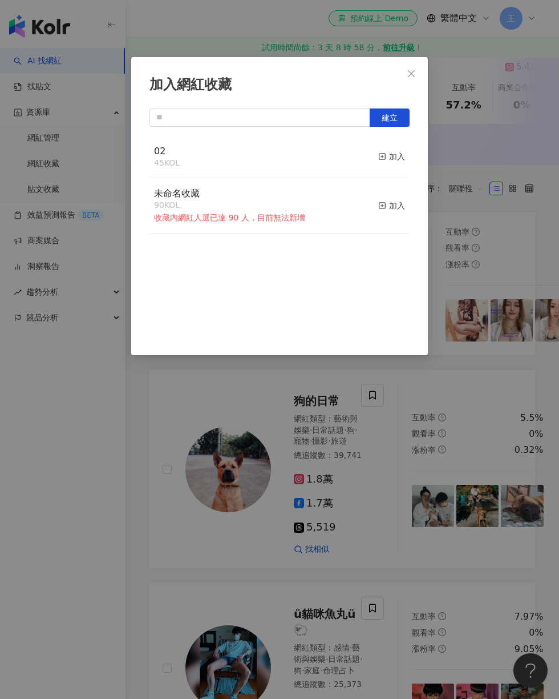
click at [383, 160] on span "button" at bounding box center [382, 156] width 8 height 9
click at [478, 275] on div "加入網紅收藏 建立 02 46 KOL 已加入 未命名收藏 90 KOL 收藏內網紅人選已達 90 人，目前無法新增 加入" at bounding box center [279, 349] width 559 height 699
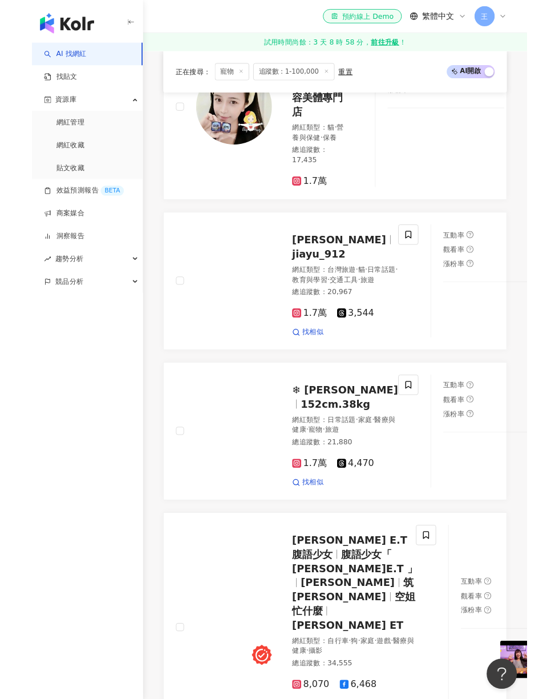
scroll to position [2305, 0]
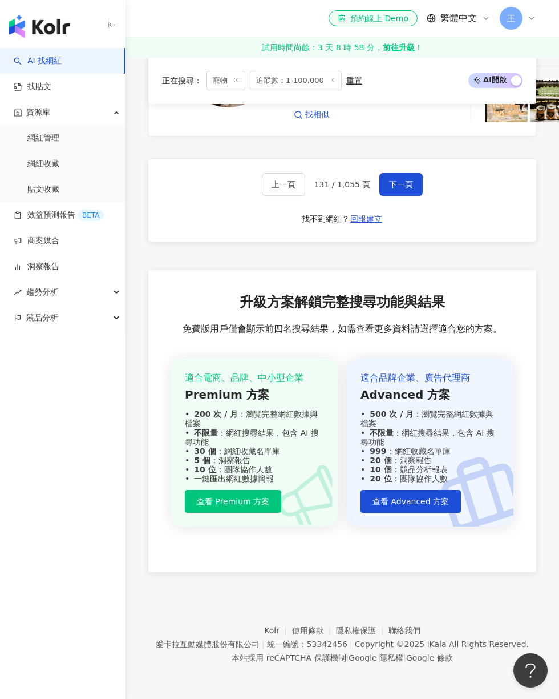
click at [403, 189] on span "下一頁" at bounding box center [401, 184] width 24 height 9
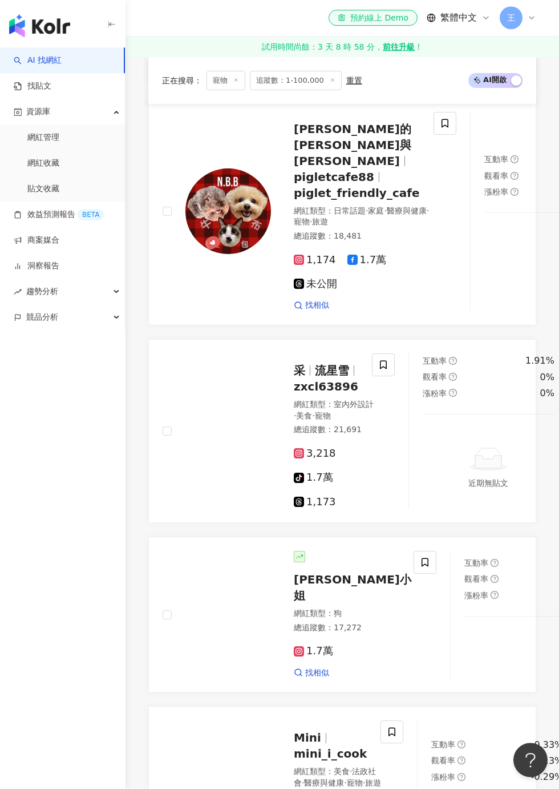
scroll to position [1401, 0]
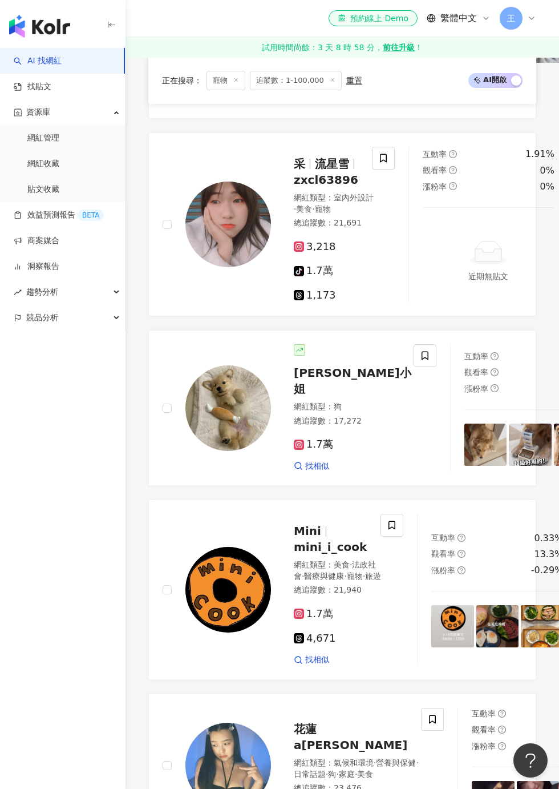
click at [414, 344] on span at bounding box center [425, 355] width 23 height 23
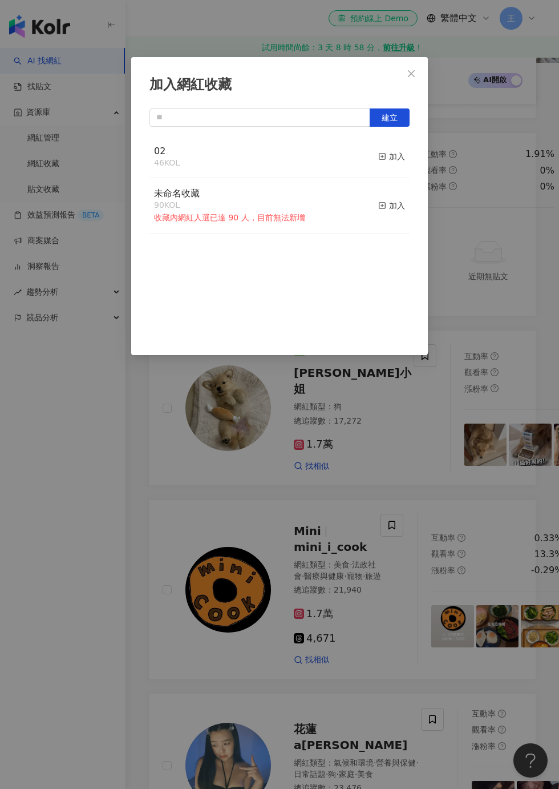
click at [392, 164] on button "加入" at bounding box center [391, 157] width 27 height 24
click at [489, 265] on div "加入網紅收藏 建立 02 47 KOL 已加入 未命名收藏 90 KOL 收藏內網紅人選已達 90 人，目前無法新增 加入" at bounding box center [279, 394] width 559 height 789
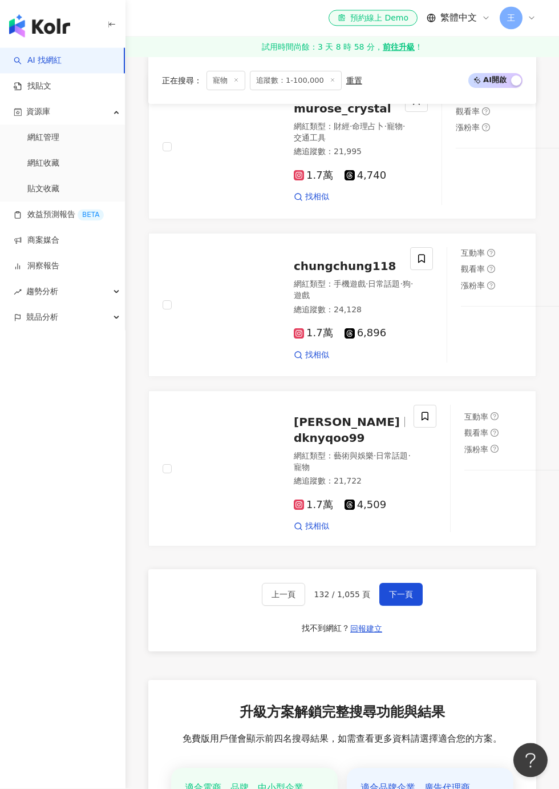
scroll to position [2278, 0]
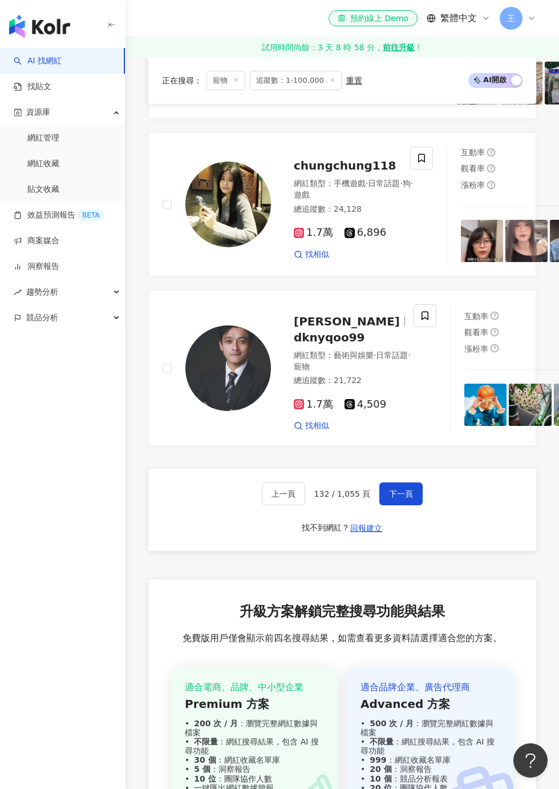
click at [406, 498] on span "下一頁" at bounding box center [401, 493] width 24 height 9
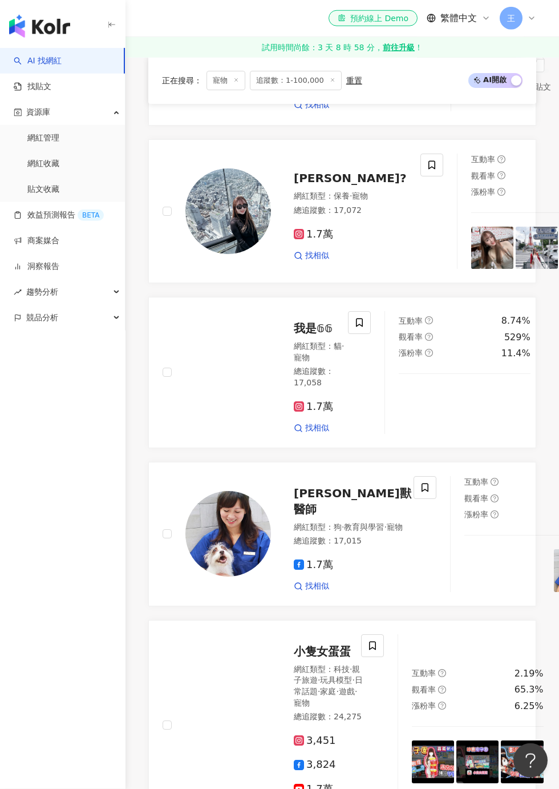
scroll to position [1955, 0]
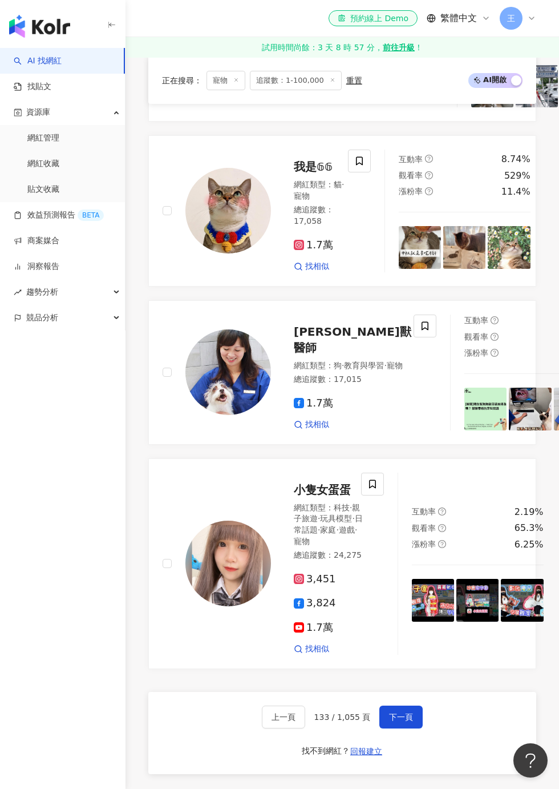
click at [354, 166] on icon at bounding box center [359, 161] width 10 height 10
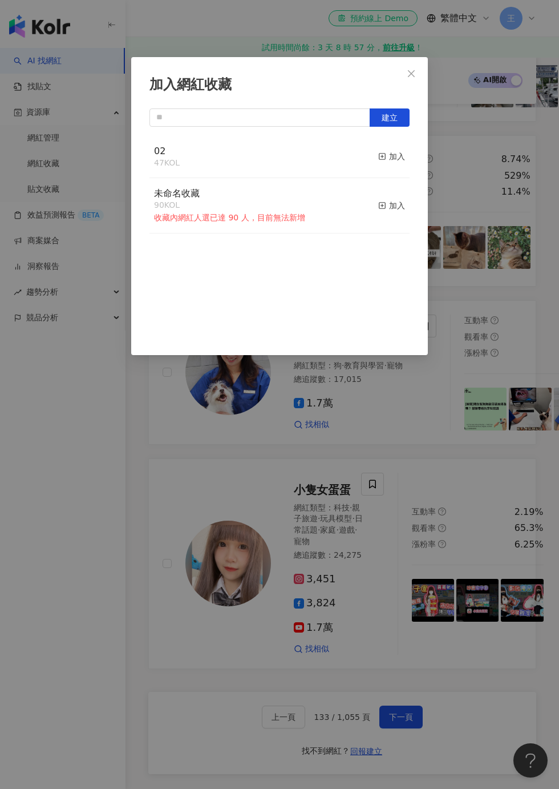
click at [395, 155] on div "加入" at bounding box center [391, 156] width 27 height 13
click at [478, 336] on div "加入網紅收藏 建立 02 48 KOL 已加入 未命名收藏 90 KOL 收藏內網紅人選已達 90 人，目前無法新增 加入" at bounding box center [279, 394] width 559 height 789
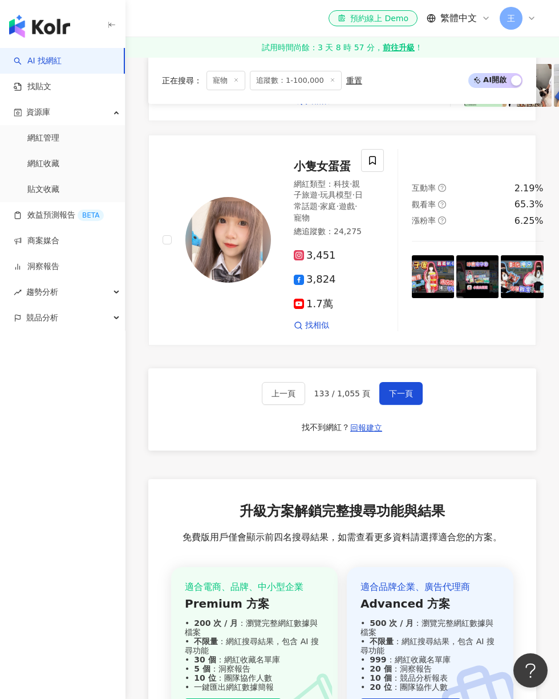
click at [398, 398] on span "下一頁" at bounding box center [401, 393] width 24 height 9
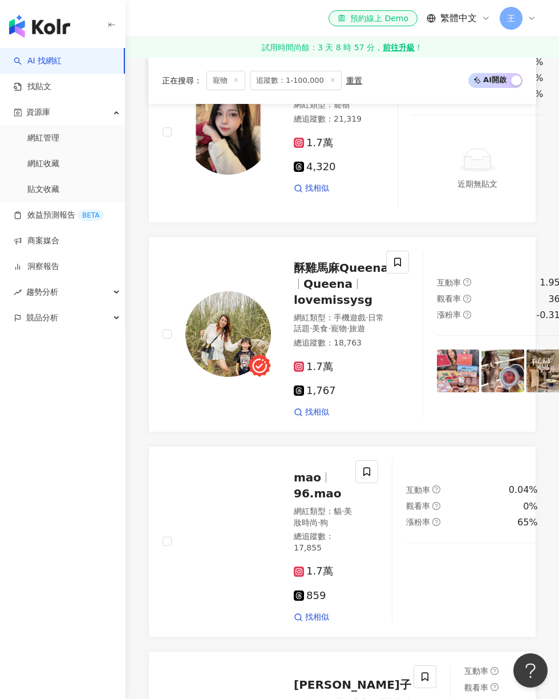
scroll to position [472, 0]
